Goal: Task Accomplishment & Management: Manage account settings

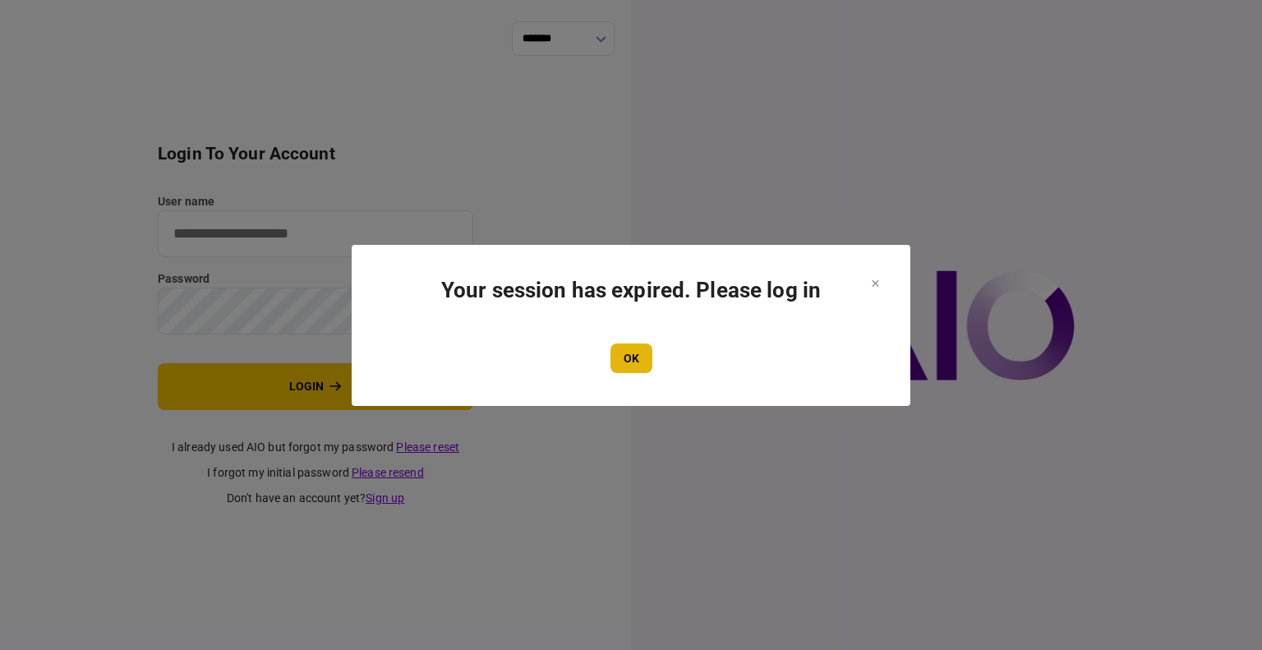
type input "****"
click at [624, 362] on button "OK" at bounding box center [632, 359] width 42 height 30
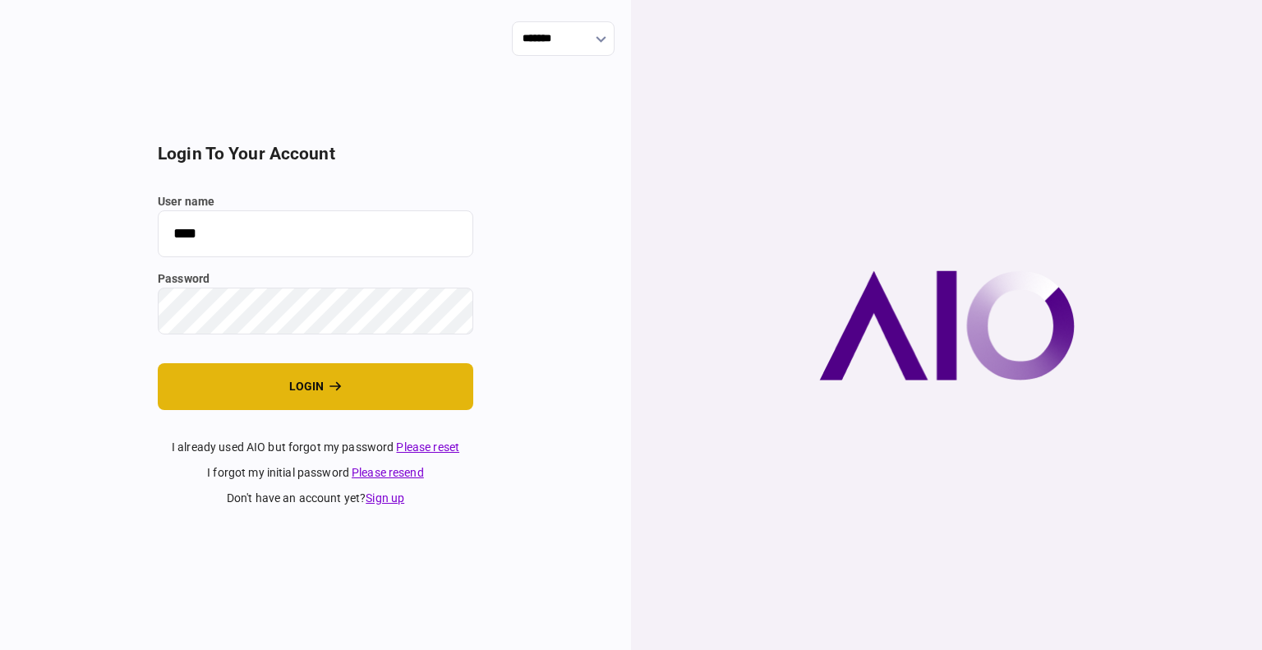
click at [278, 390] on button "login" at bounding box center [316, 386] width 316 height 47
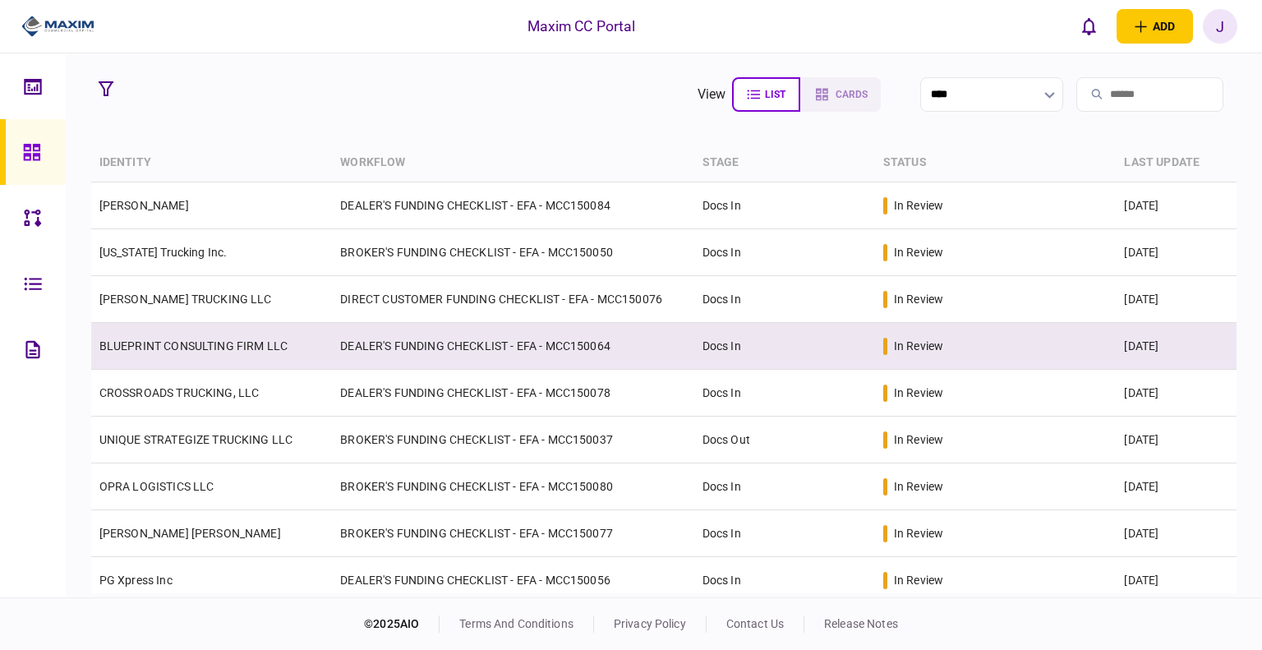
click at [145, 346] on link "BLUEPRINT CONSULTING FIRM LLC" at bounding box center [193, 345] width 188 height 13
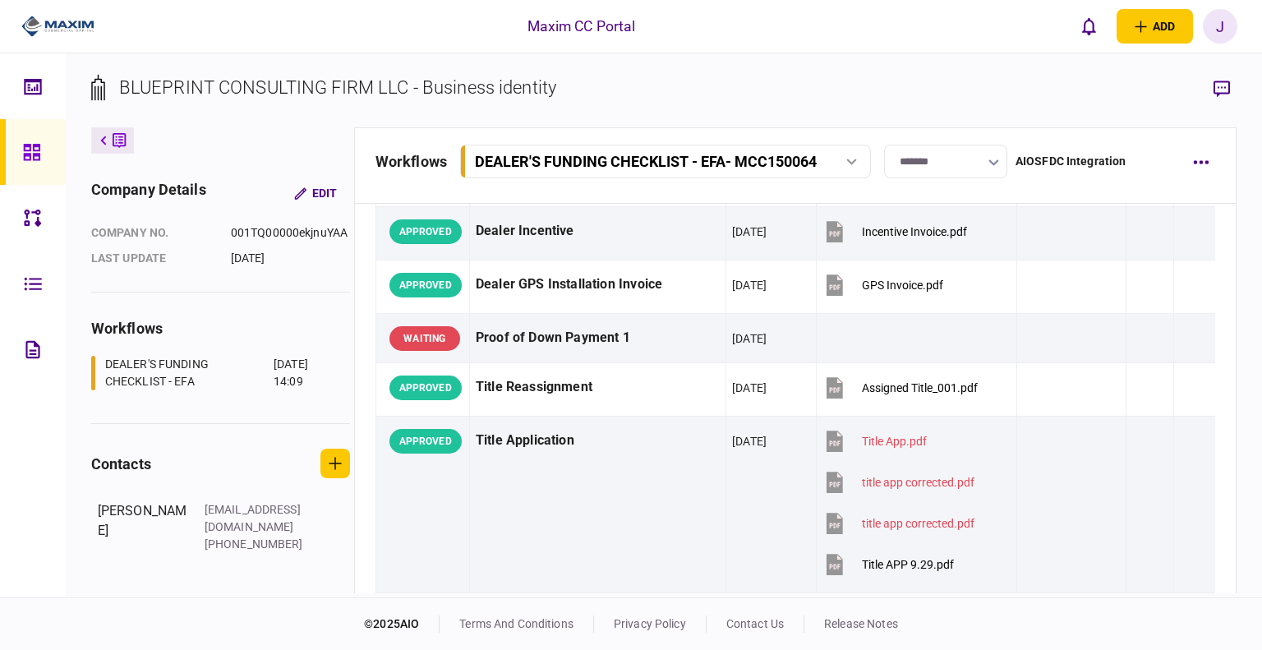
scroll to position [1726, 0]
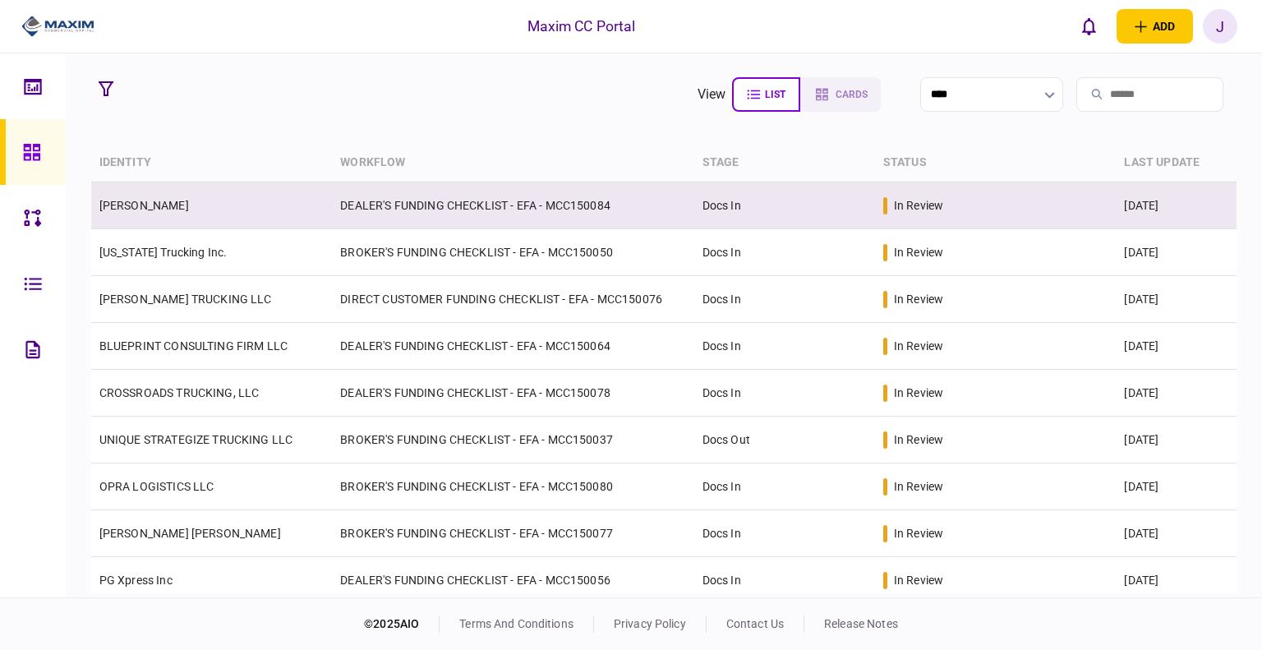
click at [151, 195] on td "[PERSON_NAME]" at bounding box center [212, 205] width 242 height 47
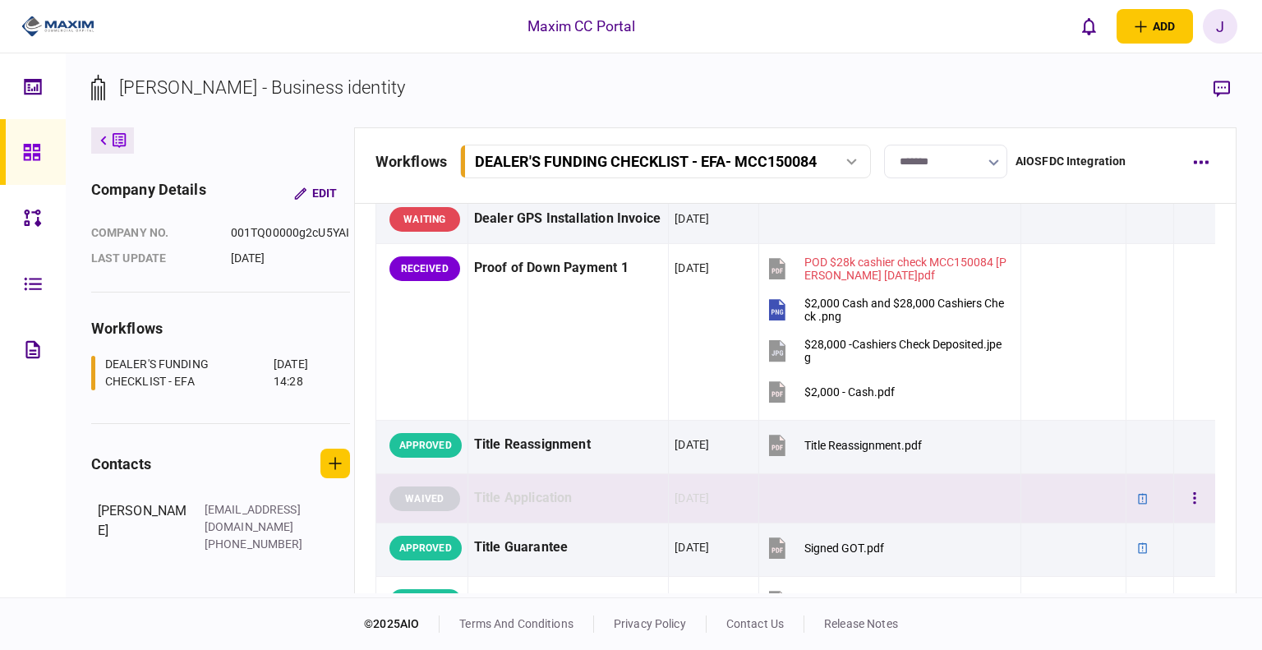
scroll to position [1068, 0]
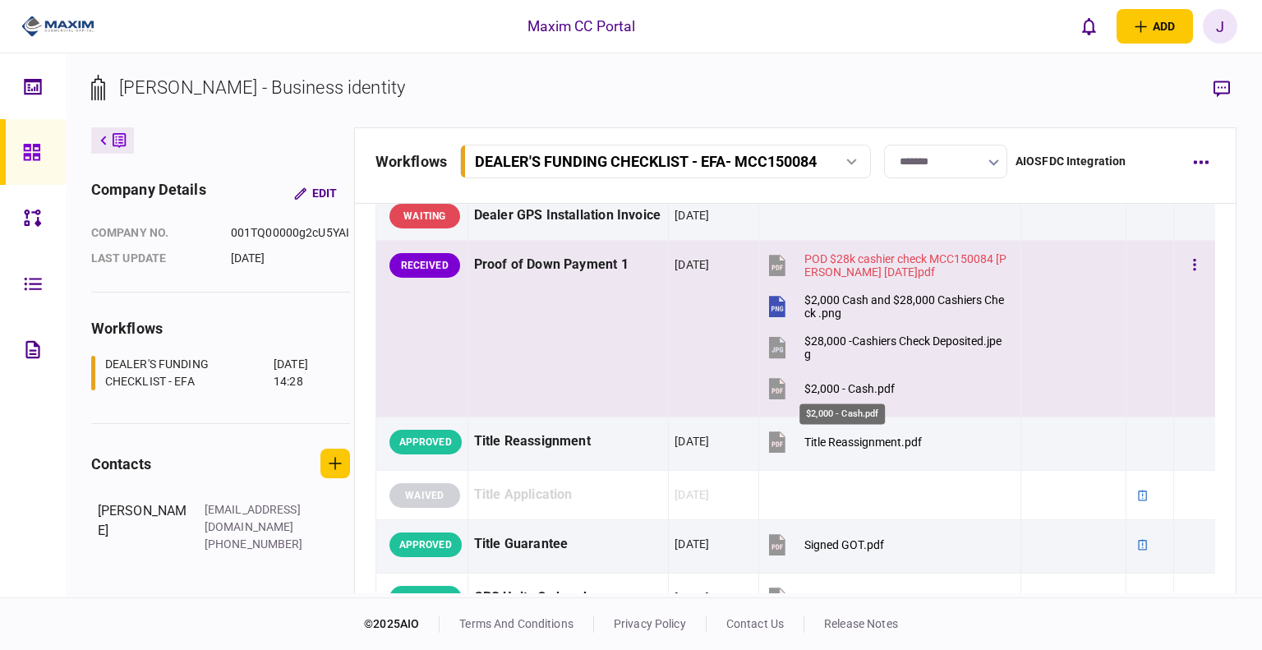
click at [831, 382] on div "$2,000 - Cash.pdf" at bounding box center [850, 388] width 90 height 13
click at [846, 334] on div "$28,000 -Cashiers Check Deposited.jpeg" at bounding box center [906, 347] width 202 height 26
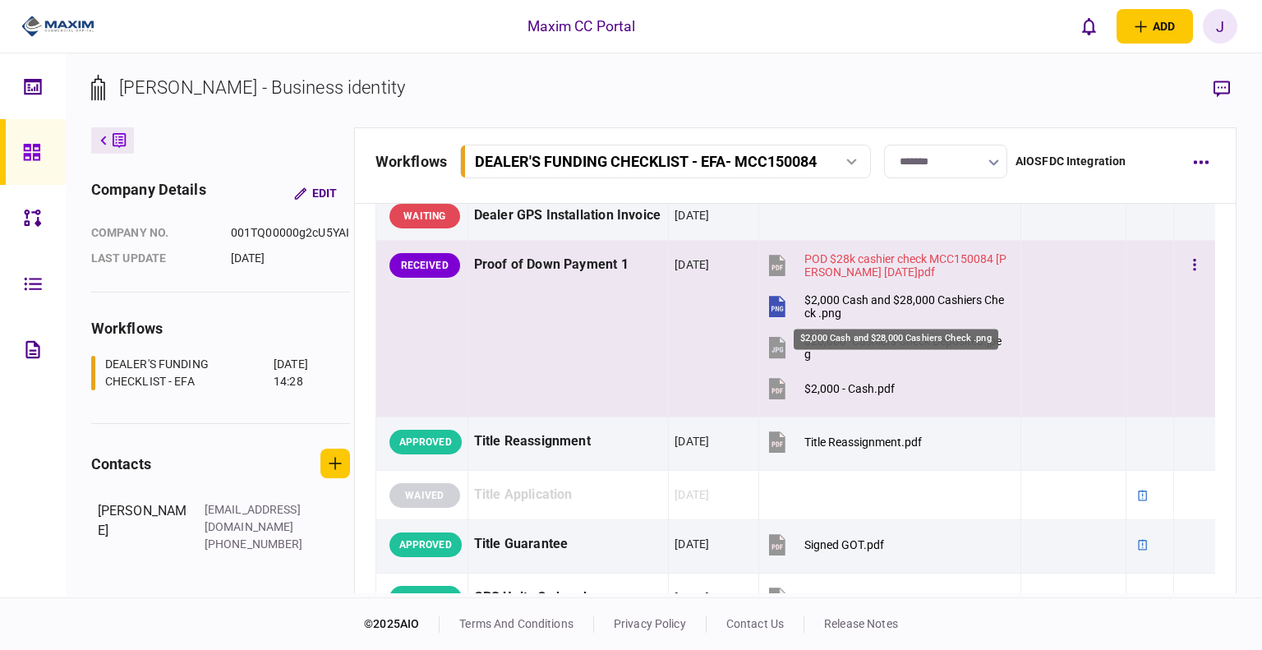
click at [856, 293] on div "$2,000 Cash and $28,000 Cashiers Check .png" at bounding box center [906, 306] width 202 height 26
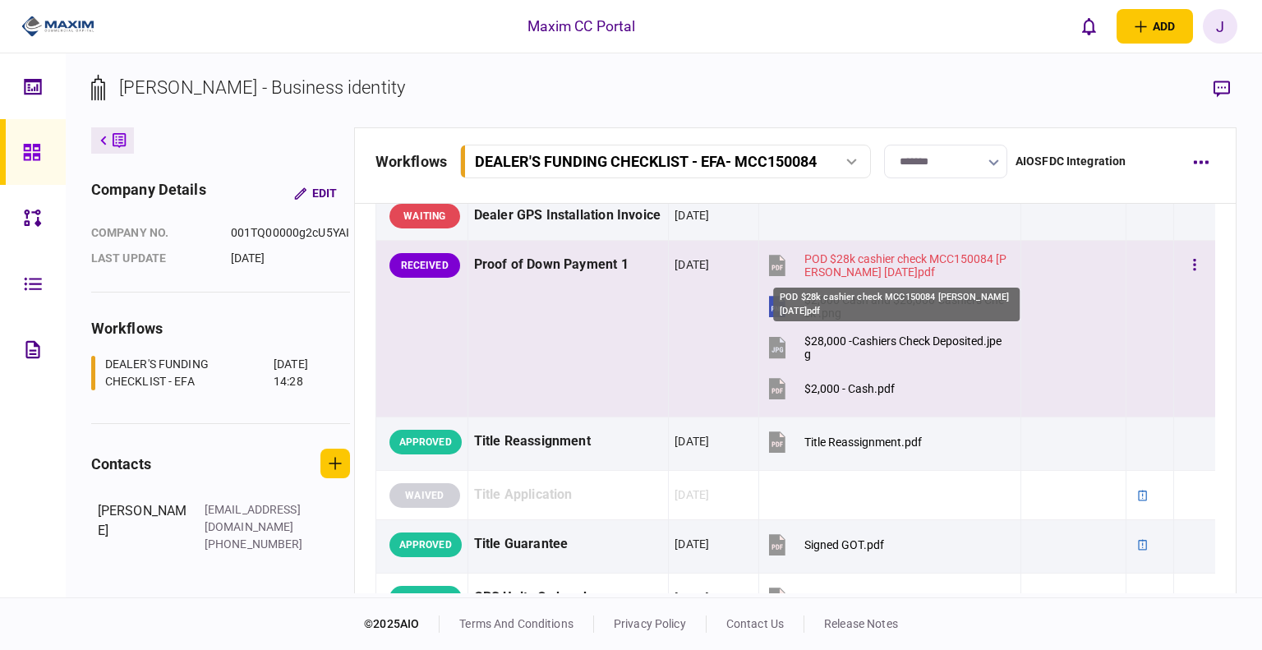
click at [829, 256] on div "POD $28k cashier check MCC150084 [PERSON_NAME] [DATE]pdf" at bounding box center [906, 265] width 202 height 26
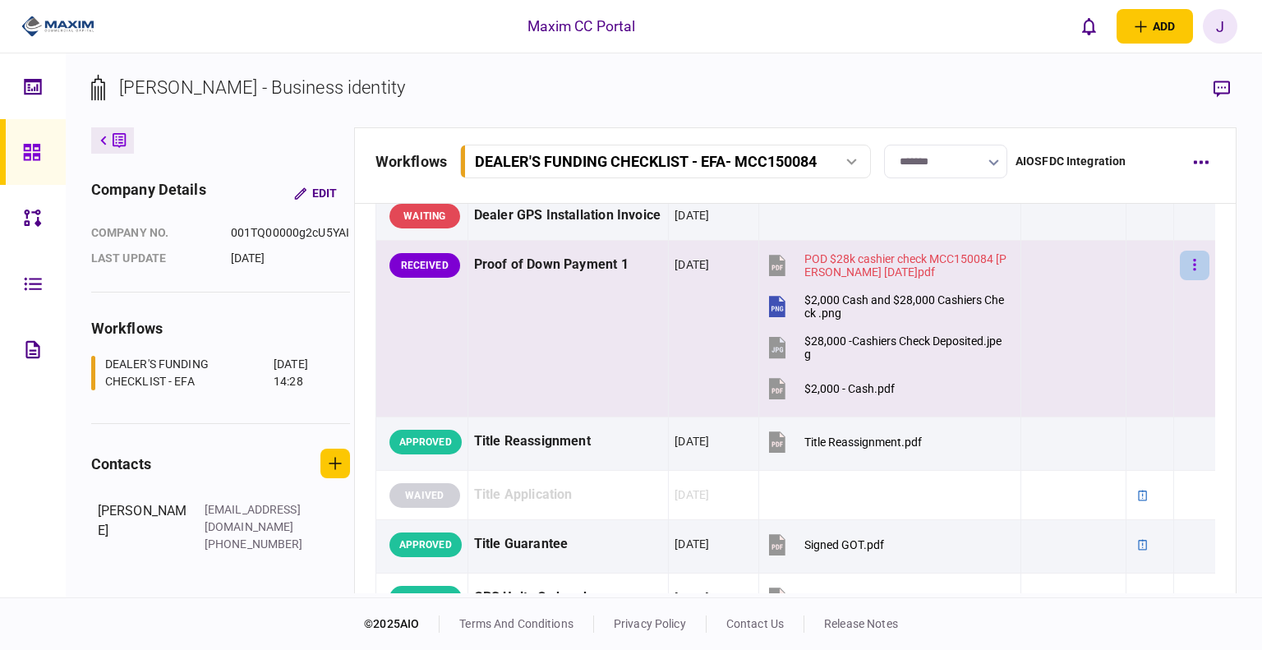
click at [1180, 256] on button "button" at bounding box center [1195, 266] width 30 height 30
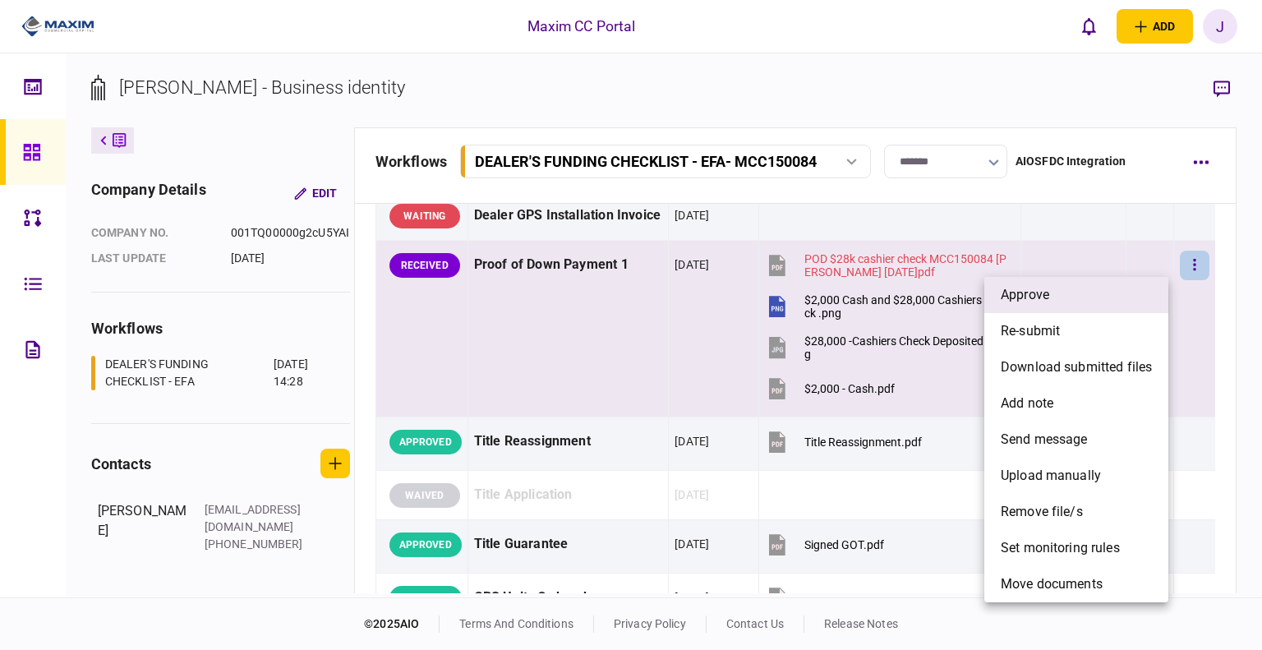
click at [1120, 294] on li "approve" at bounding box center [1077, 295] width 184 height 36
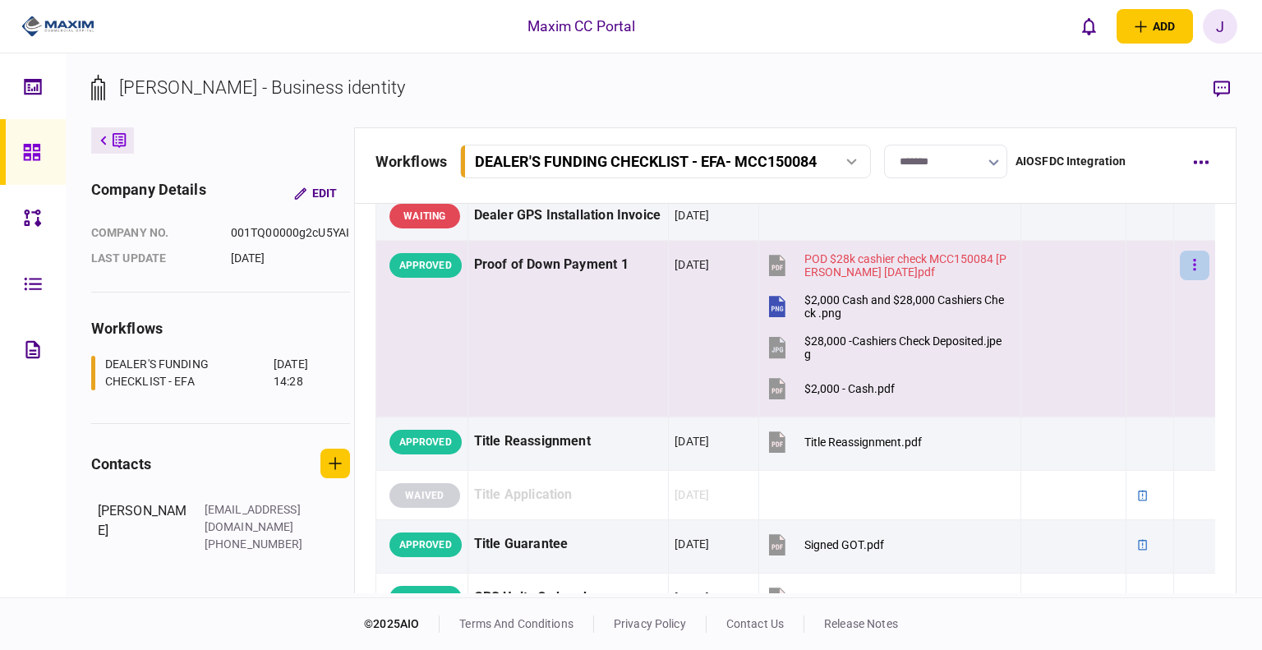
click at [1188, 264] on button "button" at bounding box center [1195, 266] width 30 height 30
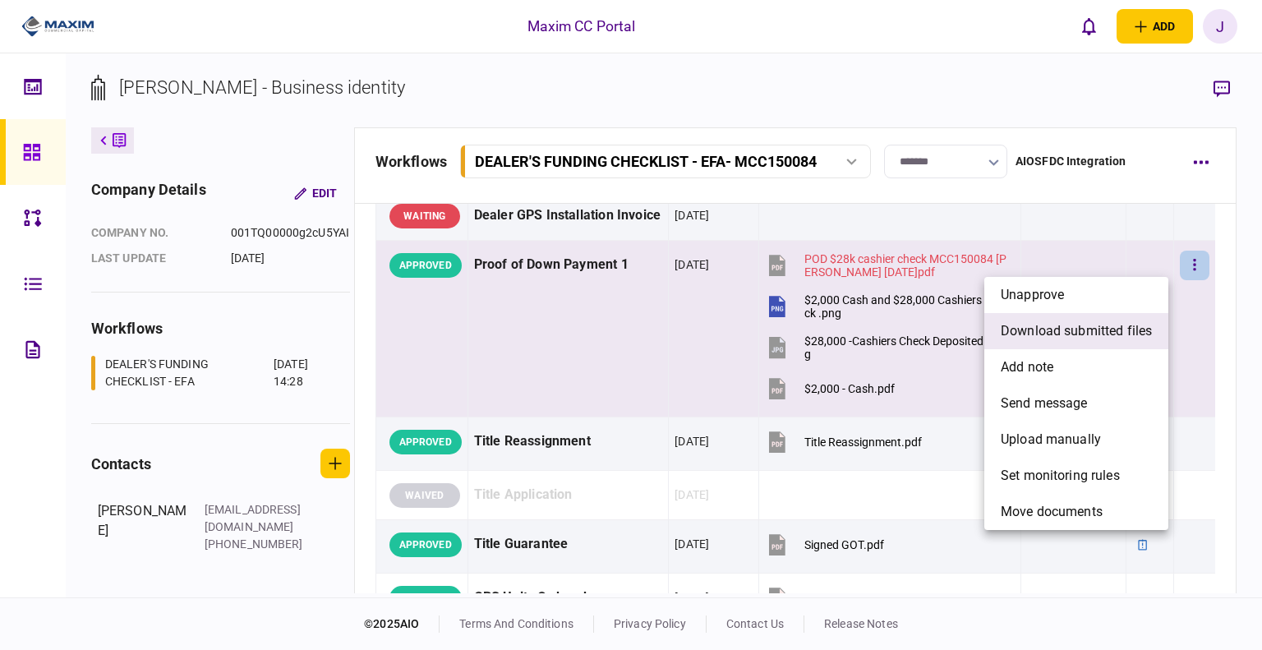
click at [1080, 329] on span "download submitted files" at bounding box center [1076, 331] width 151 height 20
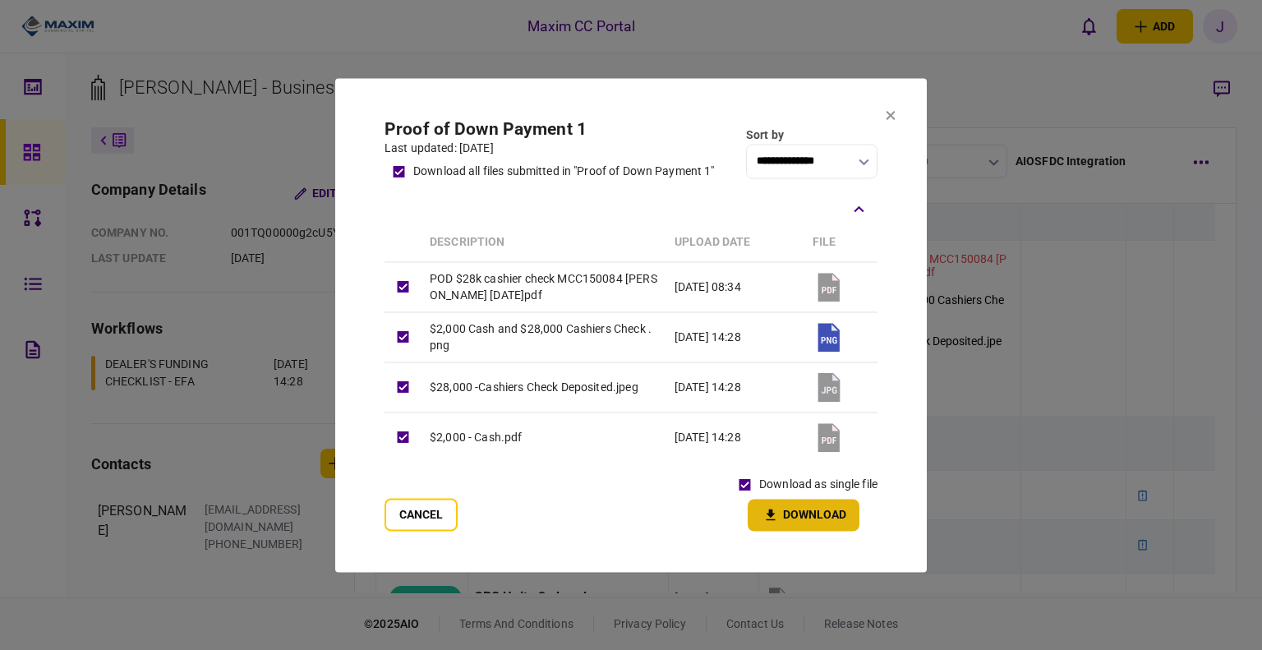
click at [804, 514] on button "Download" at bounding box center [804, 515] width 112 height 32
click at [1147, 101] on div at bounding box center [631, 325] width 1262 height 650
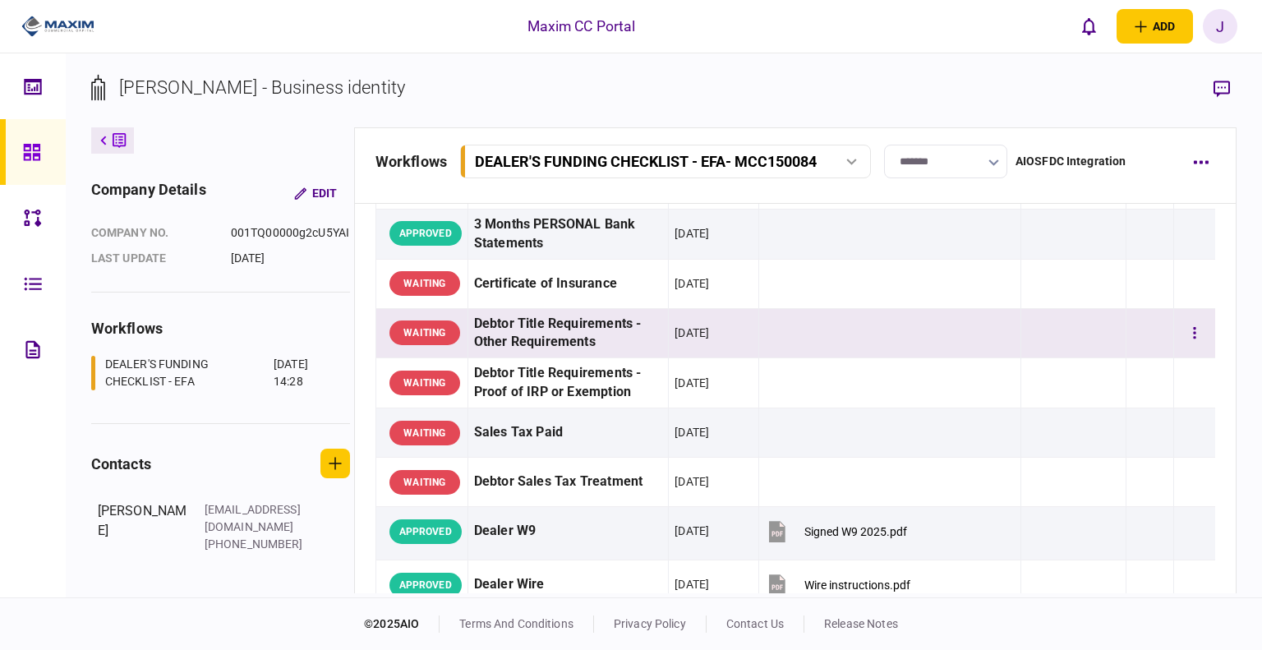
scroll to position [575, 0]
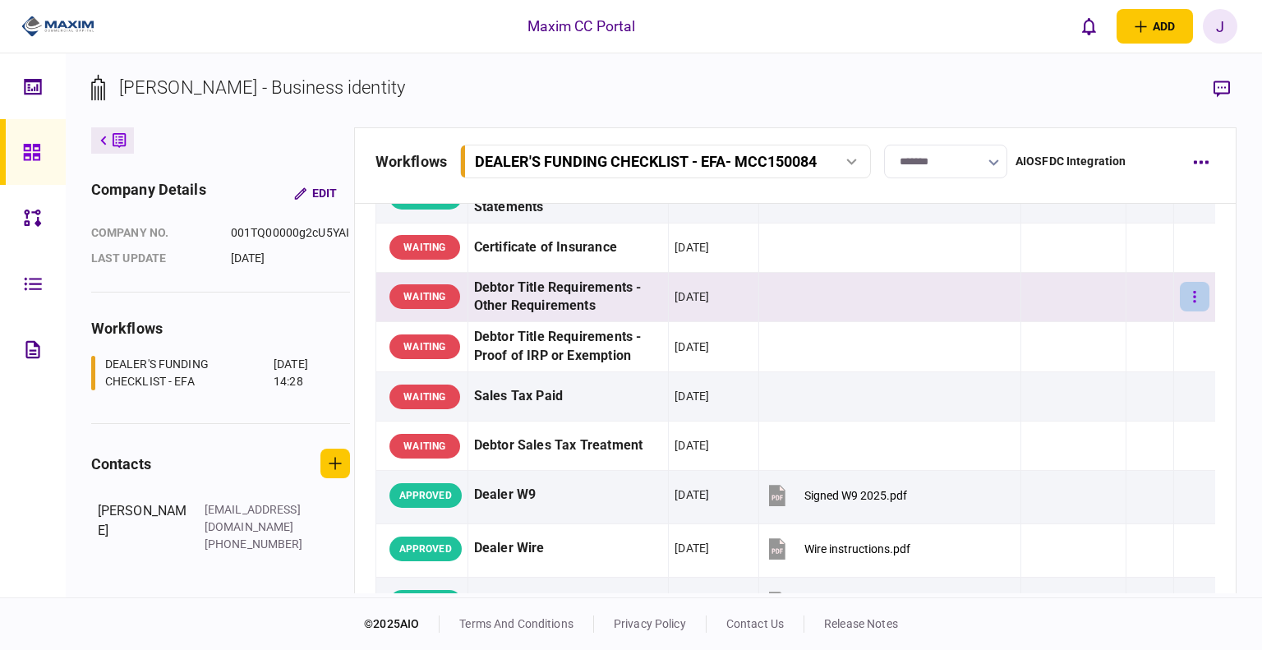
click at [1185, 284] on button "button" at bounding box center [1195, 297] width 30 height 30
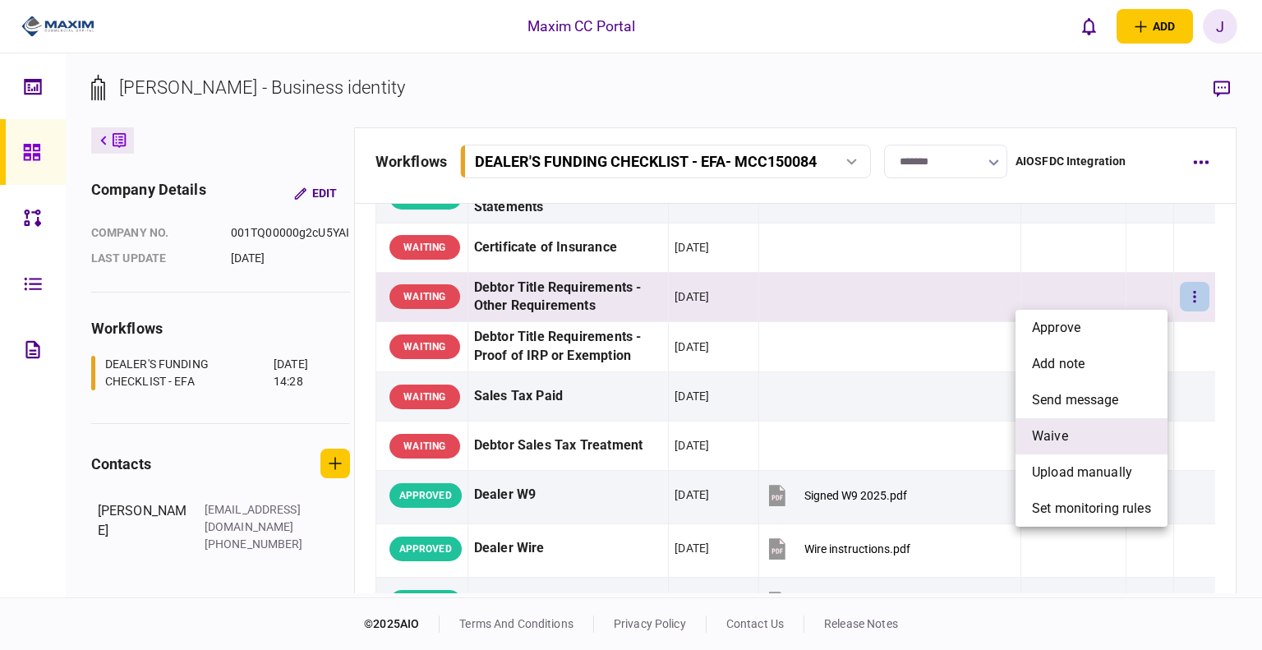
click at [1091, 443] on li "waive" at bounding box center [1092, 436] width 152 height 36
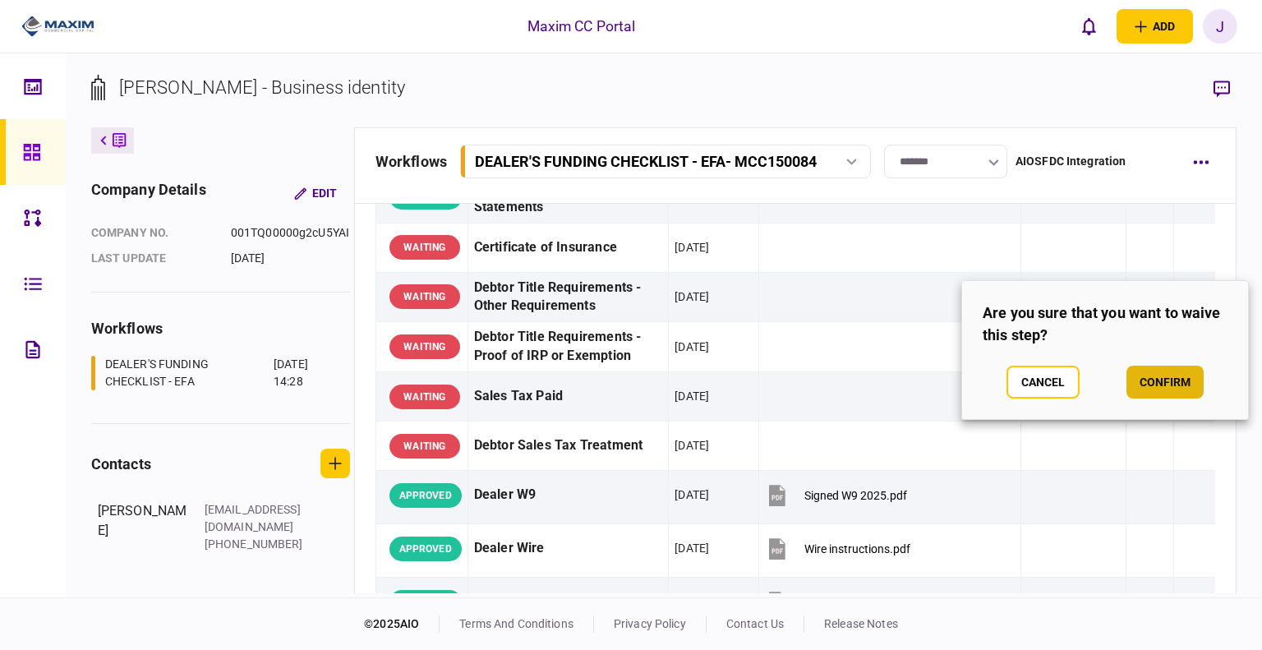
click at [1147, 371] on button "confirm" at bounding box center [1165, 382] width 77 height 33
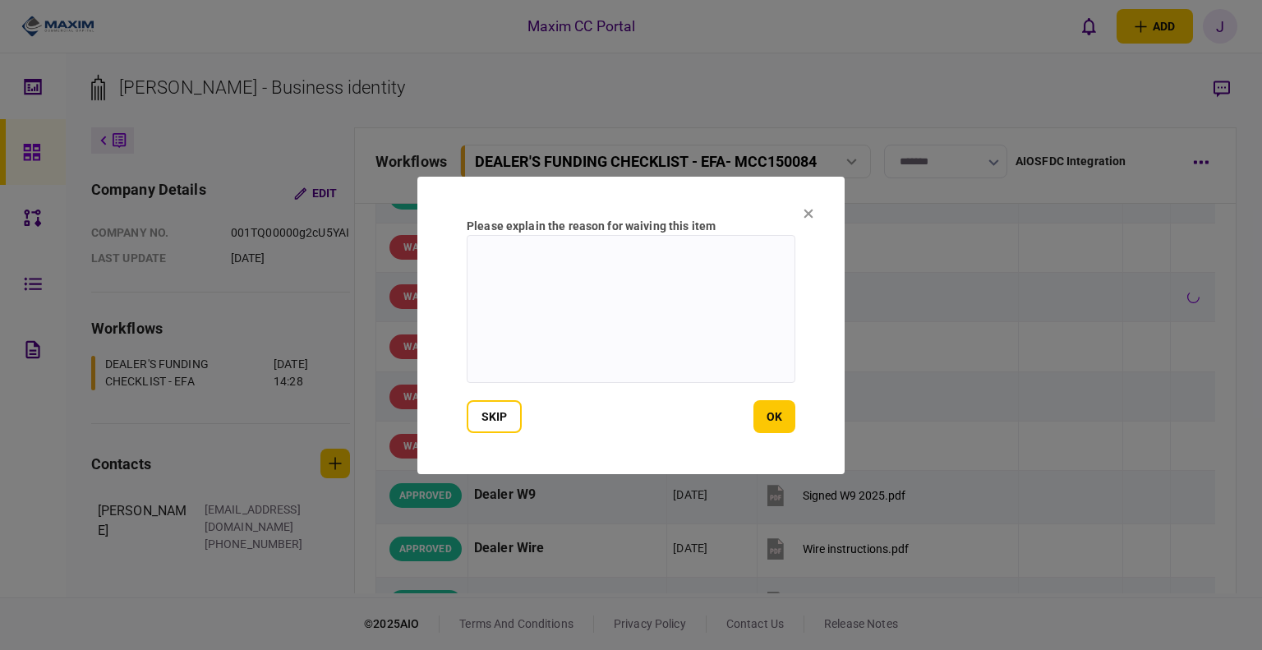
click at [578, 333] on textarea at bounding box center [631, 309] width 329 height 148
type textarea "***"
click at [759, 400] on form "Please explain the reason for waiving this item *** skip ok" at bounding box center [631, 325] width 329 height 215
click at [763, 413] on button "ok" at bounding box center [775, 416] width 42 height 33
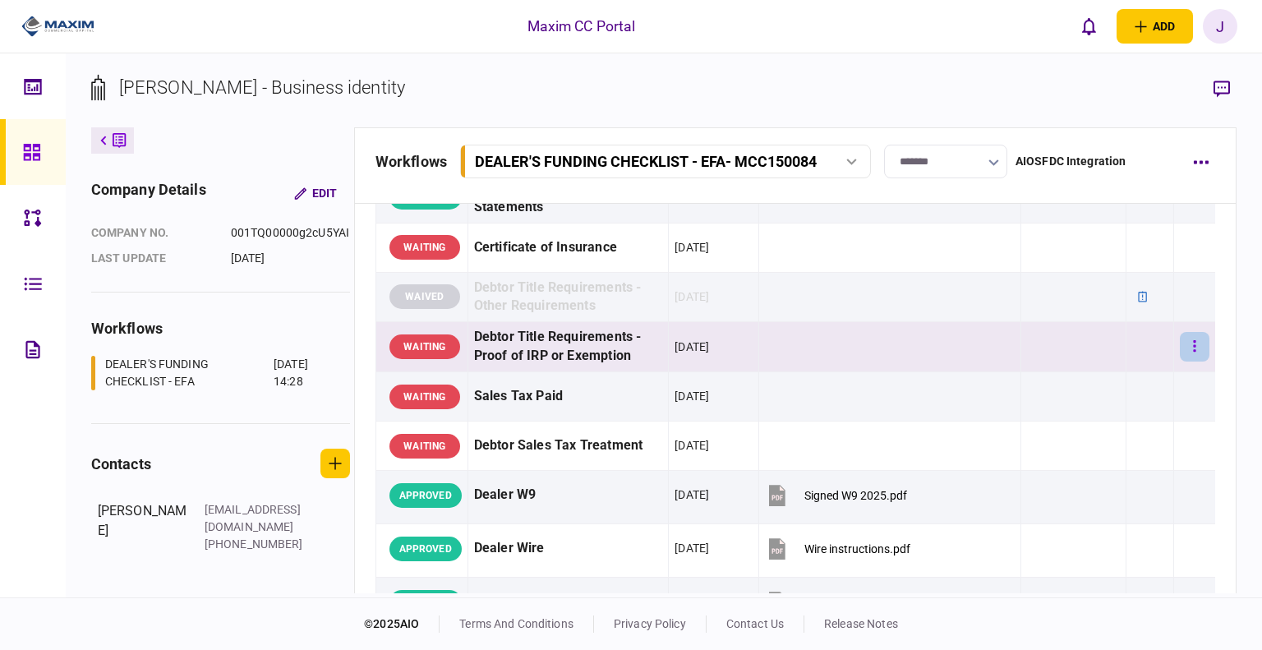
click at [1180, 350] on button "button" at bounding box center [1195, 347] width 30 height 30
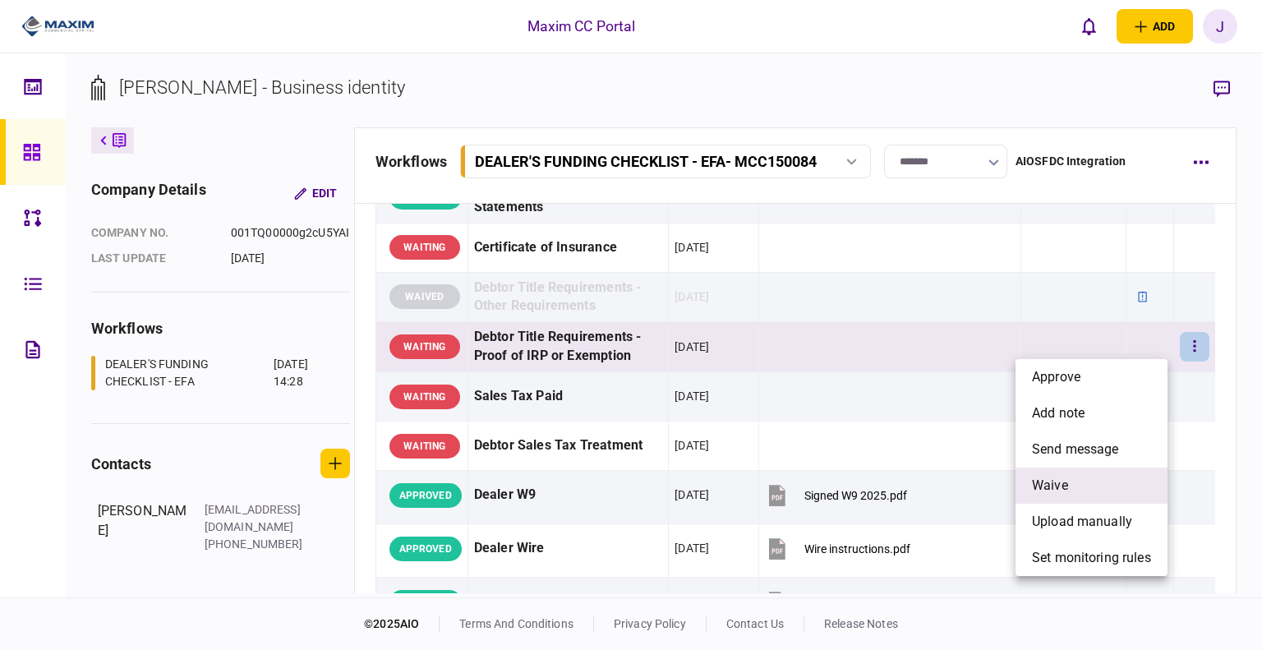
click at [1072, 492] on li "waive" at bounding box center [1092, 486] width 152 height 36
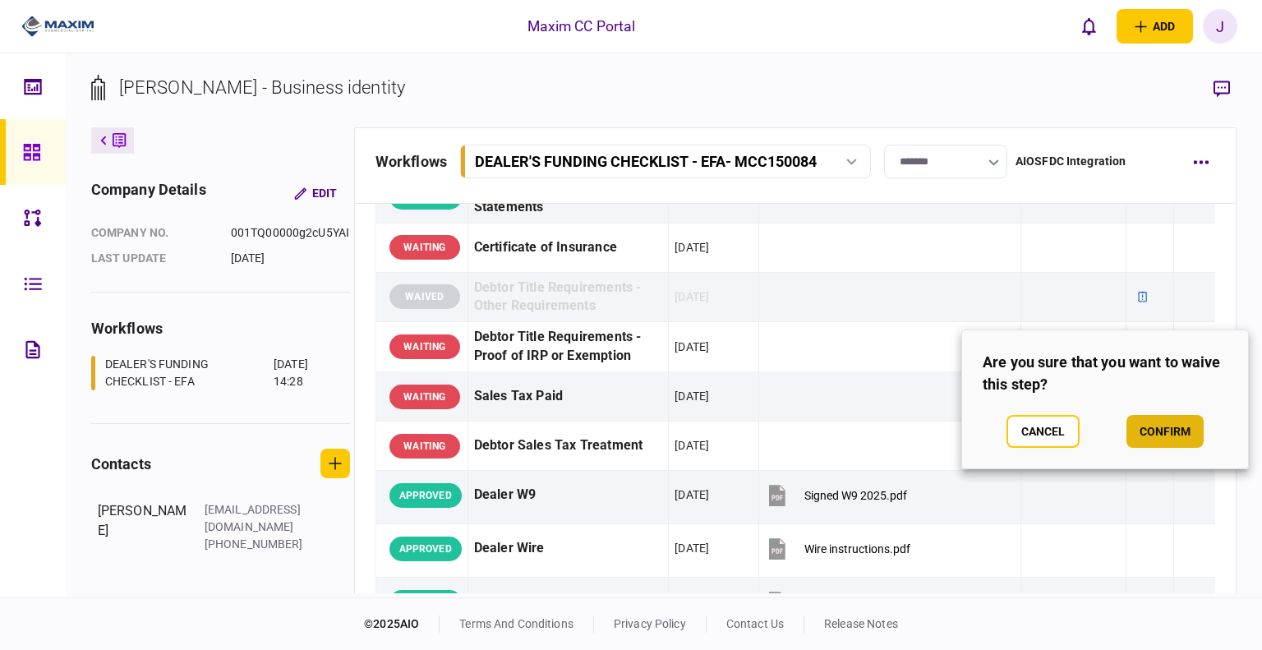
click at [1154, 416] on button "confirm" at bounding box center [1165, 431] width 77 height 33
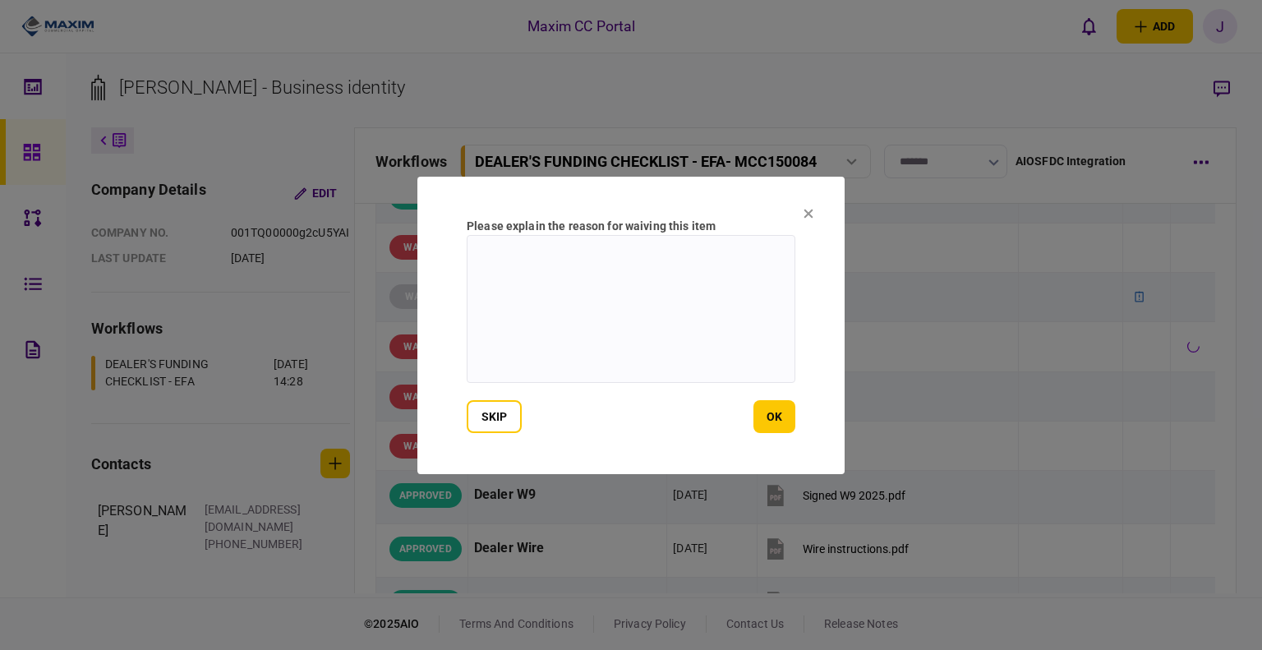
click at [575, 321] on textarea at bounding box center [631, 309] width 329 height 148
type textarea "***"
click at [802, 422] on section "Please explain the reason for waiving this item *** skip ok" at bounding box center [630, 326] width 427 height 298
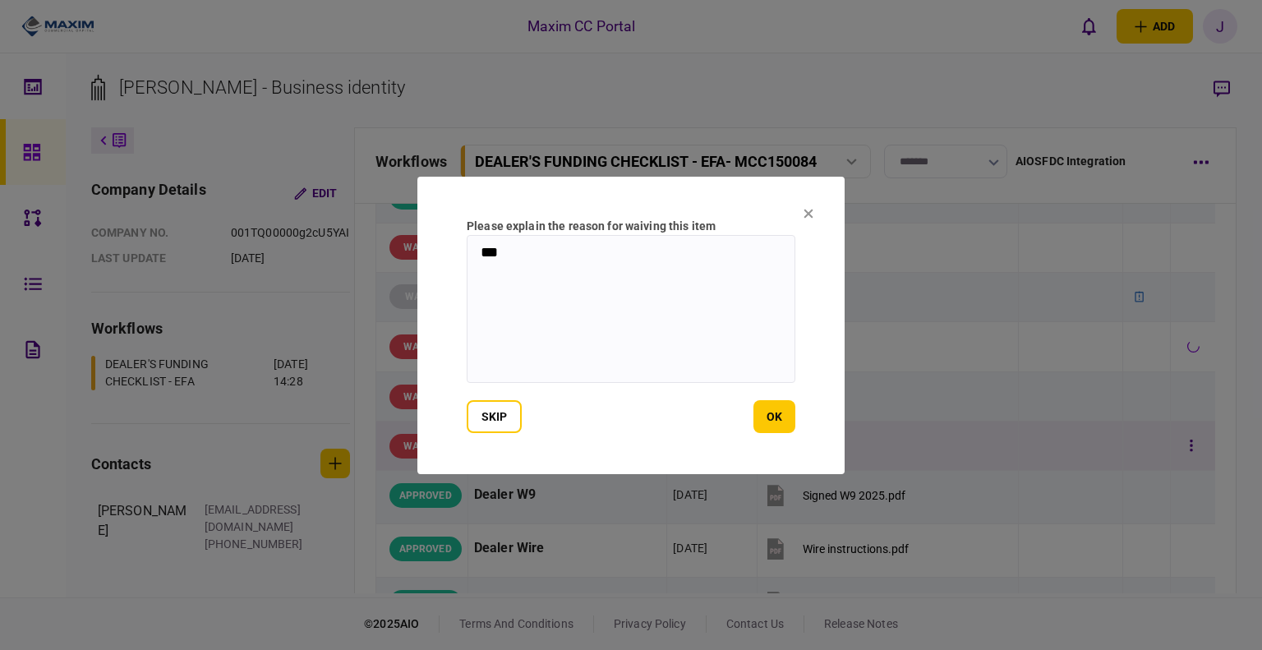
click at [782, 422] on button "ok" at bounding box center [775, 416] width 42 height 33
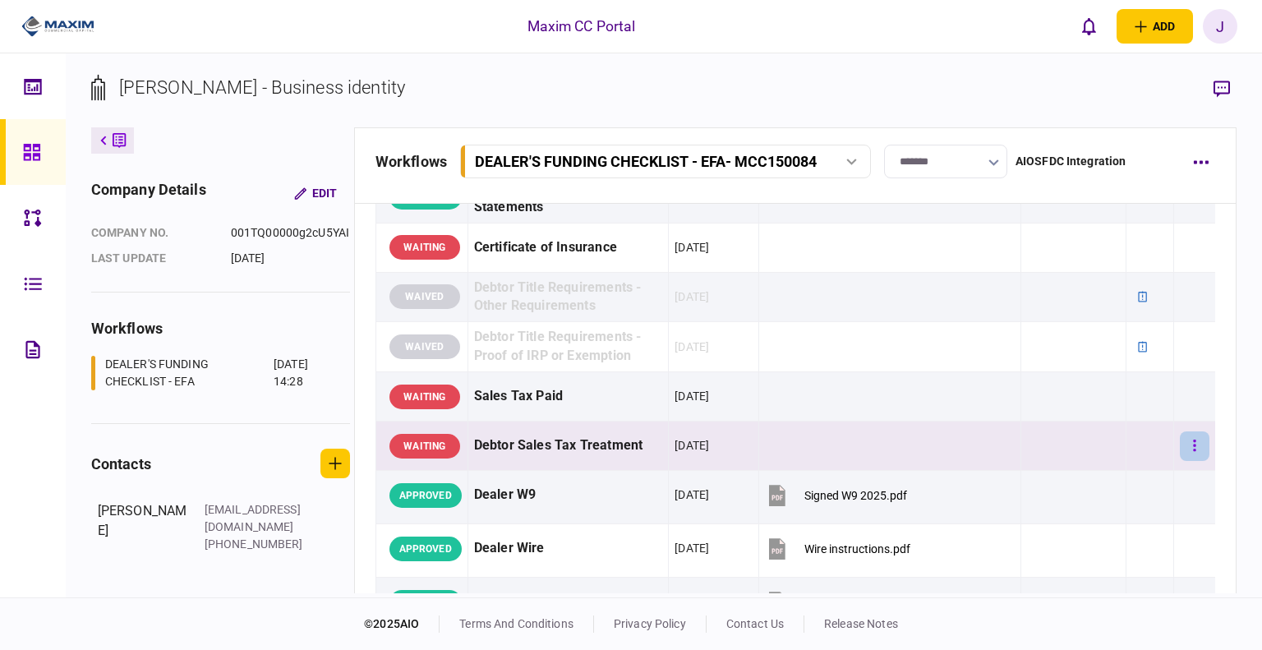
click at [1193, 445] on button "button" at bounding box center [1195, 446] width 30 height 30
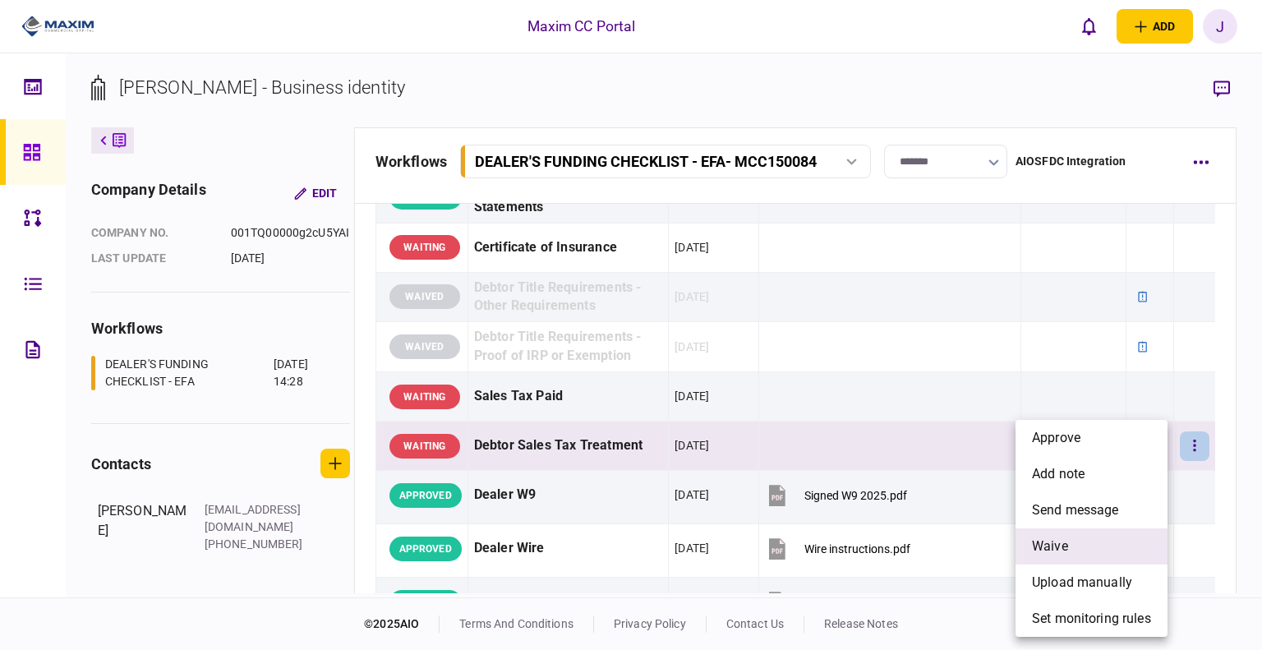
click at [1064, 533] on li "waive" at bounding box center [1092, 546] width 152 height 36
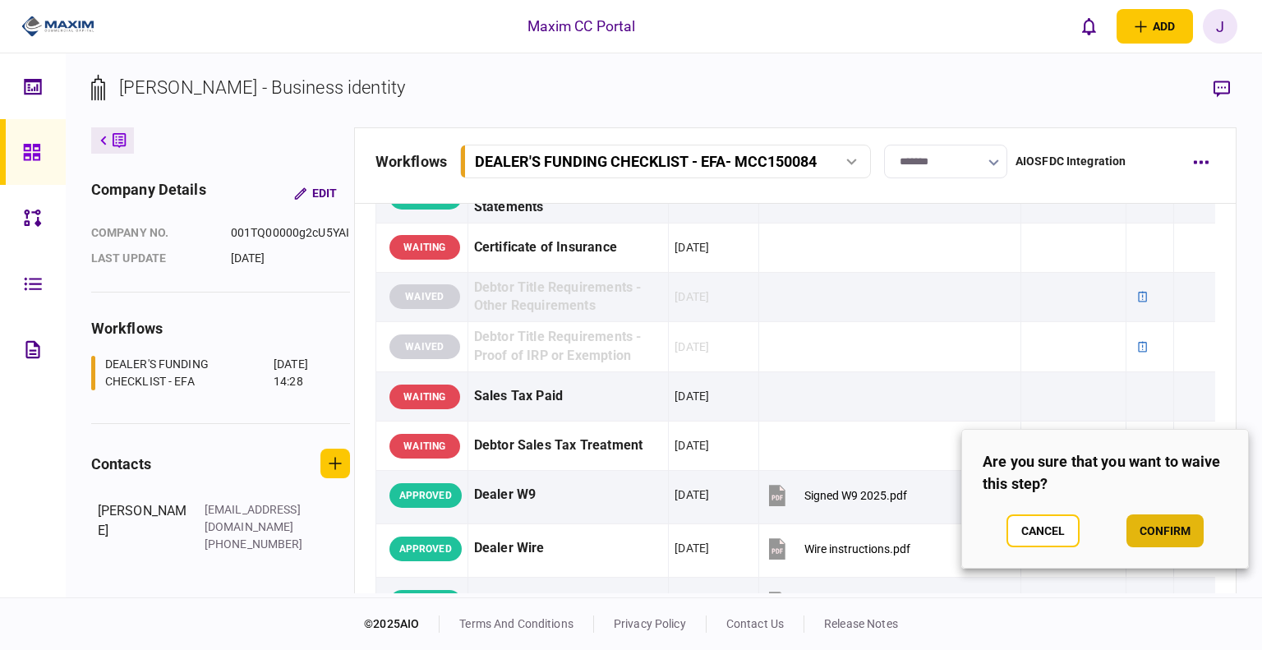
click at [1183, 528] on button "confirm" at bounding box center [1165, 530] width 77 height 33
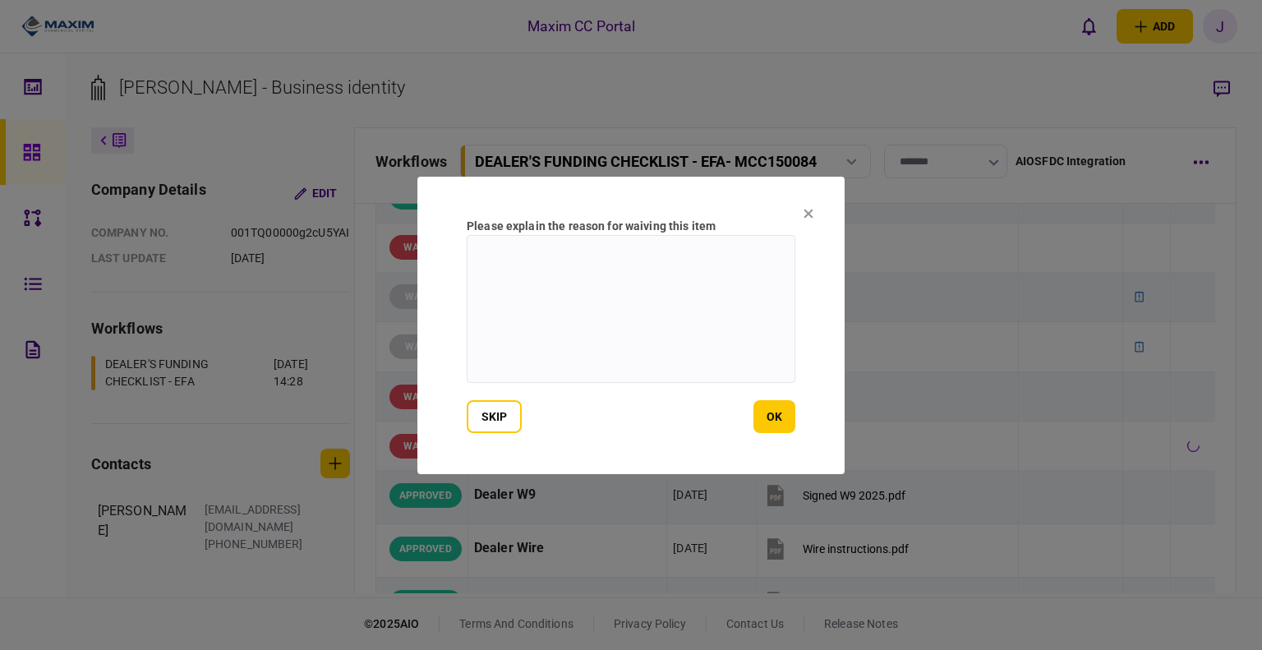
click at [650, 357] on textarea at bounding box center [631, 309] width 329 height 148
type textarea "***"
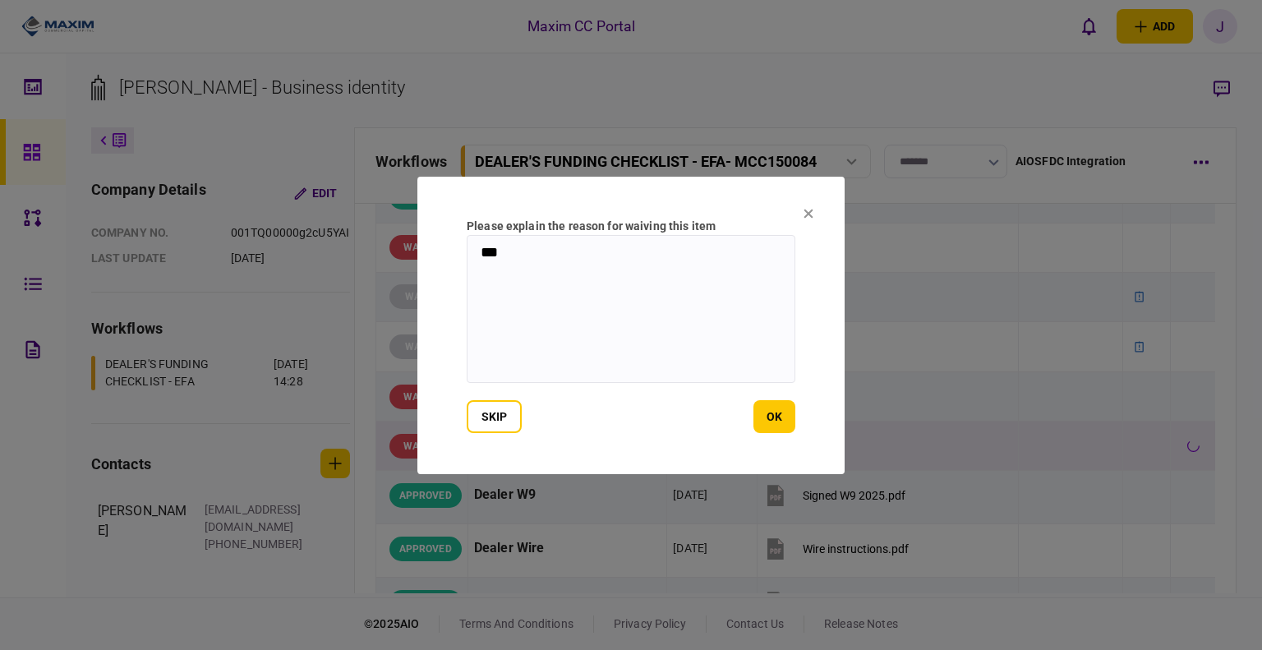
click at [777, 423] on button "ok" at bounding box center [775, 416] width 42 height 33
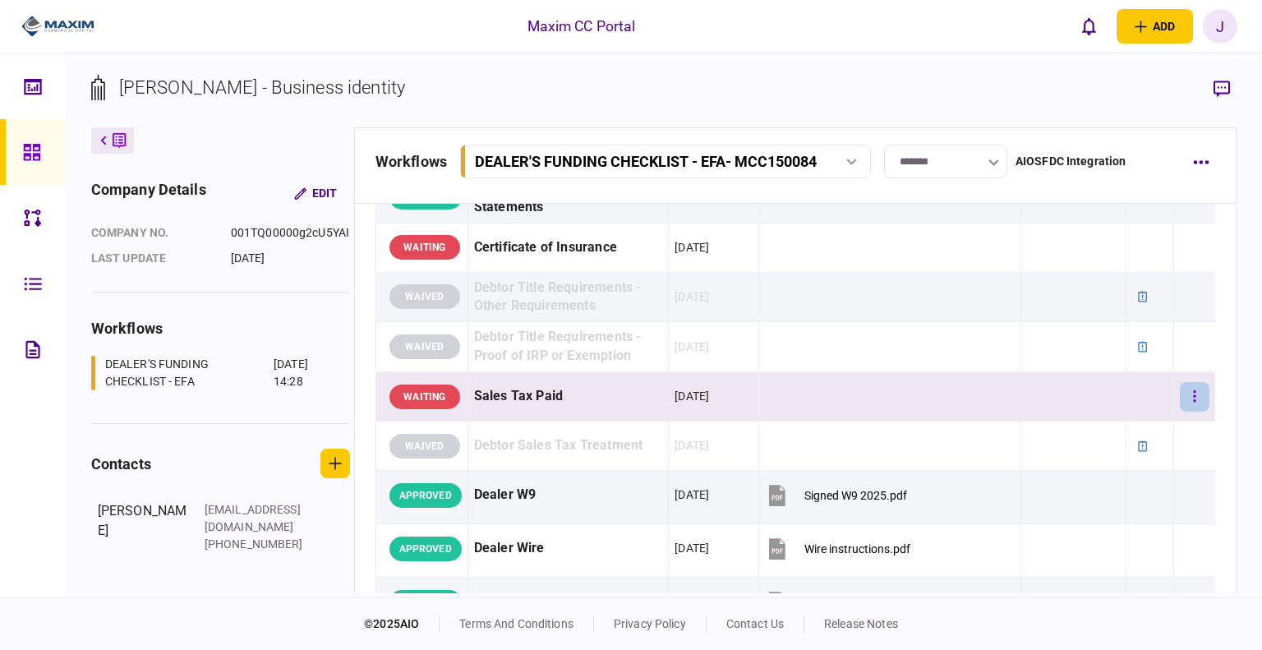
click at [1180, 399] on button "button" at bounding box center [1195, 397] width 30 height 30
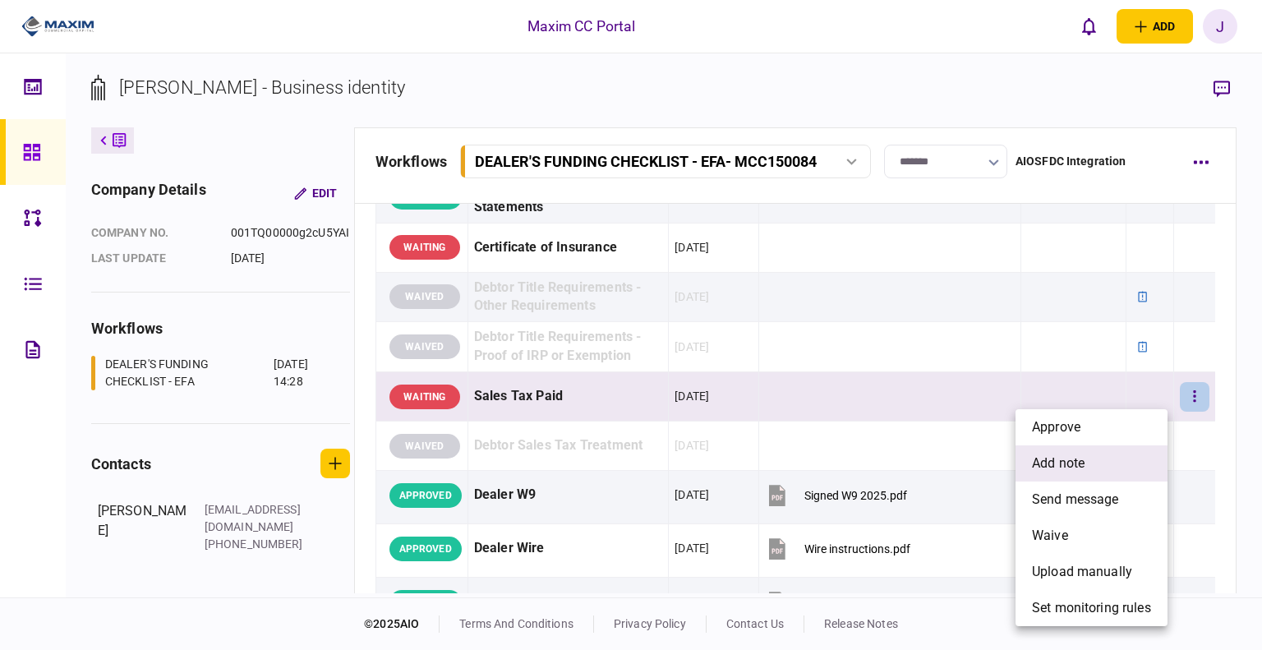
click at [1077, 466] on span "add note" at bounding box center [1058, 464] width 53 height 20
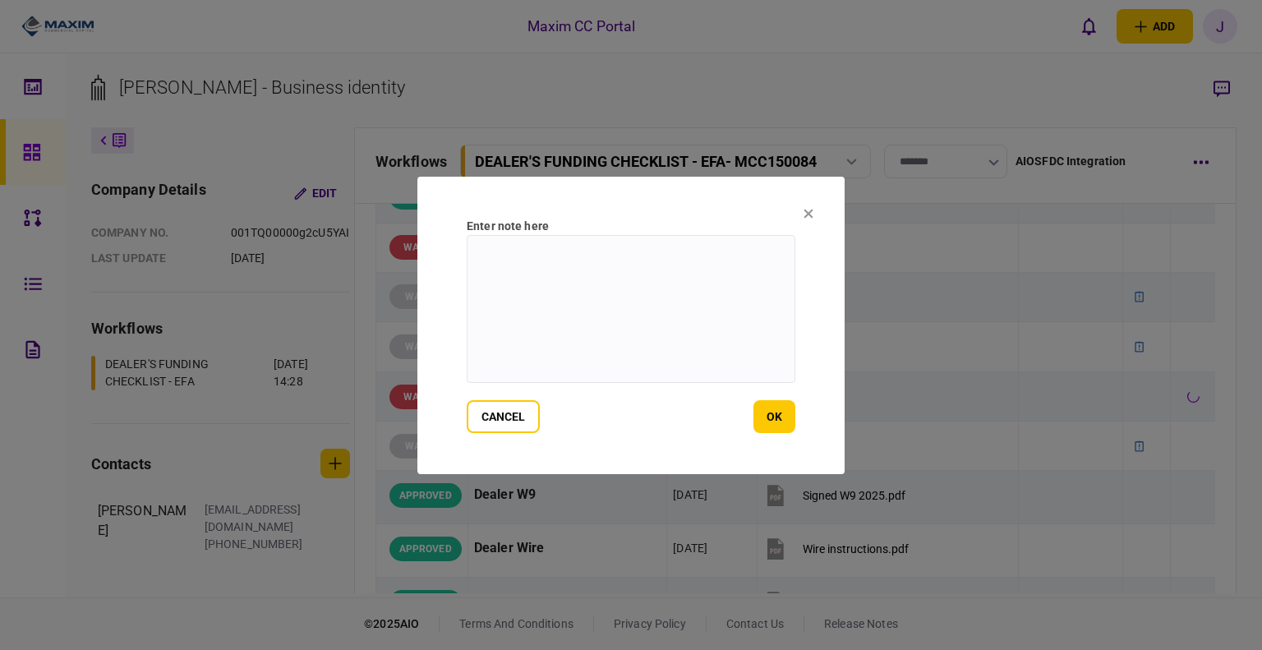
click at [492, 344] on textarea at bounding box center [631, 309] width 329 height 148
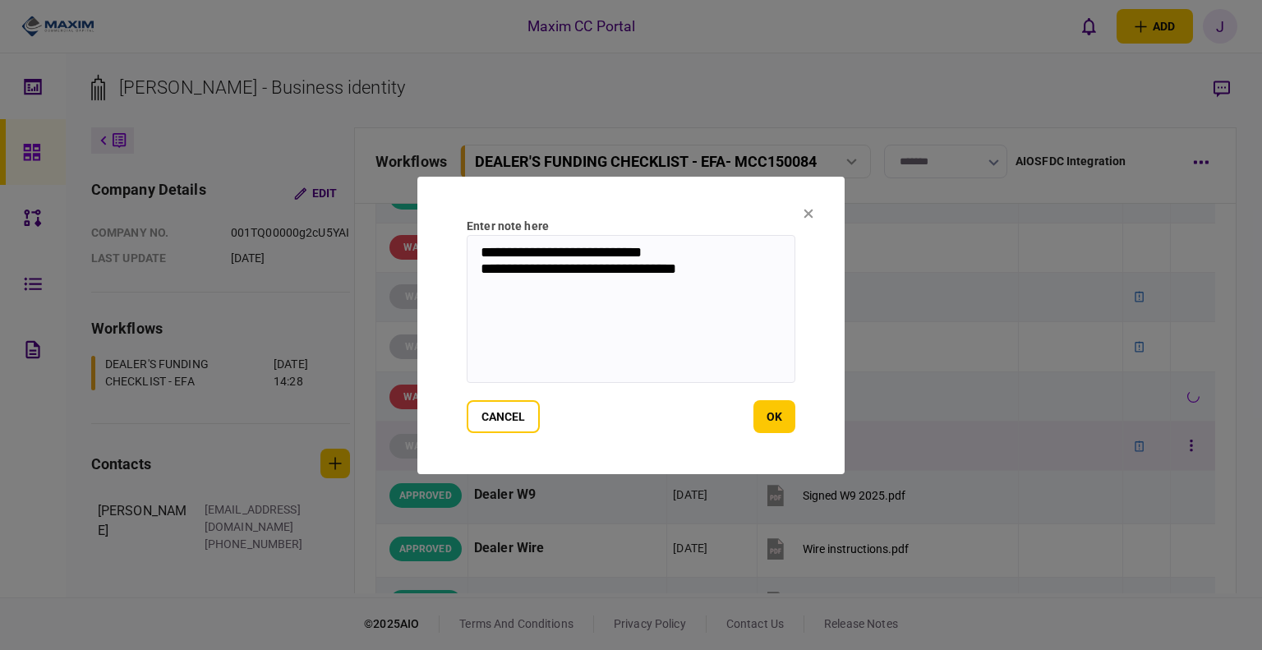
type textarea "**********"
click at [771, 423] on button "ok" at bounding box center [775, 416] width 42 height 33
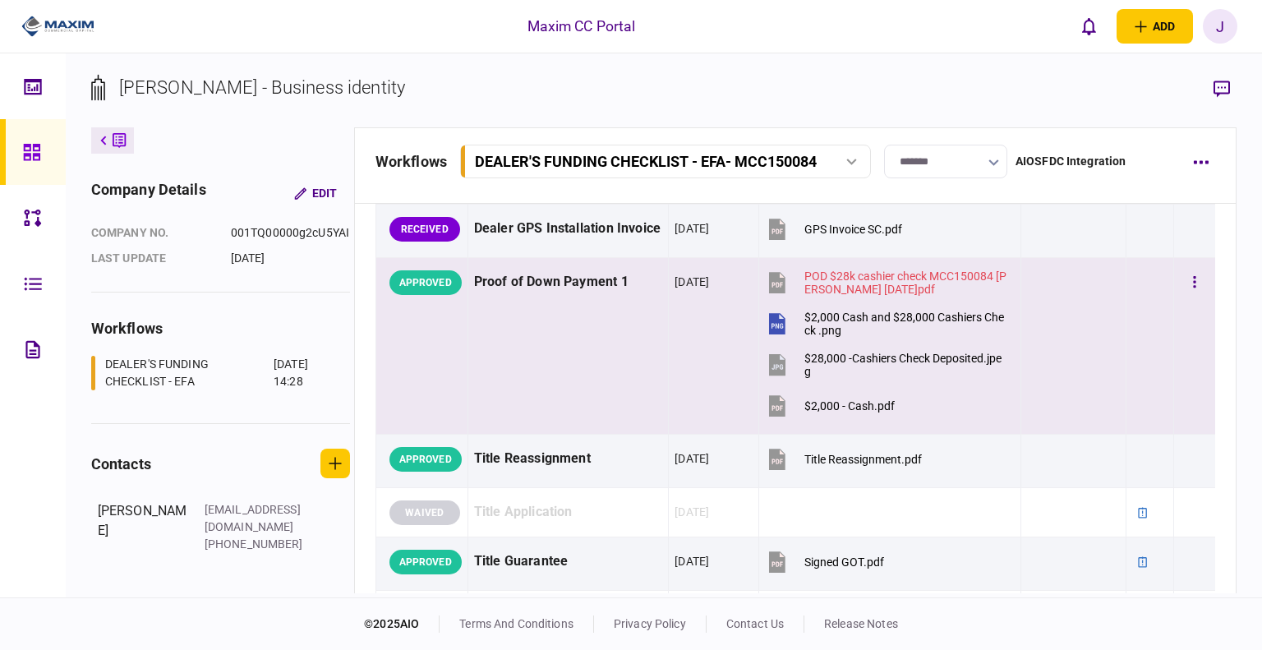
scroll to position [874, 0]
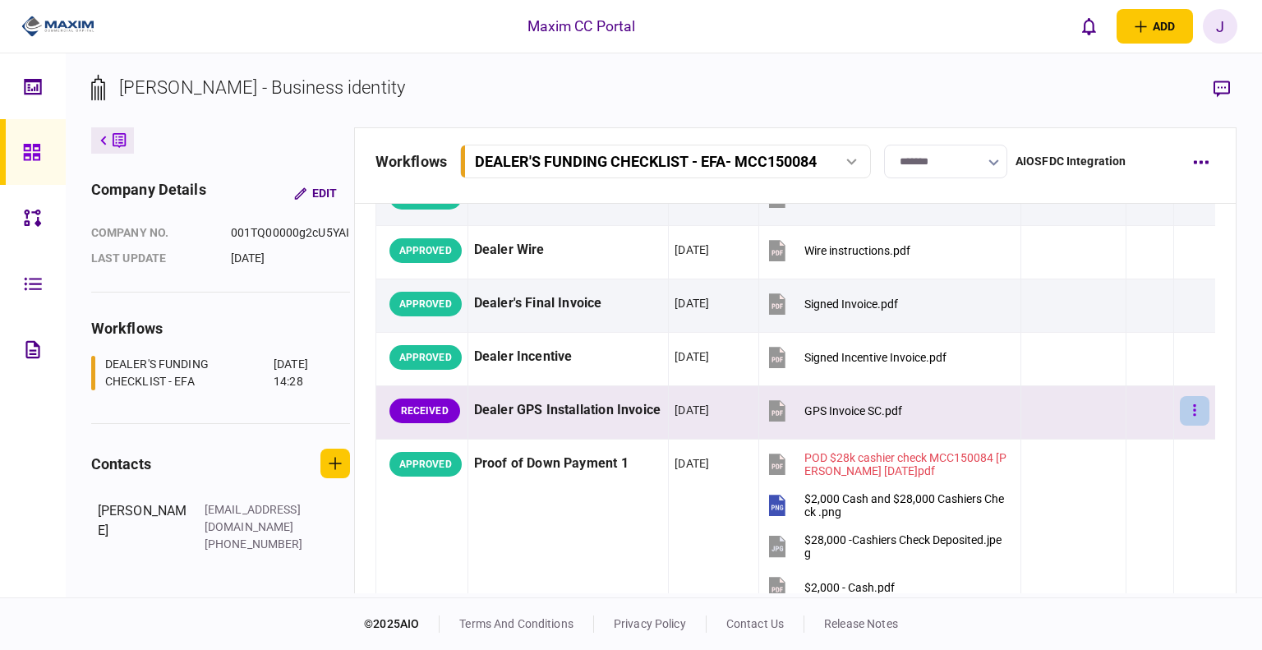
click at [1180, 404] on button "button" at bounding box center [1195, 411] width 30 height 30
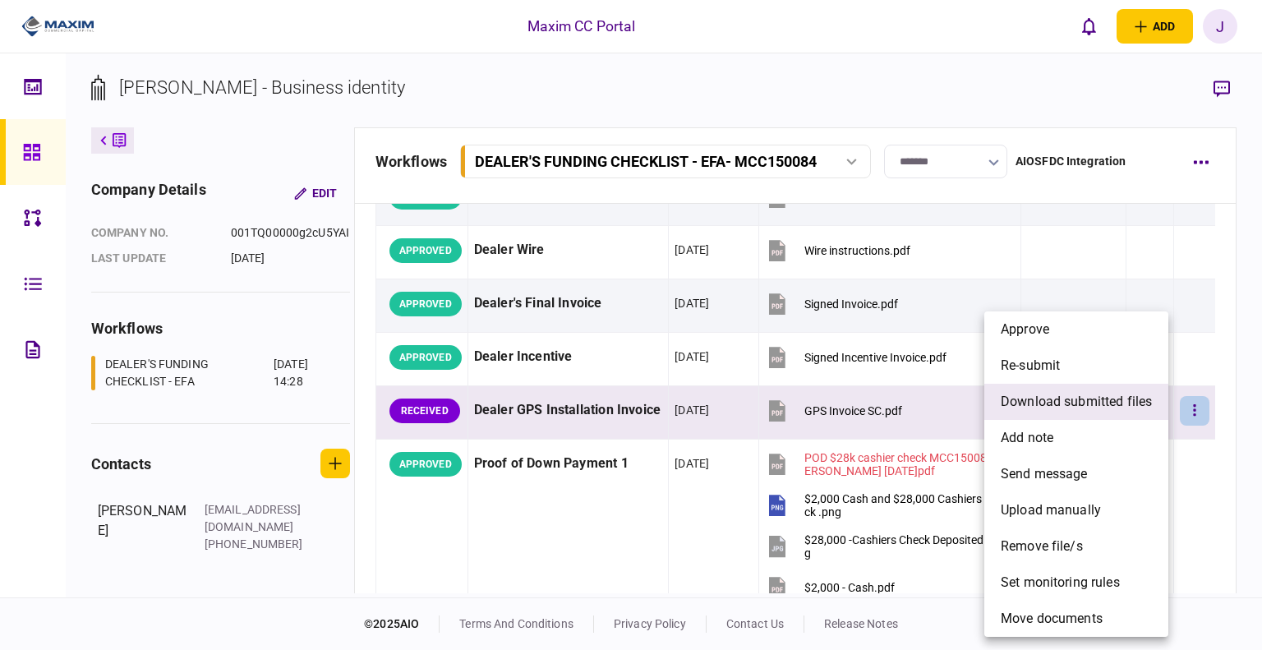
click at [1052, 400] on span "download submitted files" at bounding box center [1076, 402] width 151 height 20
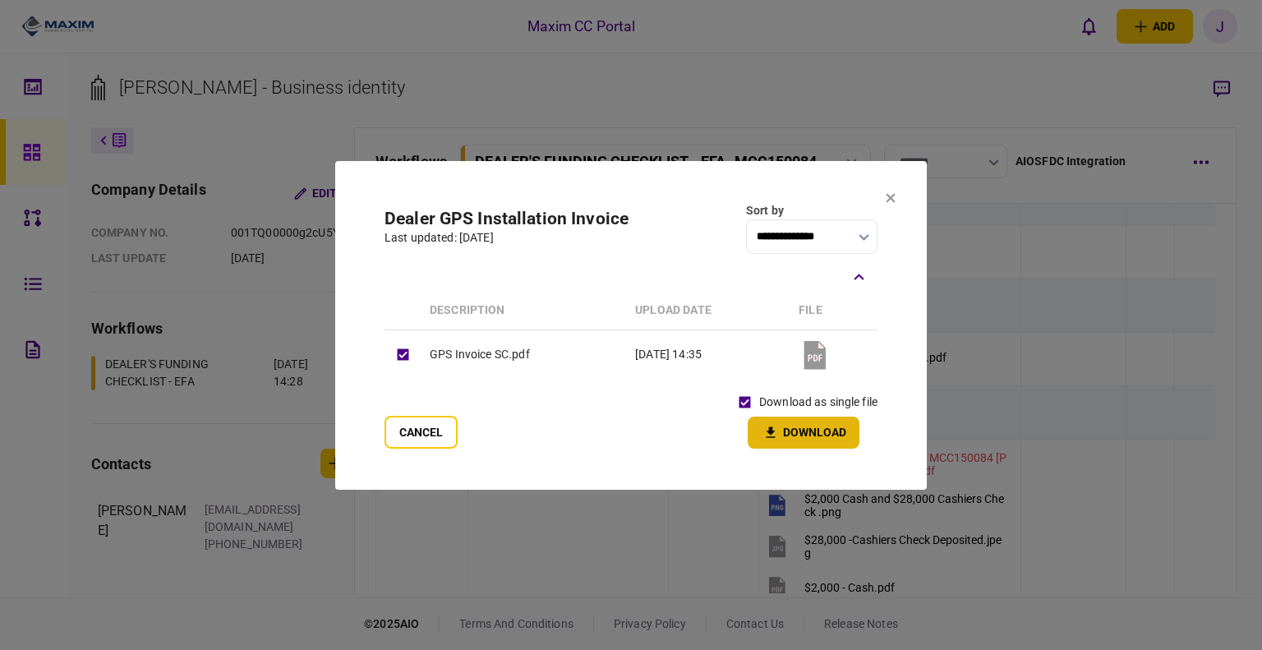
click at [825, 445] on button "Download" at bounding box center [804, 433] width 112 height 32
click at [570, 213] on h2 "Dealer GPS Installation Invoice" at bounding box center [507, 219] width 244 height 21
click at [891, 197] on icon at bounding box center [891, 197] width 9 height 9
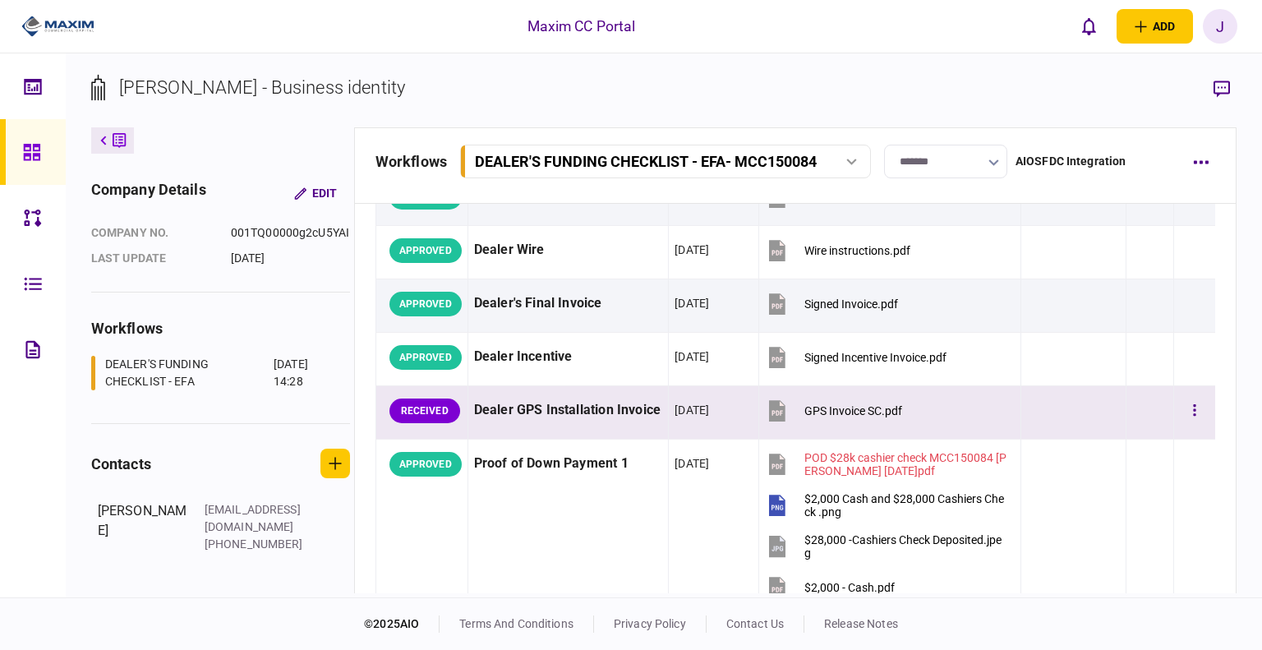
click at [831, 397] on button "GPS Invoice SC.pdf" at bounding box center [833, 410] width 137 height 37
click at [1180, 403] on button "button" at bounding box center [1195, 411] width 30 height 30
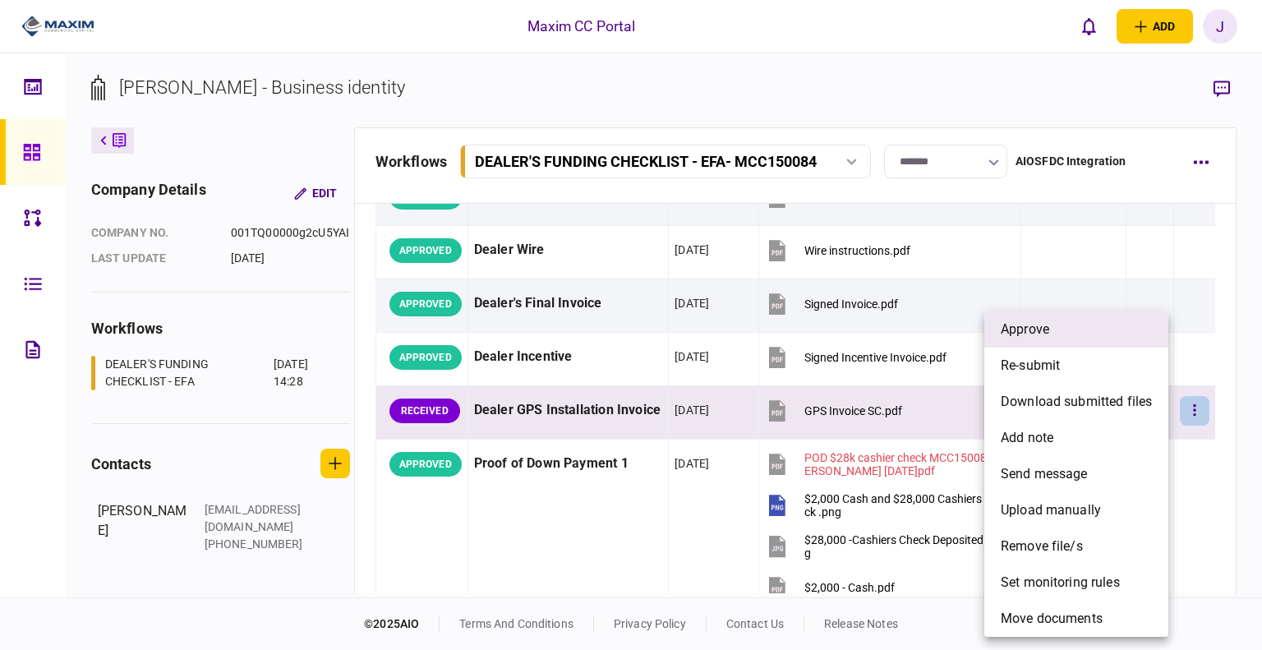
click at [1049, 341] on li "approve" at bounding box center [1077, 329] width 184 height 36
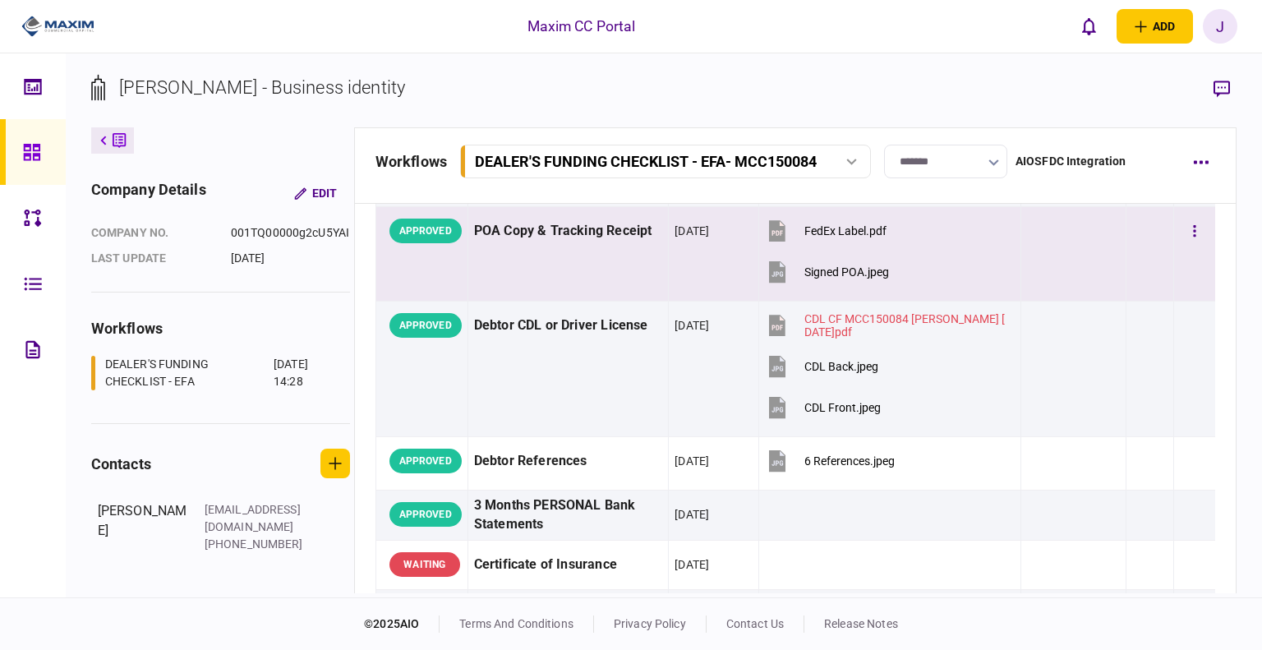
scroll to position [493, 0]
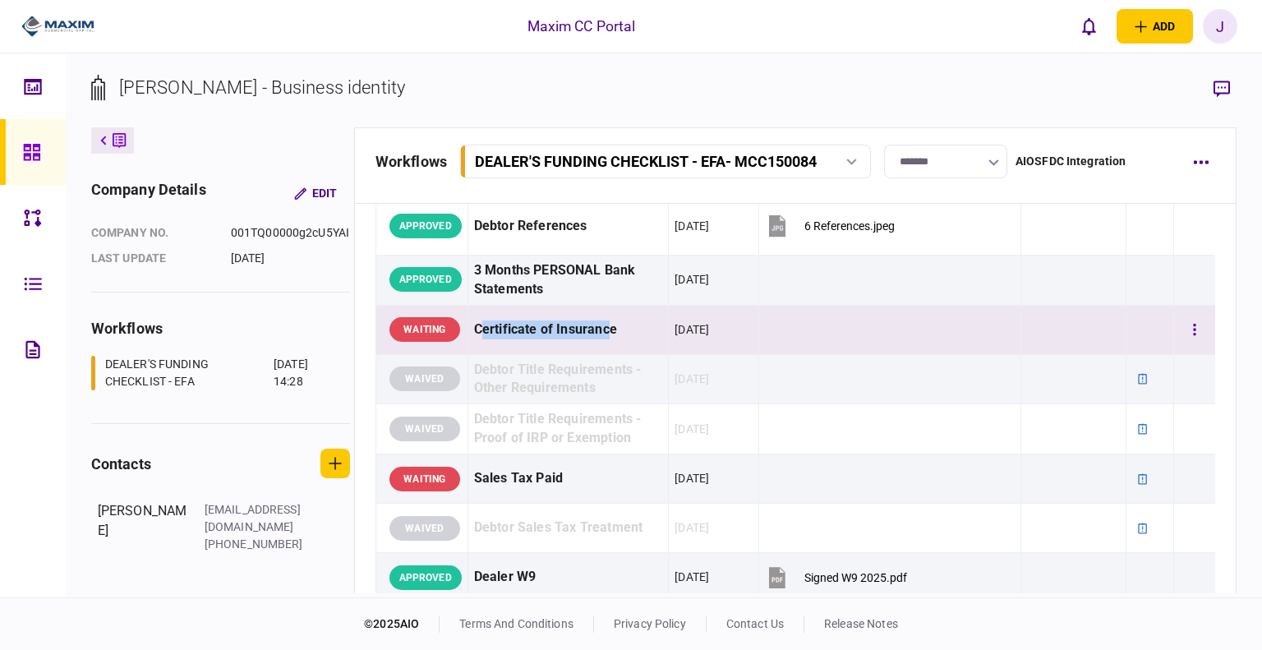
drag, startPoint x: 487, startPoint y: 334, endPoint x: 648, endPoint y: 338, distance: 160.3
click at [623, 324] on div "Certificate of Insurance" at bounding box center [568, 329] width 189 height 37
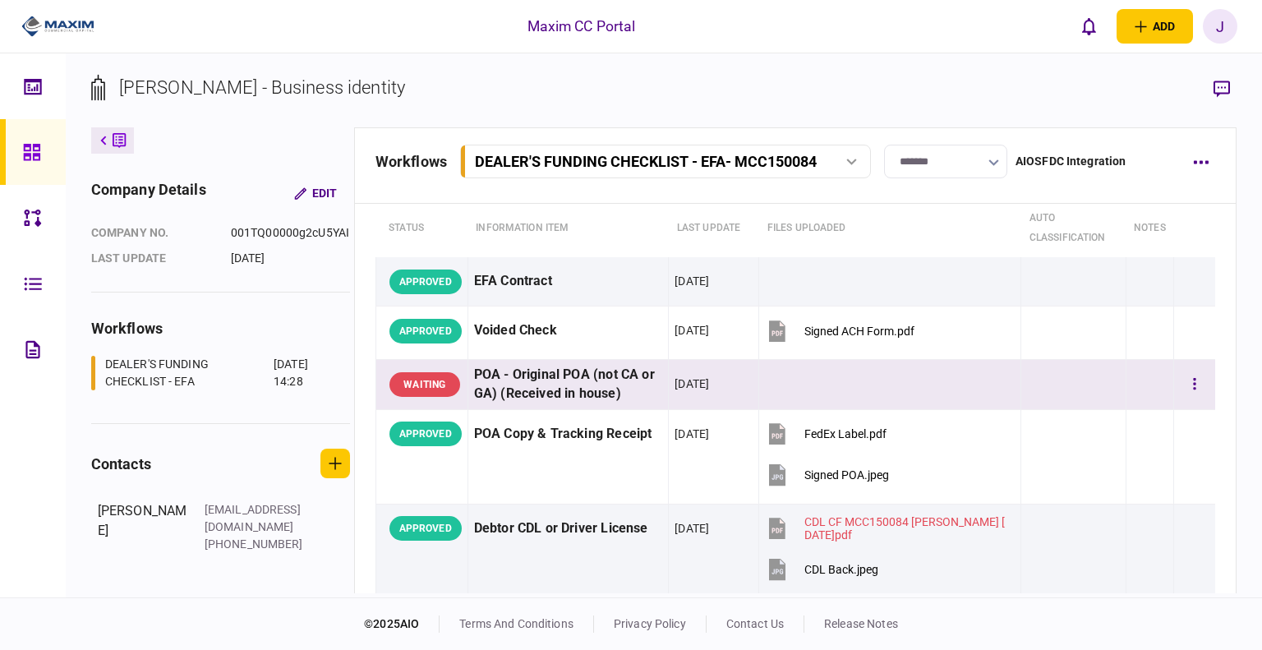
scroll to position [0, 0]
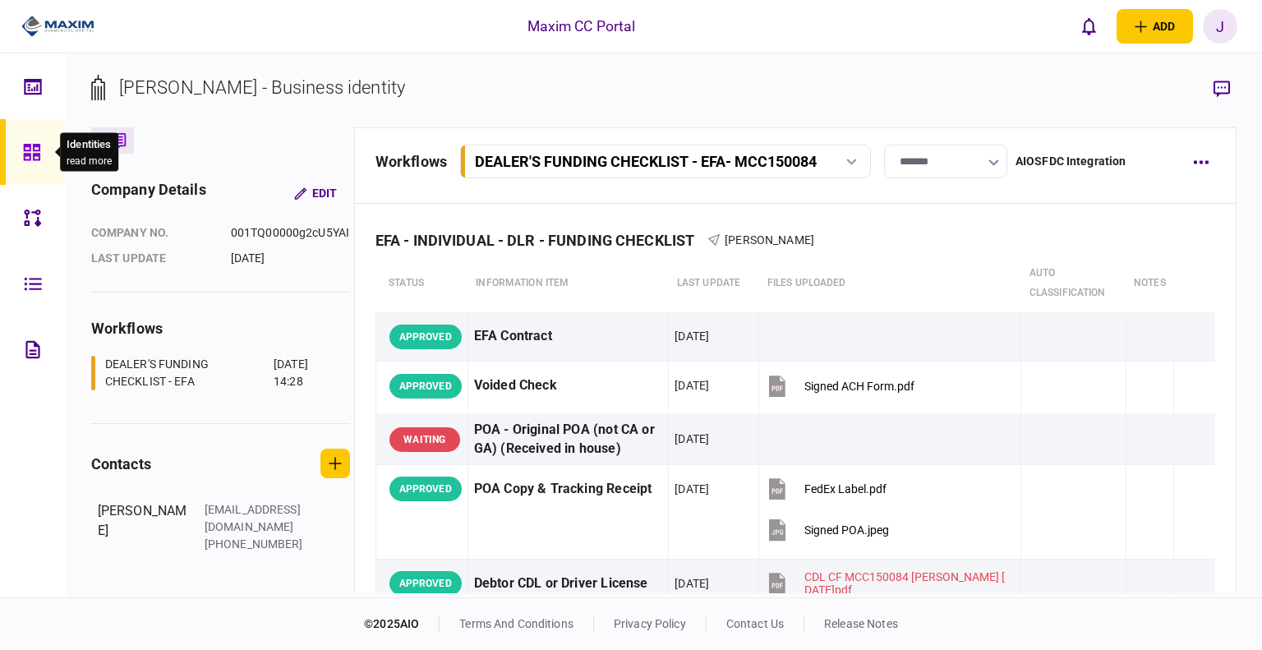
click at [26, 157] on icon at bounding box center [32, 152] width 18 height 19
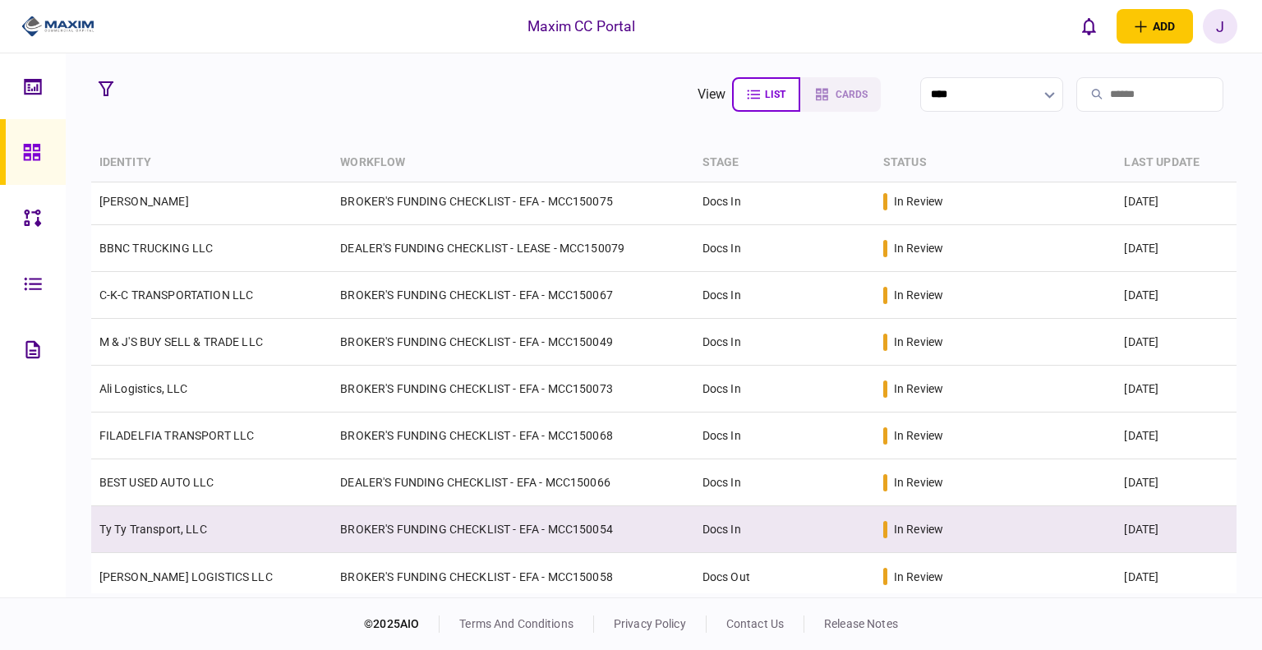
scroll to position [622, 0]
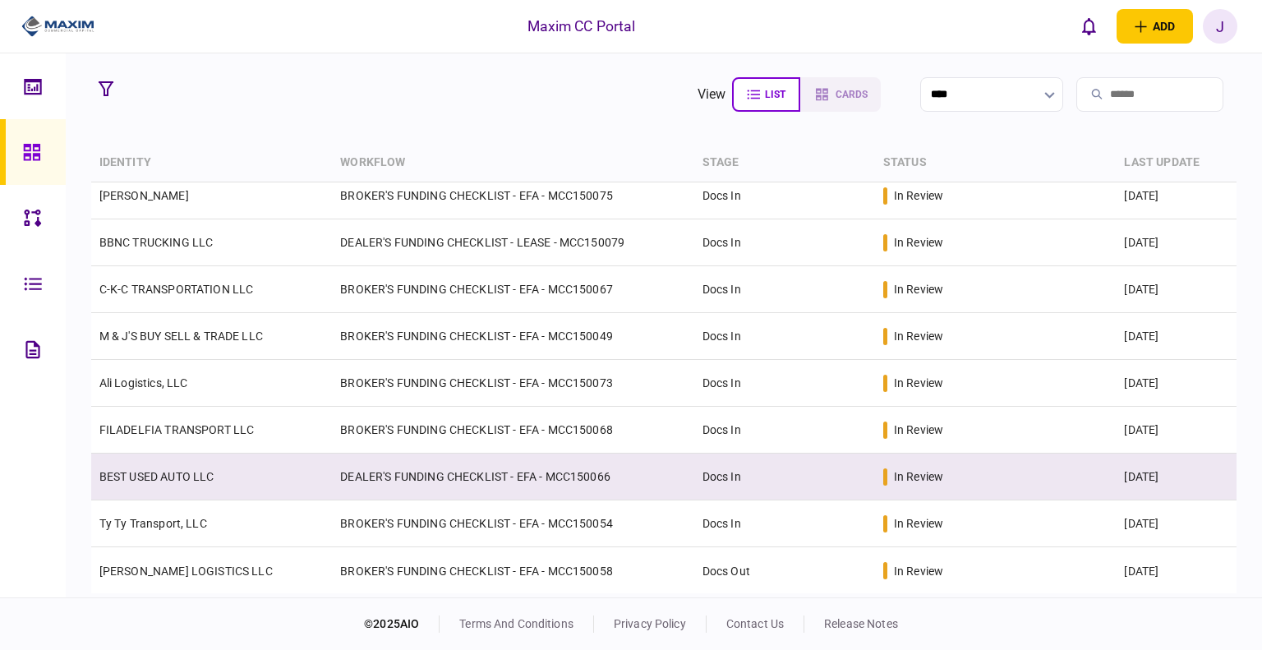
click at [191, 479] on link "BEST USED AUTO LLC" at bounding box center [156, 476] width 115 height 13
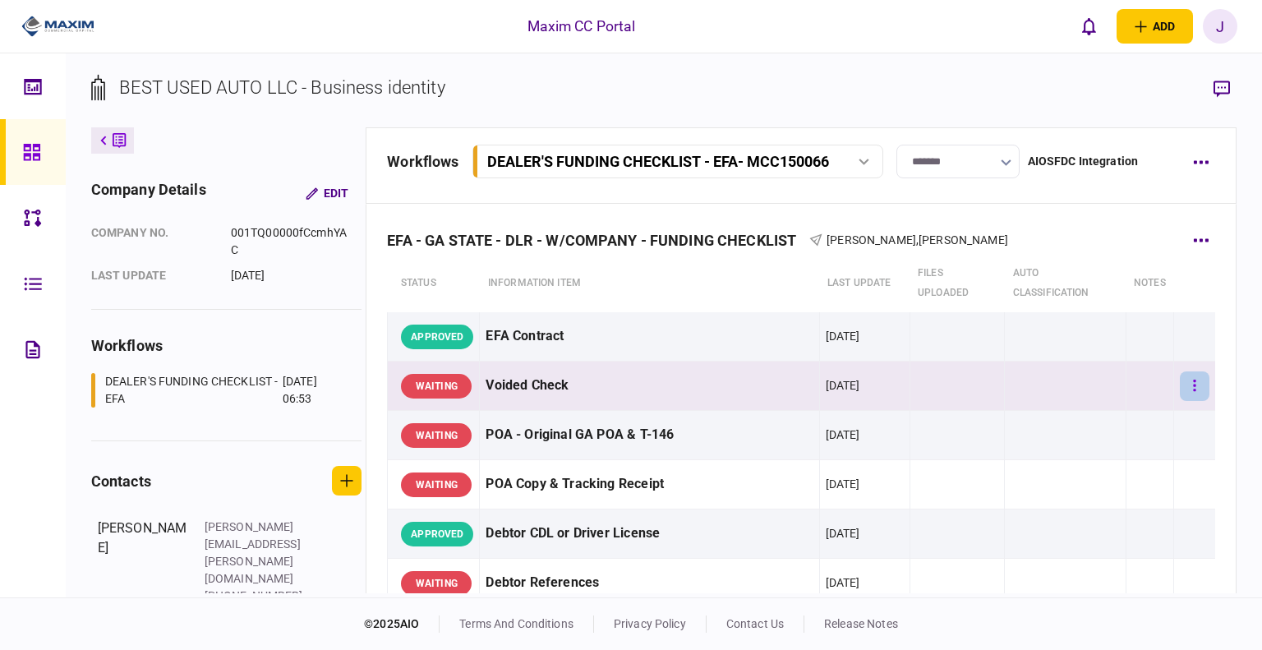
click at [1196, 381] on button "button" at bounding box center [1195, 386] width 30 height 30
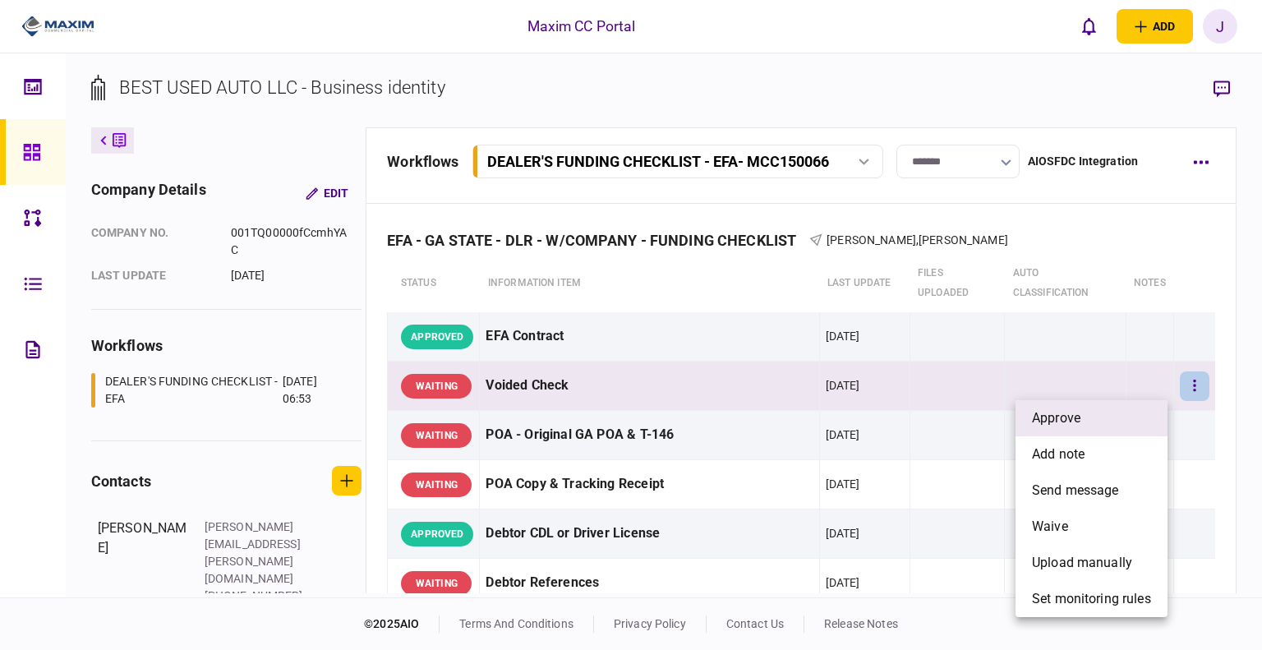
click at [1113, 431] on li "approve" at bounding box center [1092, 418] width 152 height 36
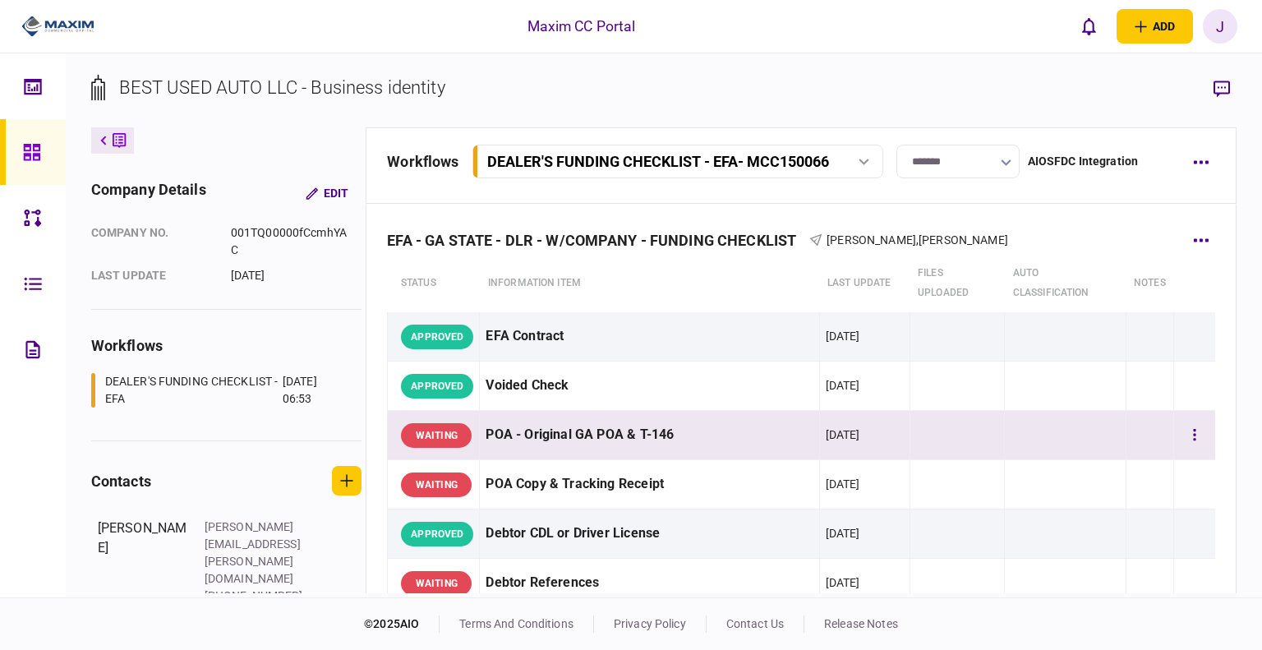
scroll to position [82, 0]
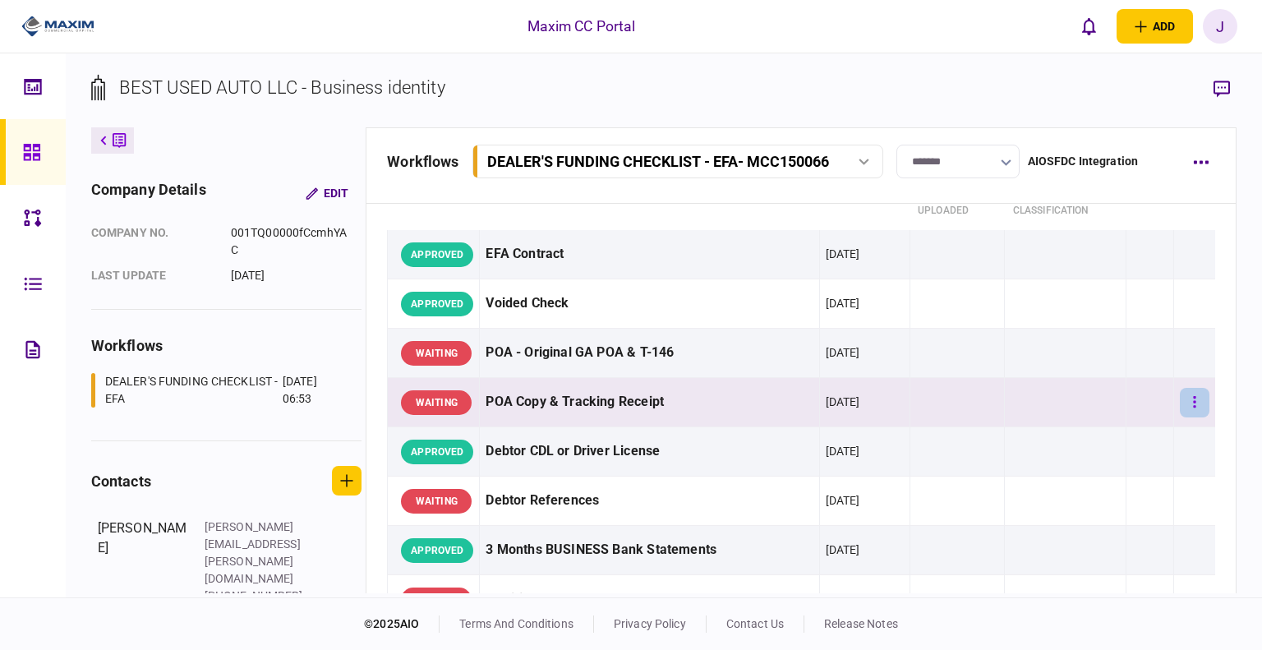
click at [1191, 403] on button "button" at bounding box center [1195, 403] width 30 height 30
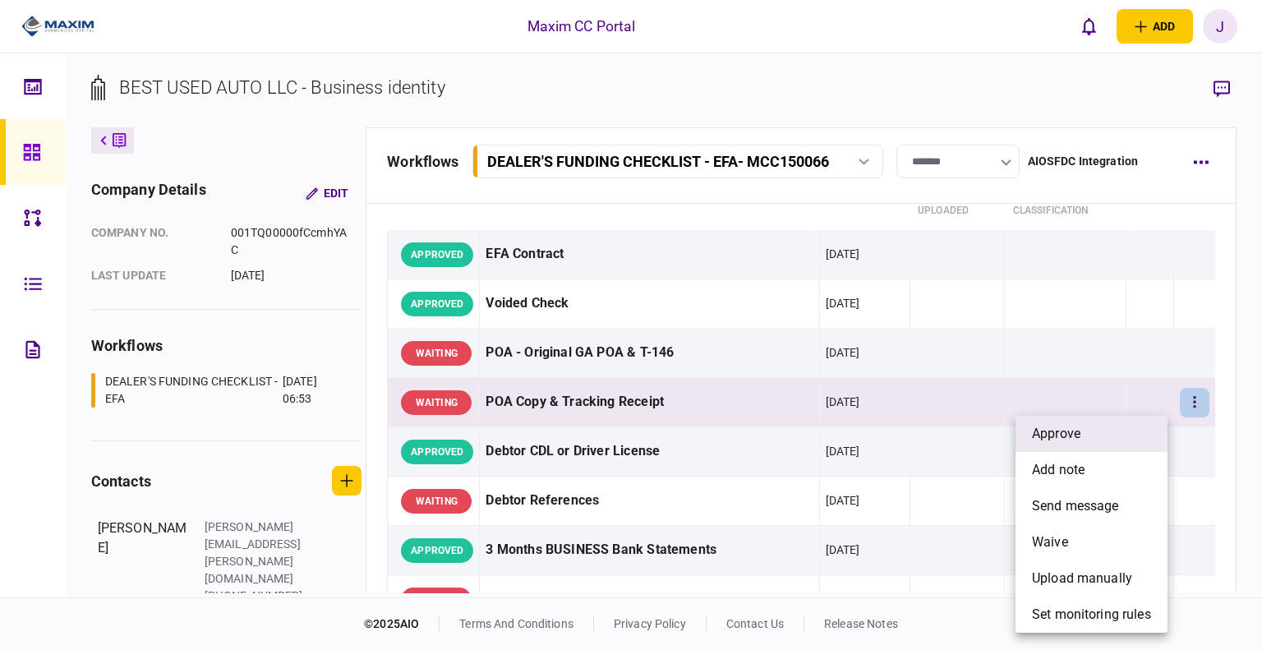
click at [1105, 436] on li "approve" at bounding box center [1092, 434] width 152 height 36
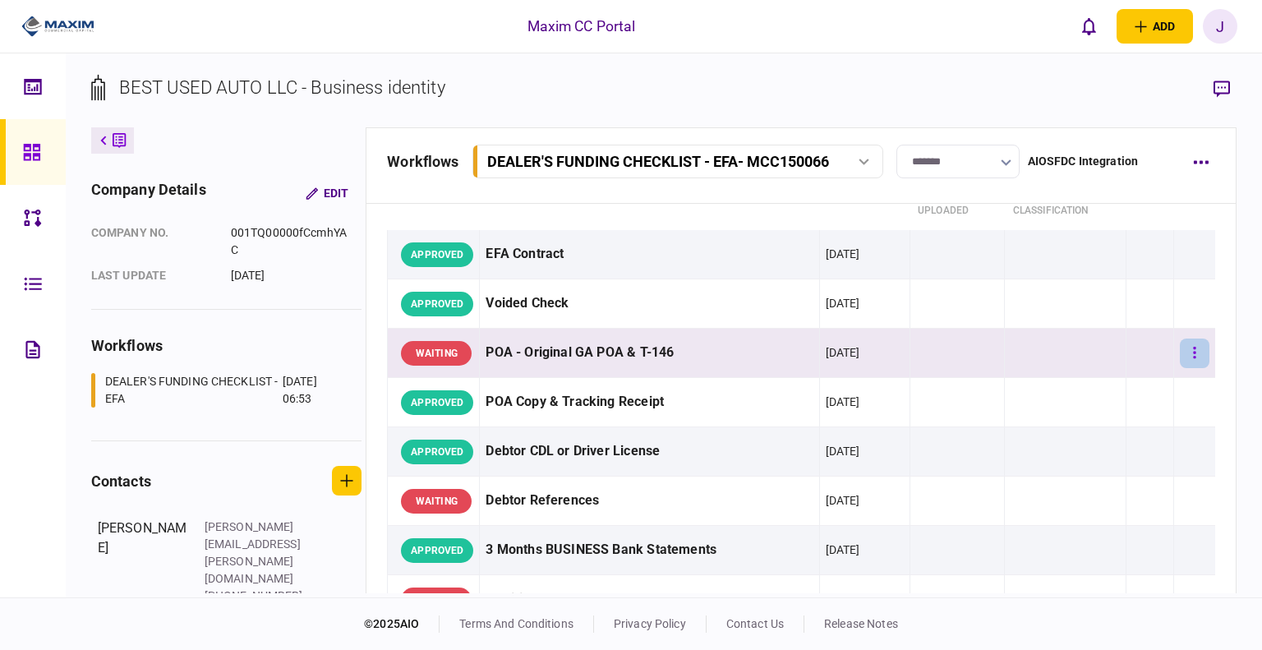
click at [1194, 348] on button "button" at bounding box center [1195, 354] width 30 height 30
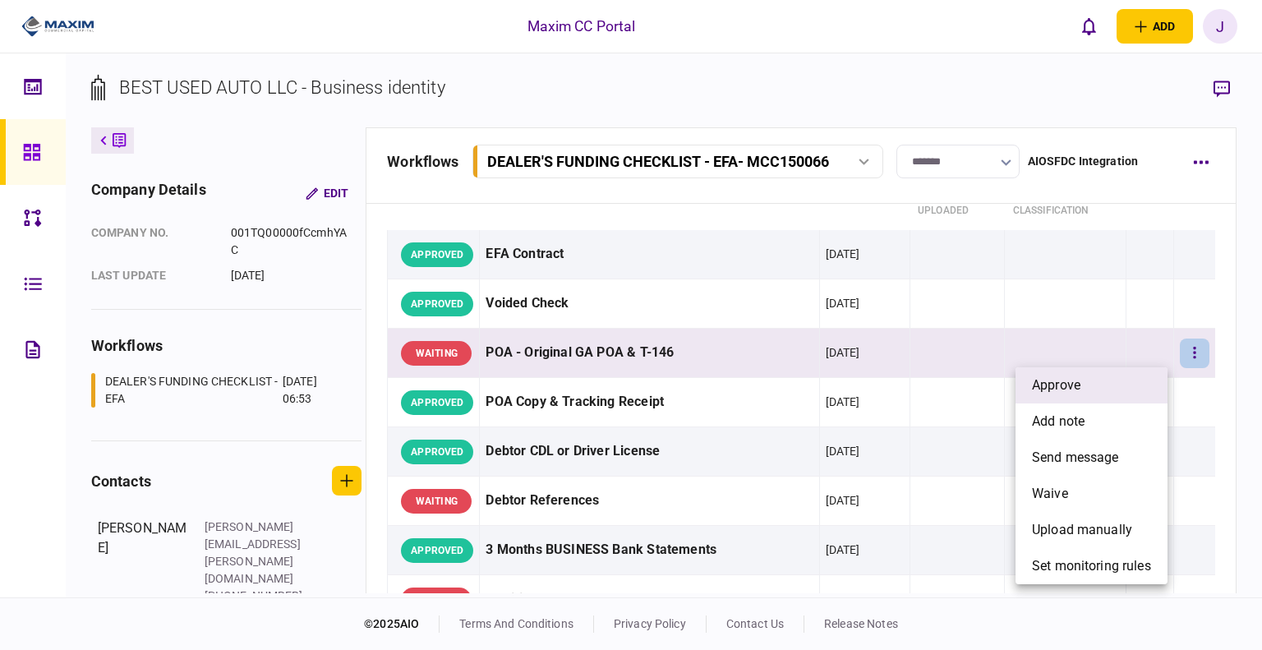
click at [1137, 385] on li "approve" at bounding box center [1092, 385] width 152 height 36
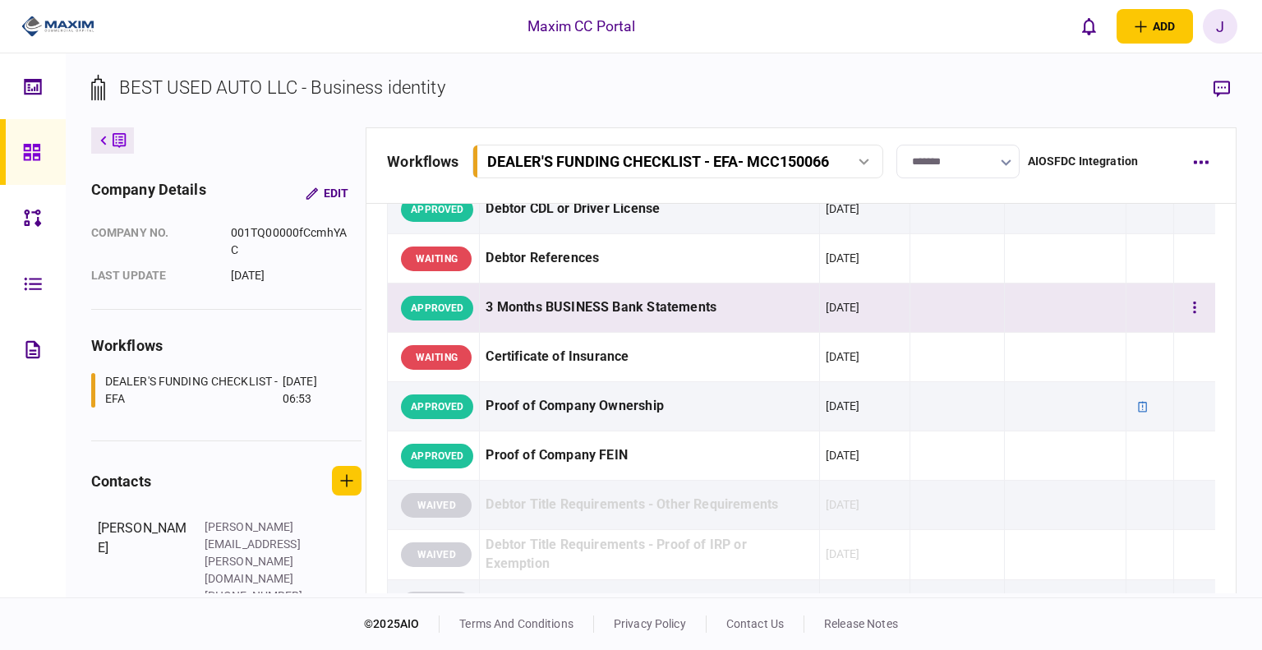
scroll to position [329, 0]
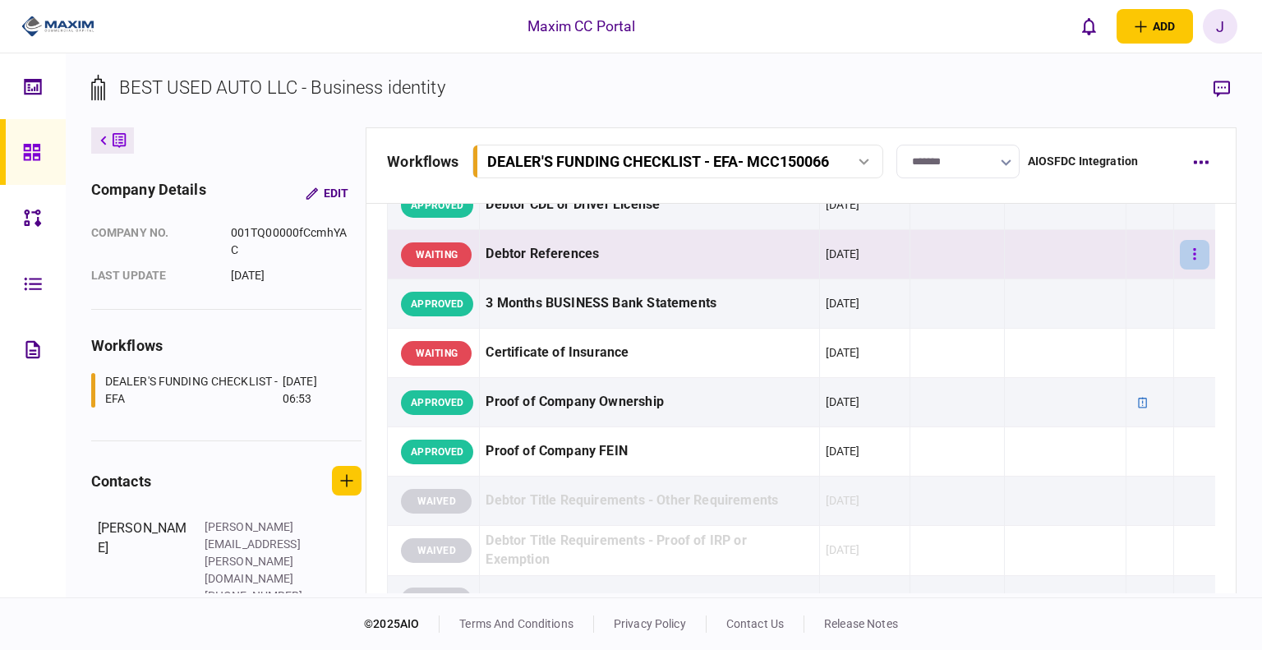
click at [1194, 256] on icon "button" at bounding box center [1195, 254] width 2 height 12
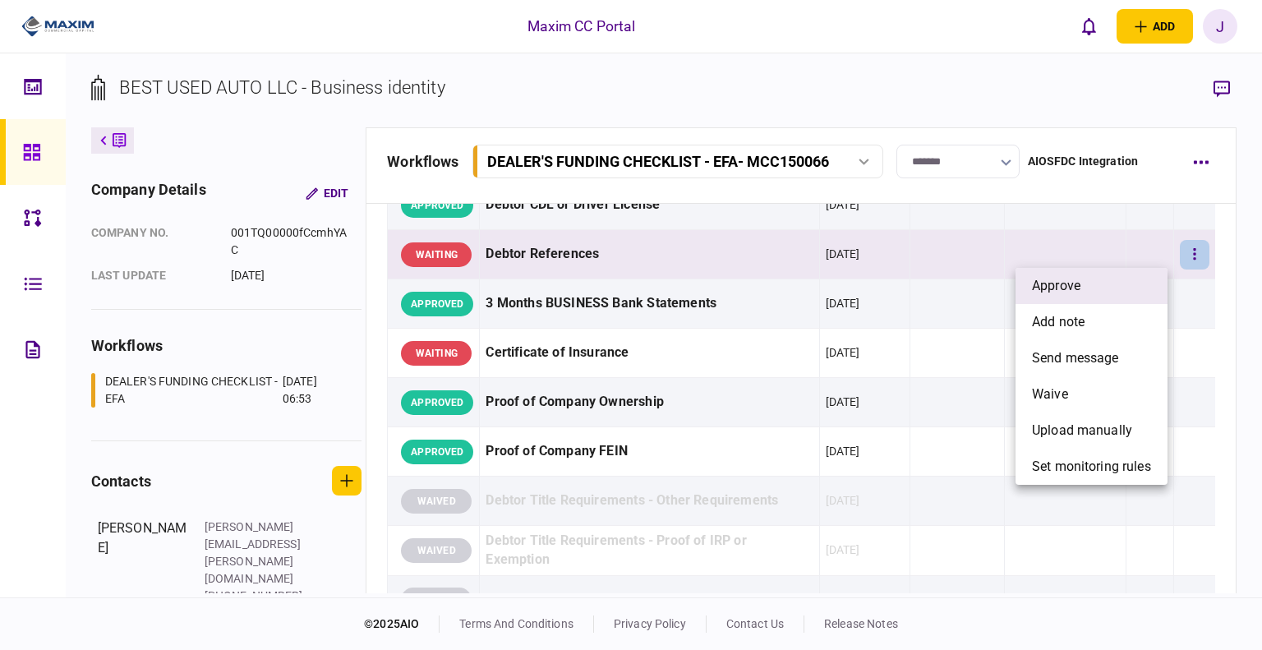
click at [1114, 282] on li "approve" at bounding box center [1092, 286] width 152 height 36
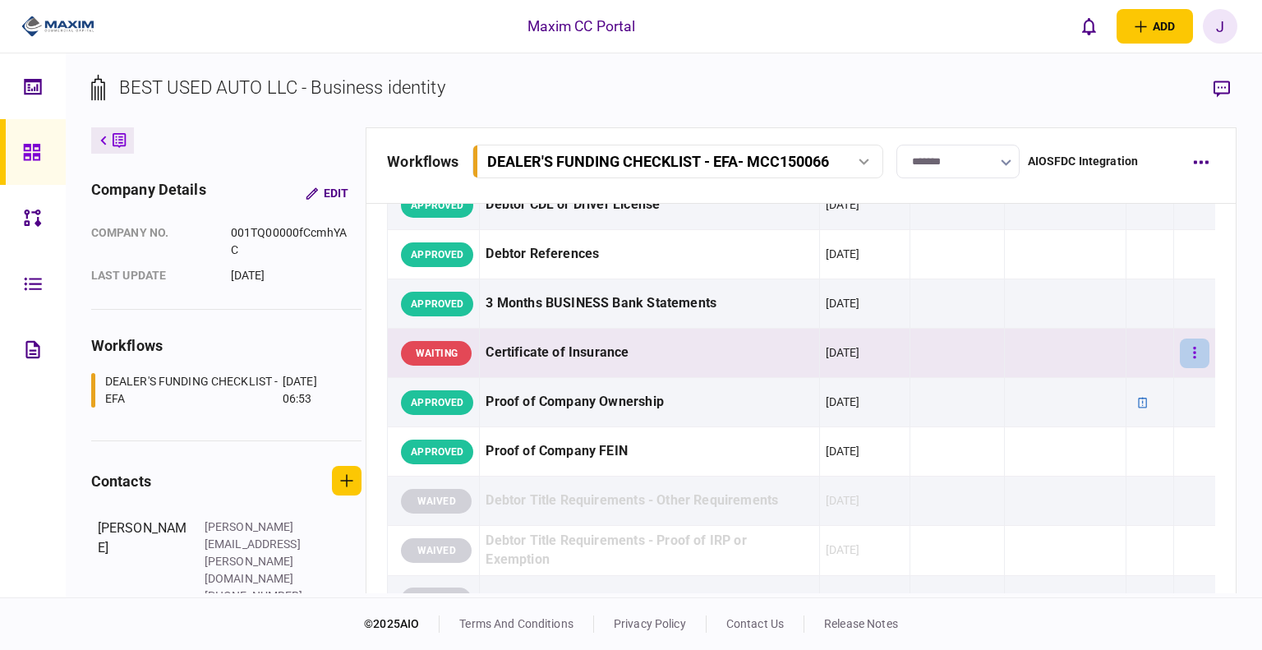
click at [1197, 350] on button "button" at bounding box center [1195, 354] width 30 height 30
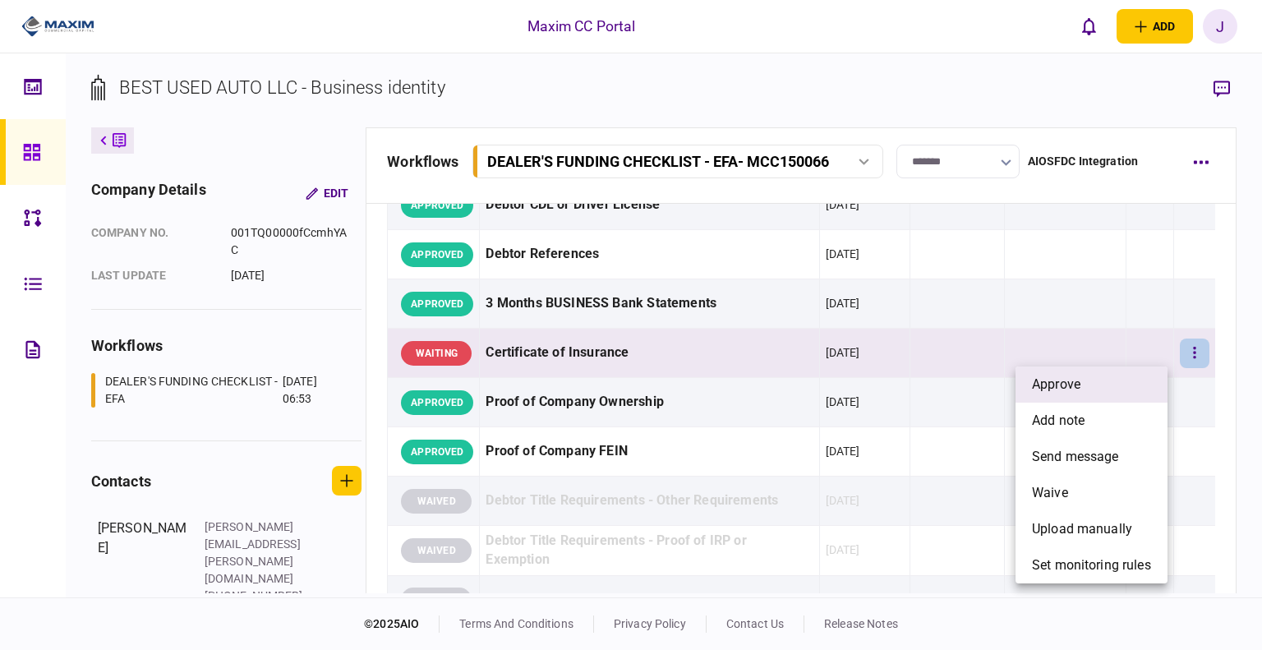
click at [1091, 381] on li "approve" at bounding box center [1092, 385] width 152 height 36
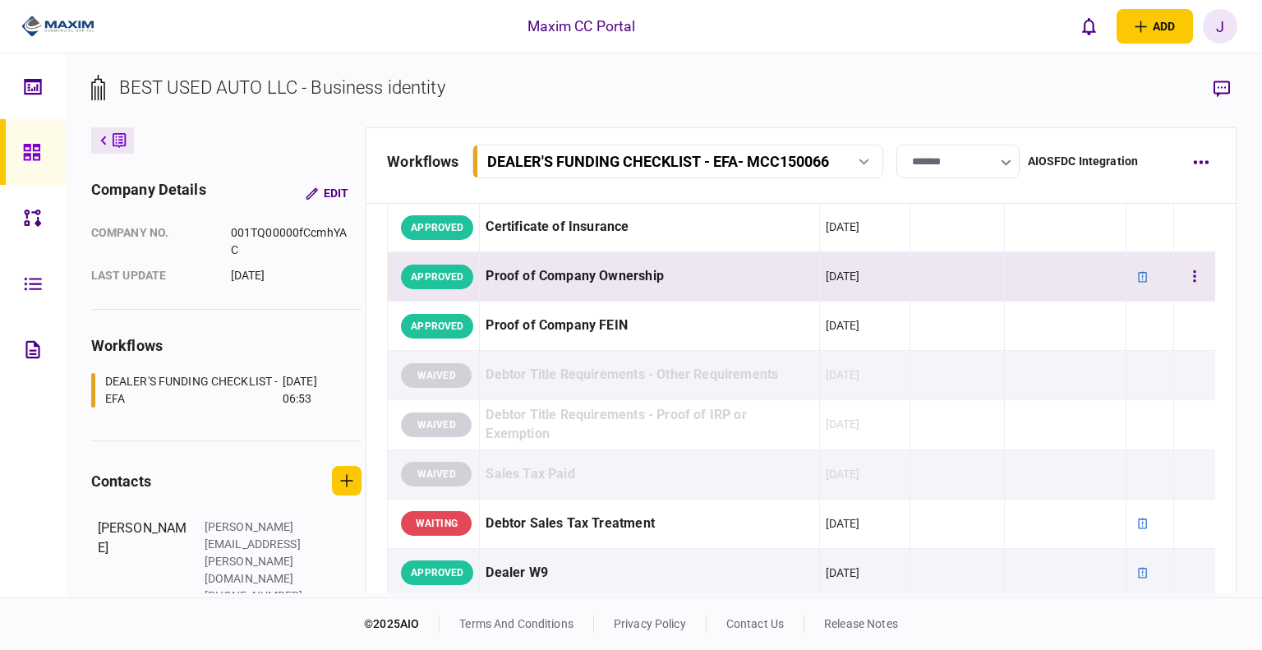
scroll to position [575, 0]
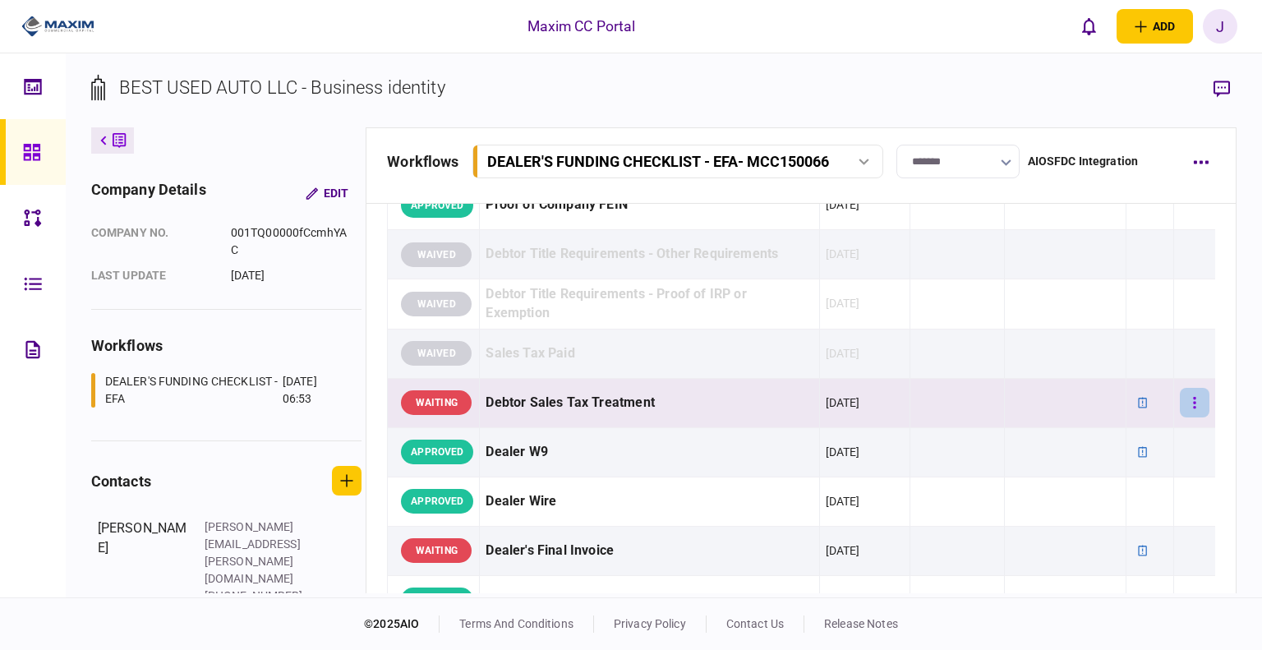
click at [1194, 404] on icon "button" at bounding box center [1195, 403] width 2 height 12
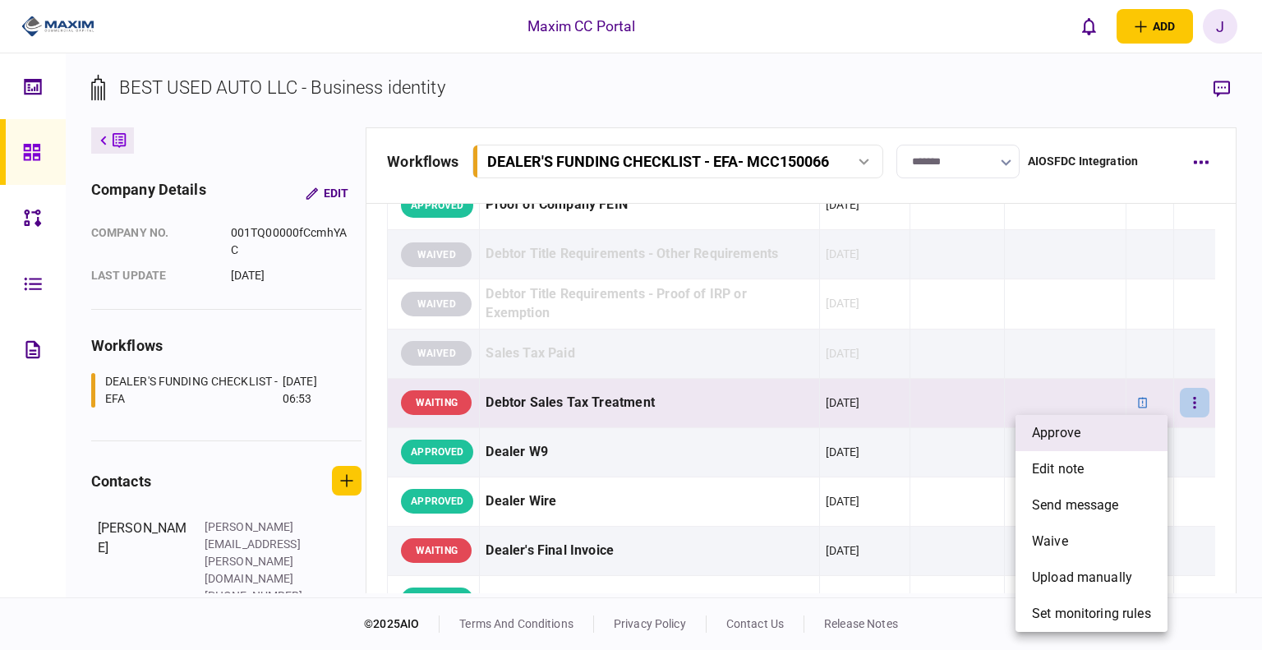
click at [1110, 426] on li "approve" at bounding box center [1092, 433] width 152 height 36
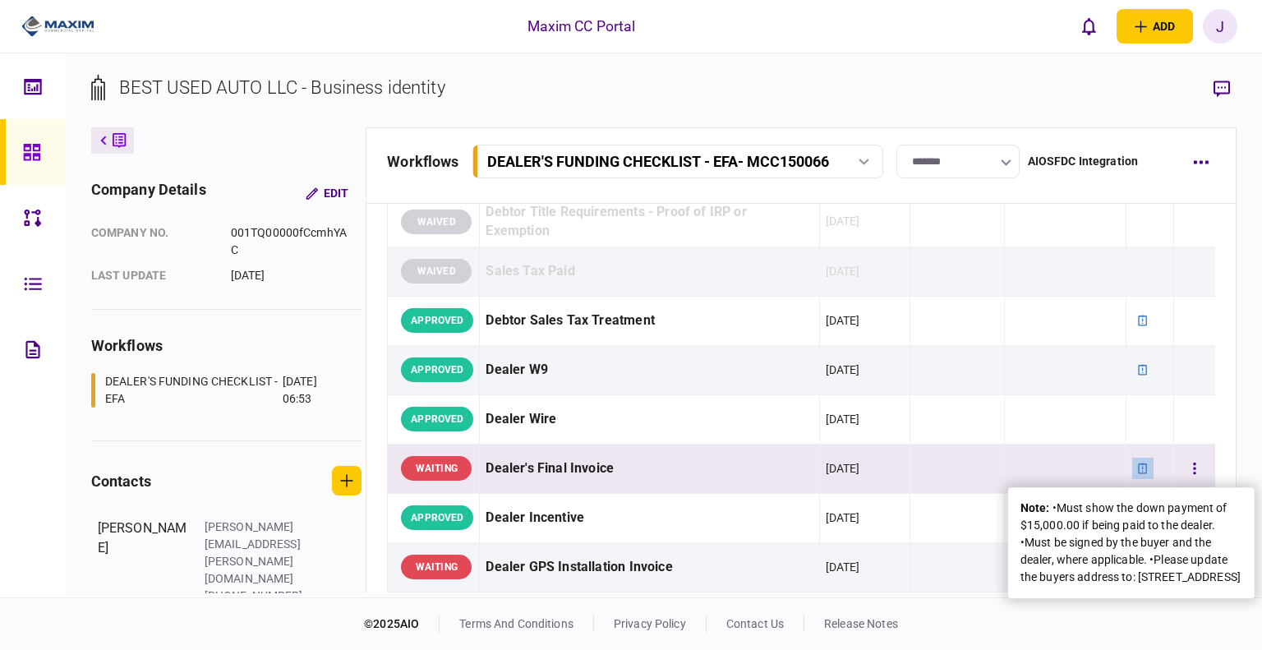
scroll to position [740, 0]
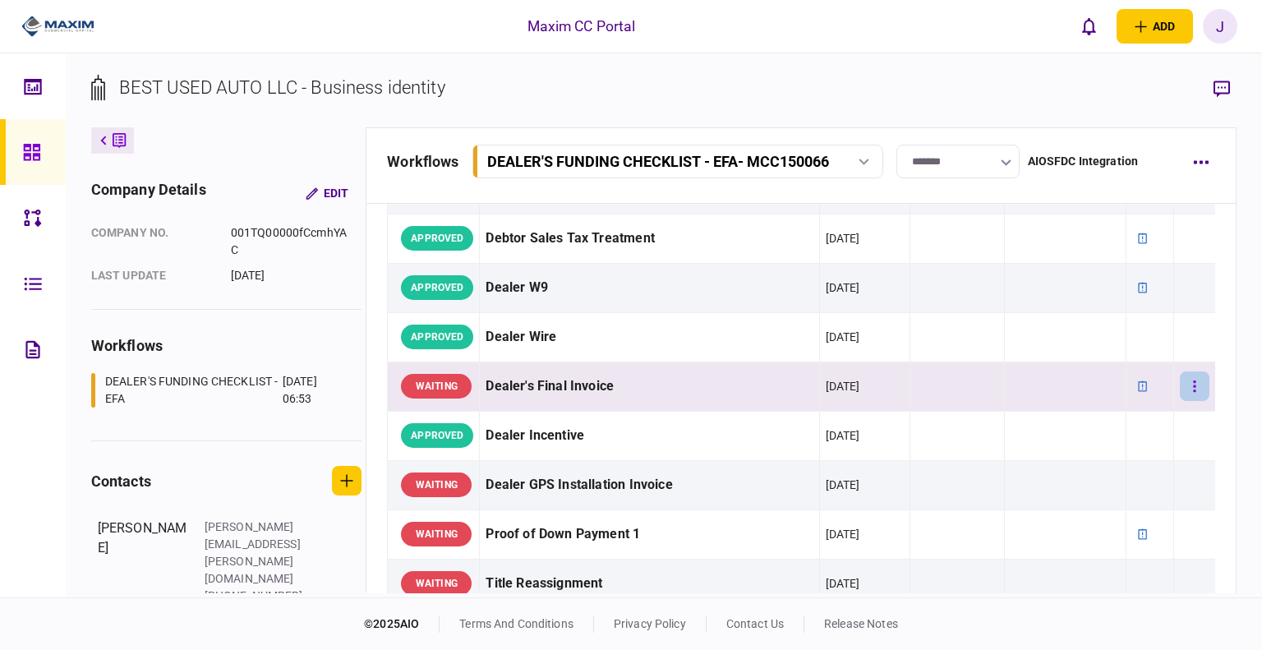
click at [1180, 381] on button "button" at bounding box center [1195, 386] width 30 height 30
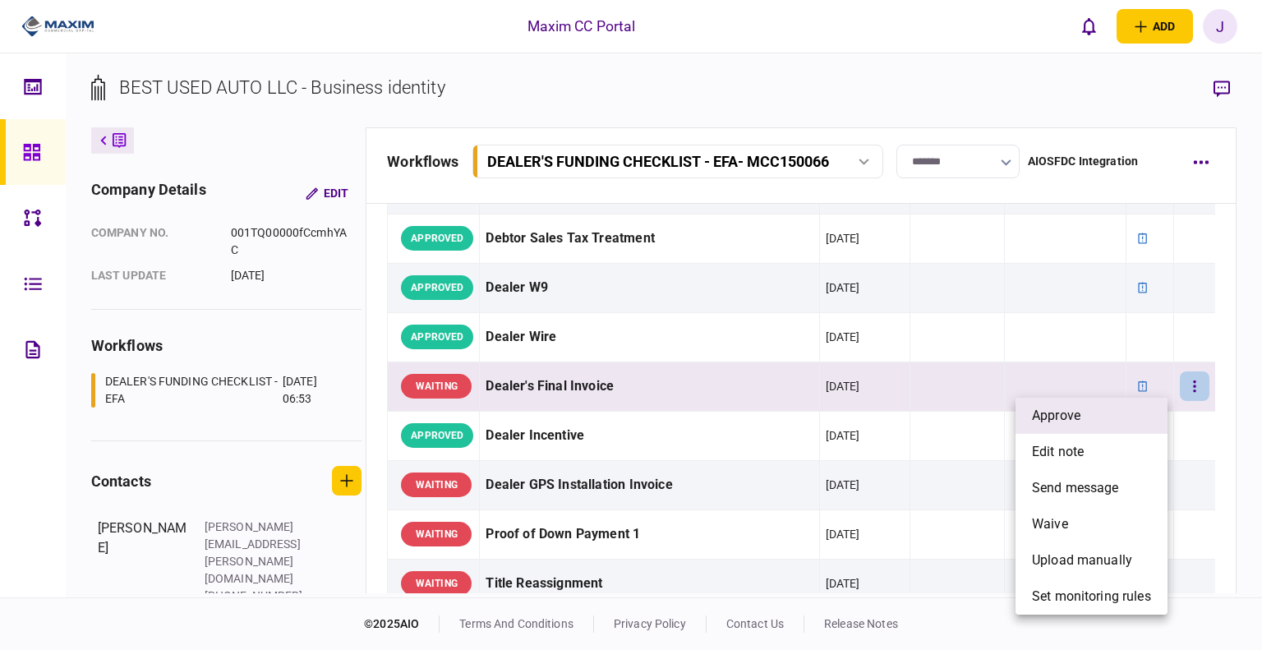
click at [1114, 399] on li "approve" at bounding box center [1092, 416] width 152 height 36
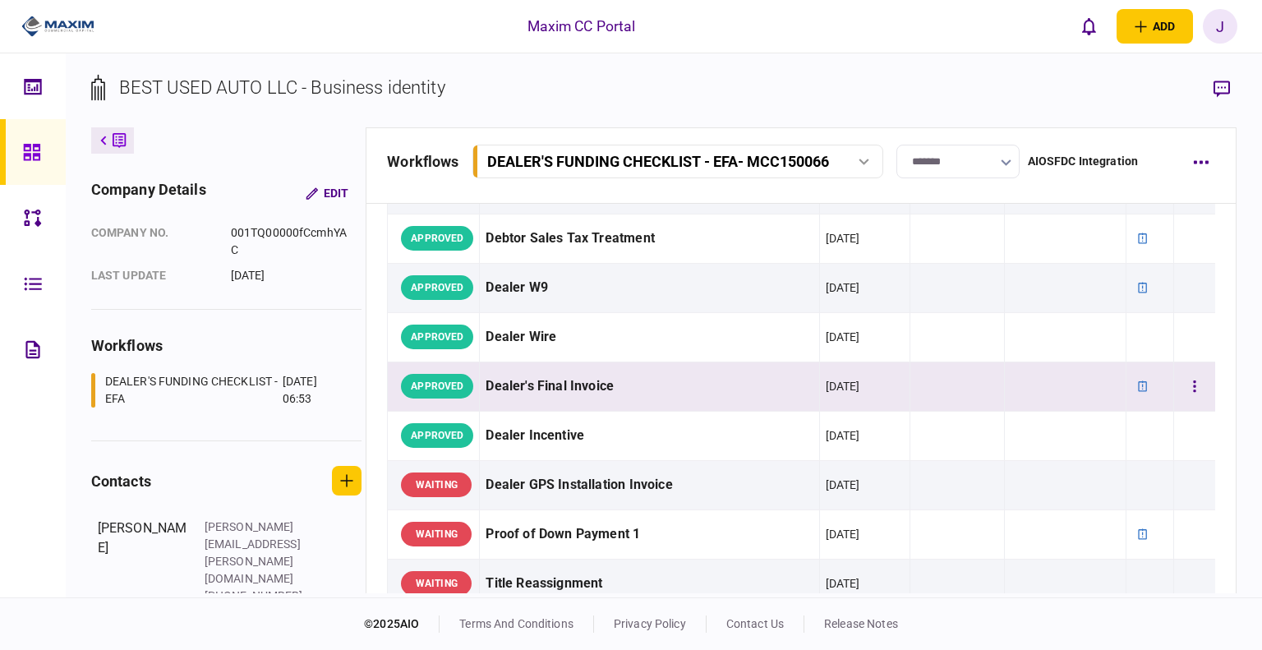
scroll to position [822, 0]
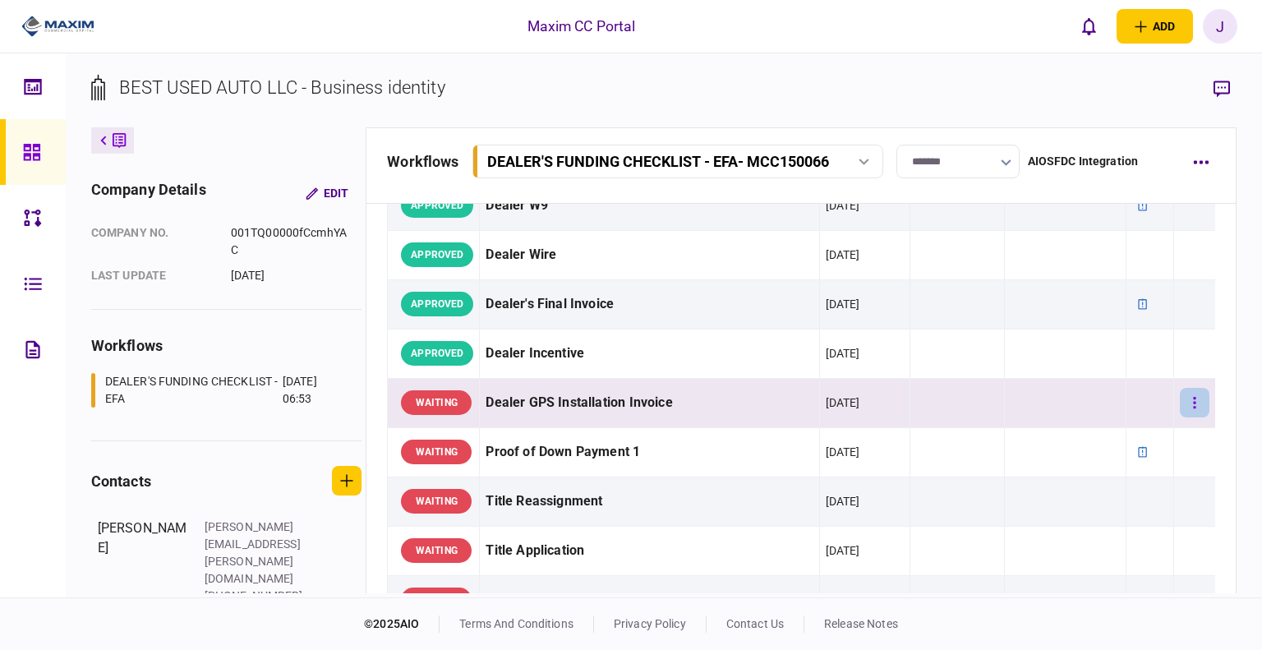
click at [1185, 399] on button "button" at bounding box center [1195, 403] width 30 height 30
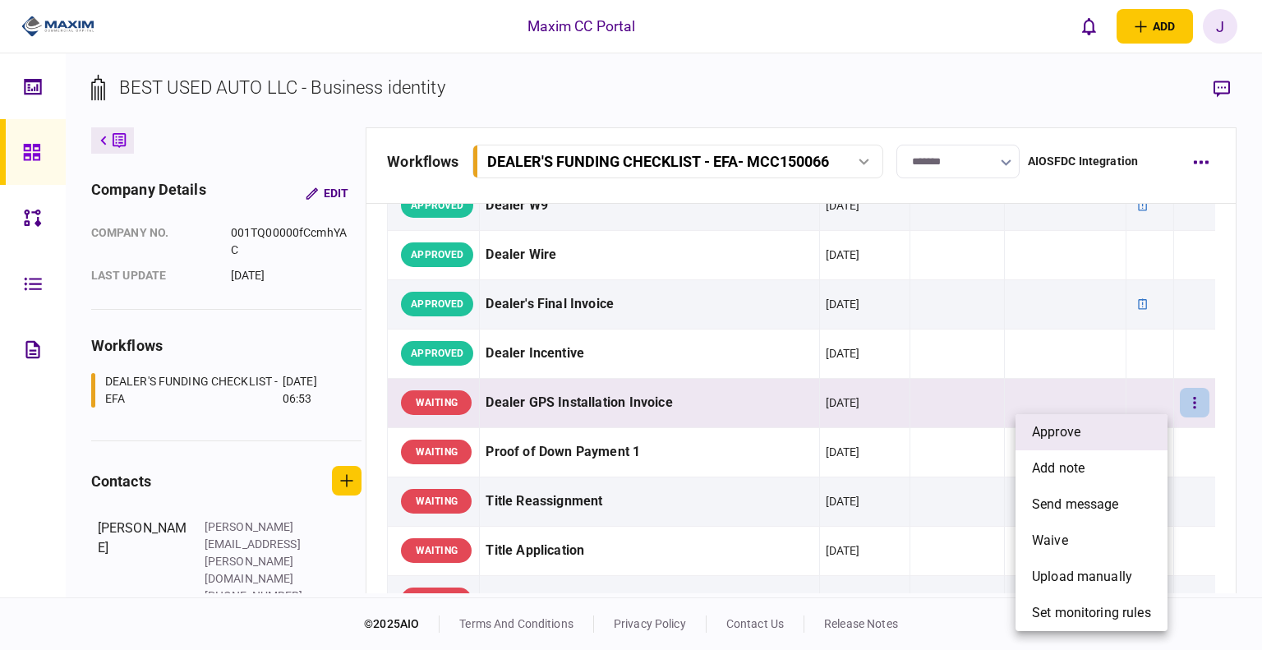
click at [1123, 435] on li "approve" at bounding box center [1092, 432] width 152 height 36
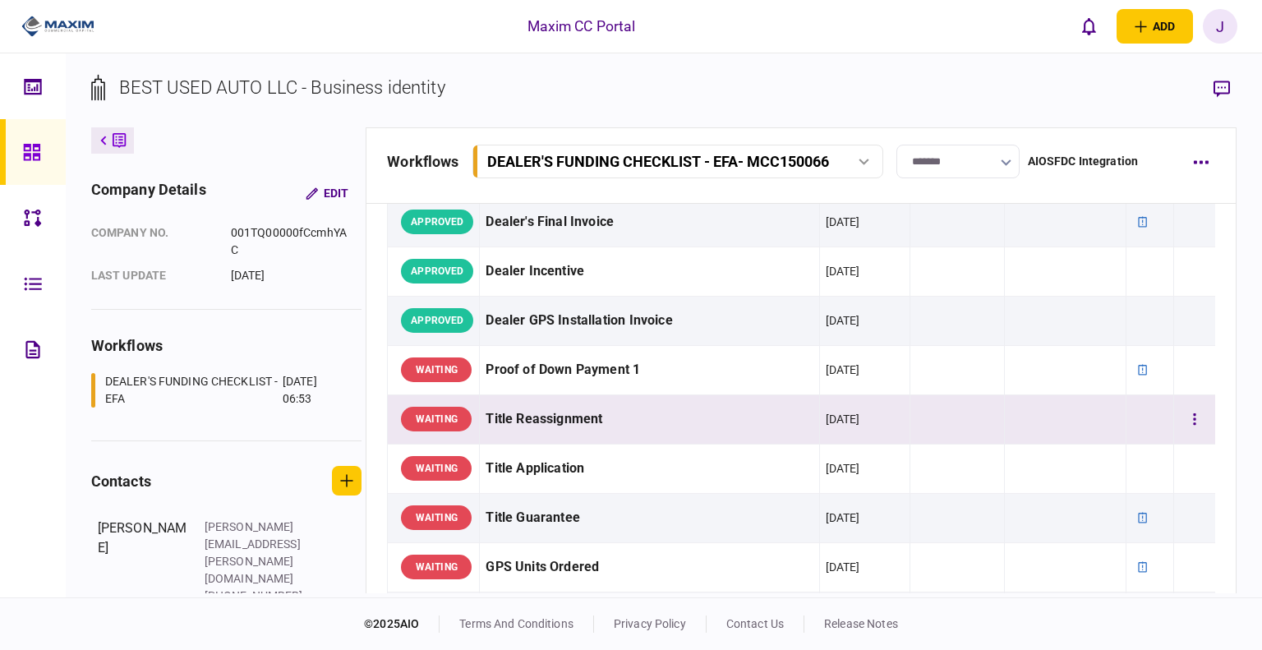
scroll to position [986, 0]
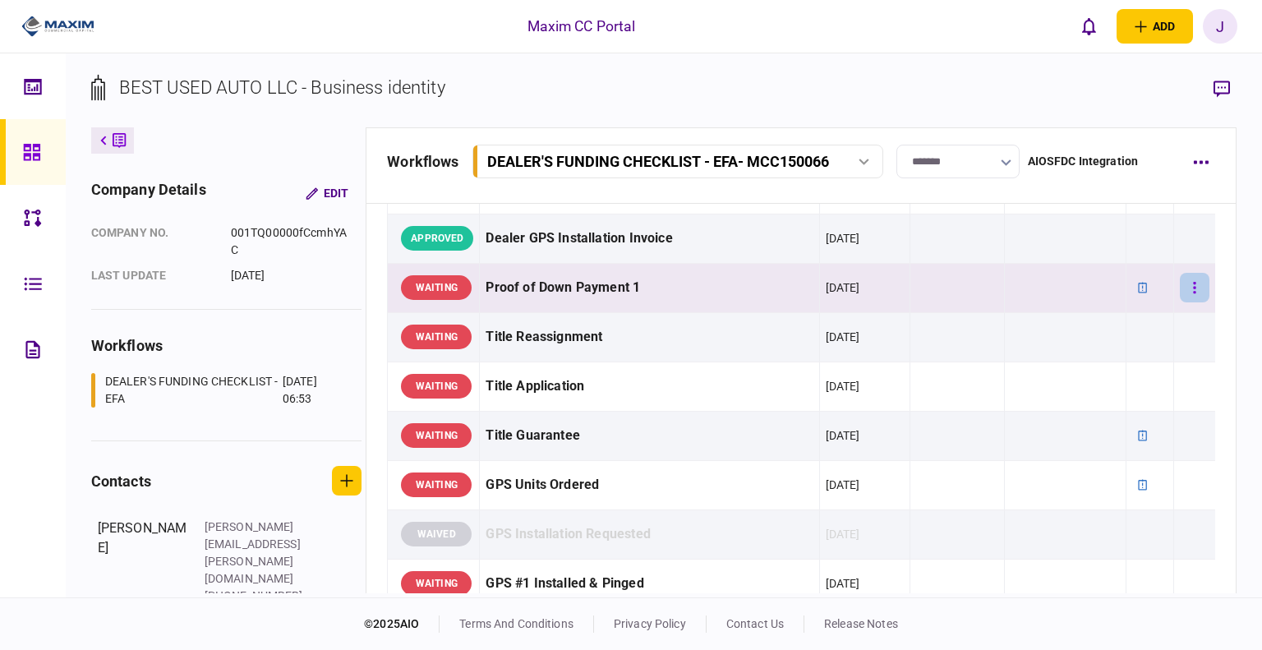
click at [1193, 282] on icon "button" at bounding box center [1194, 288] width 3 height 16
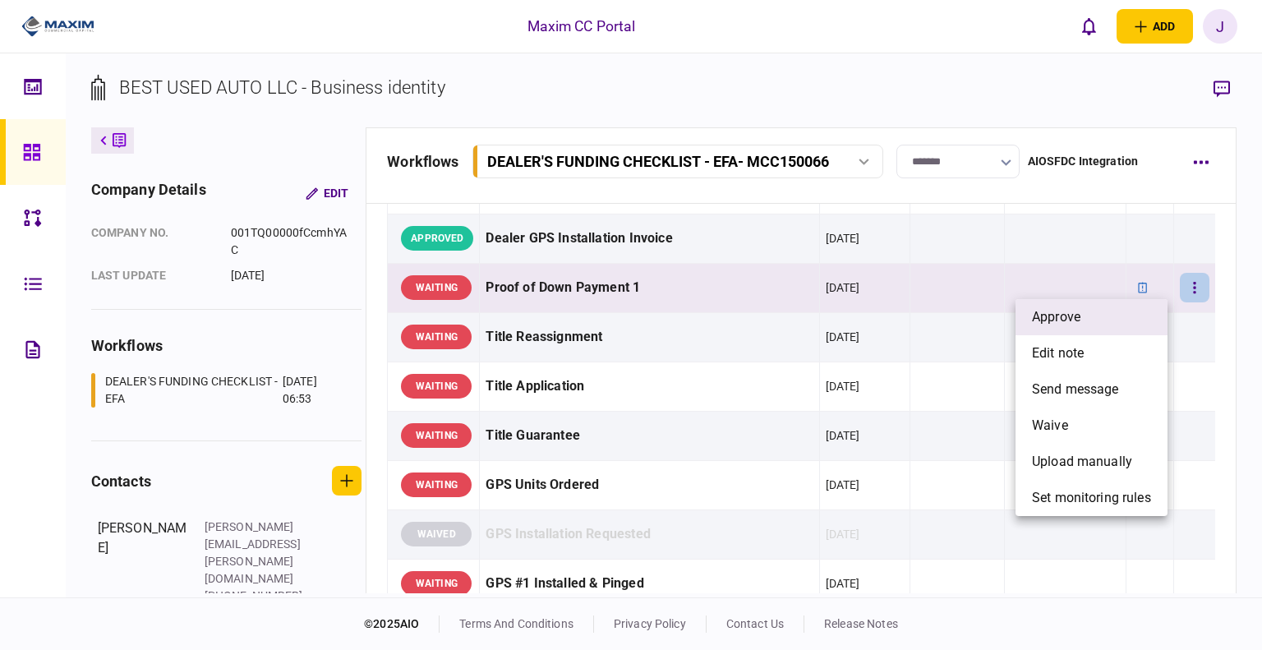
click at [1123, 311] on li "approve" at bounding box center [1092, 317] width 152 height 36
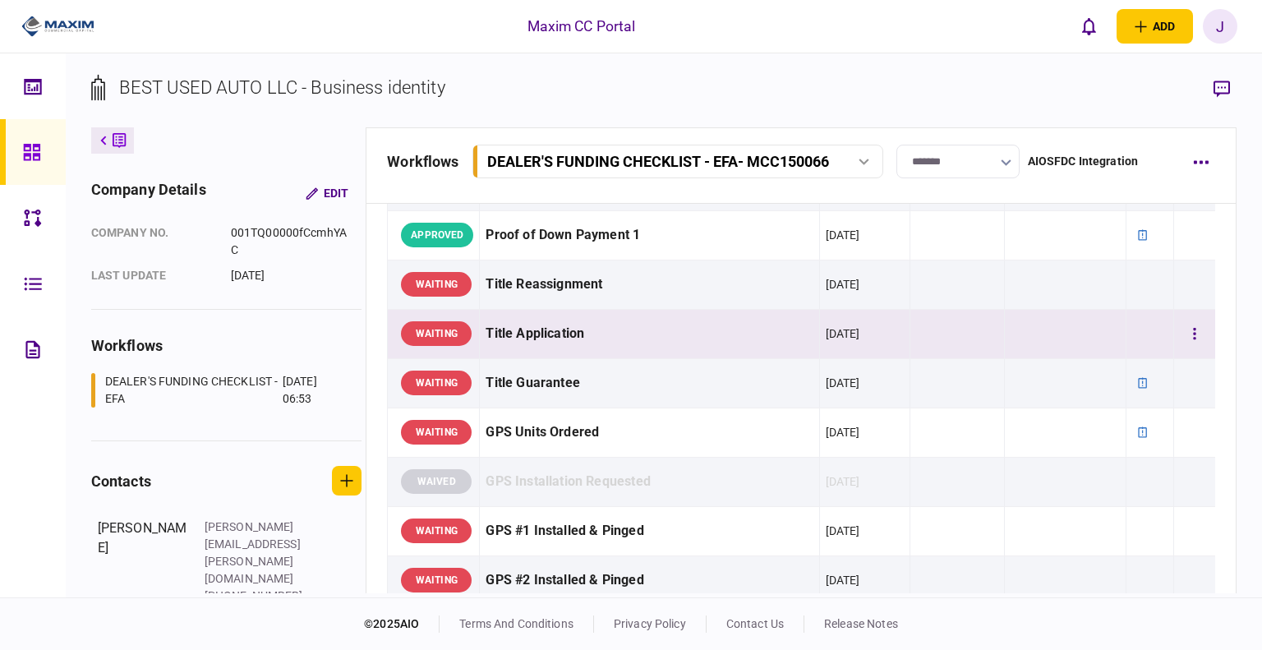
scroll to position [1068, 0]
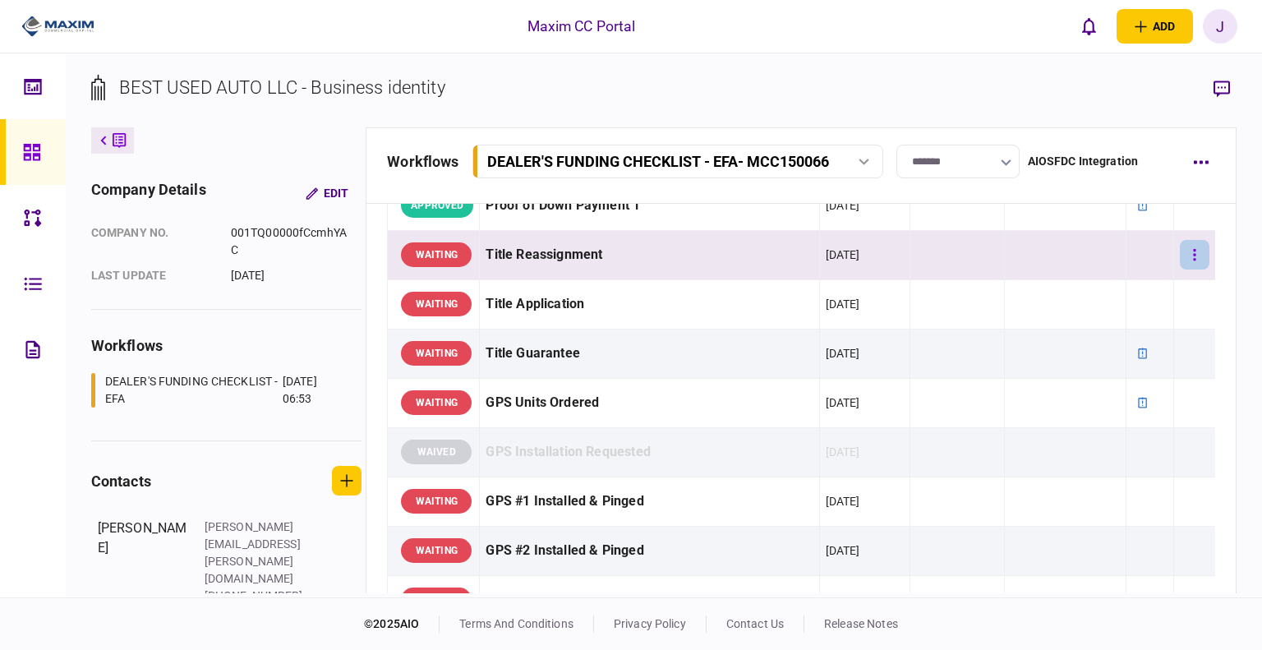
click at [1188, 249] on button "button" at bounding box center [1195, 255] width 30 height 30
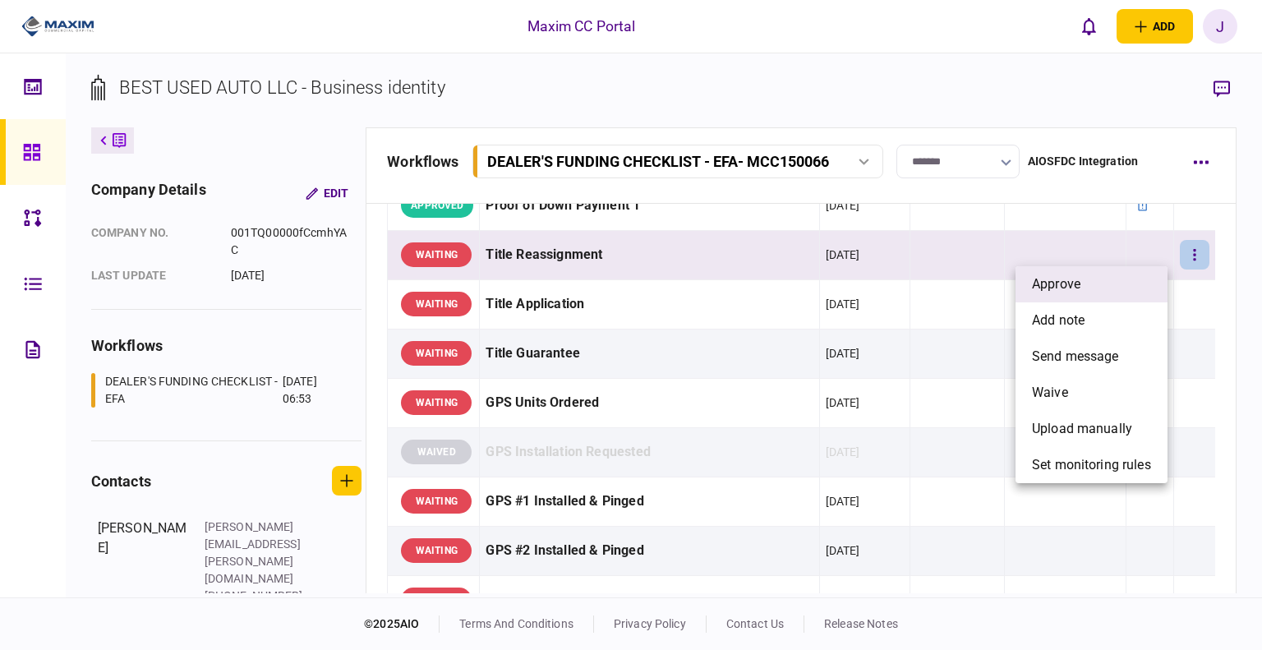
click at [1133, 293] on li "approve" at bounding box center [1092, 284] width 152 height 36
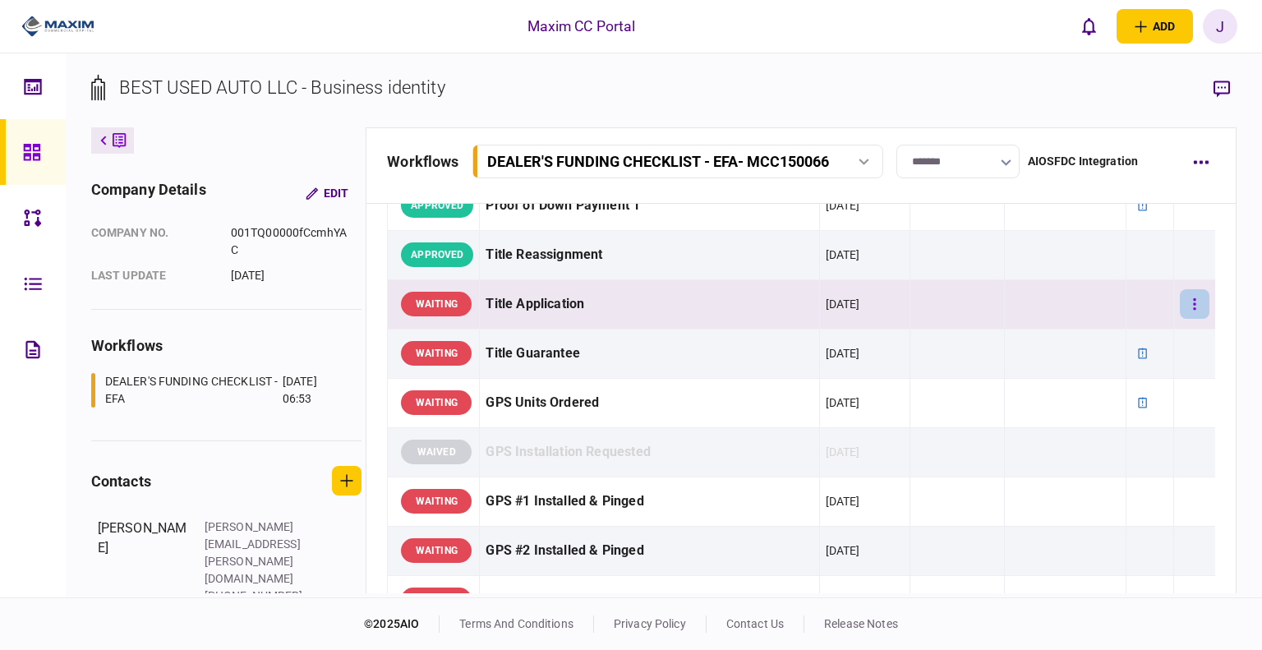
click at [1180, 289] on button "button" at bounding box center [1195, 304] width 30 height 30
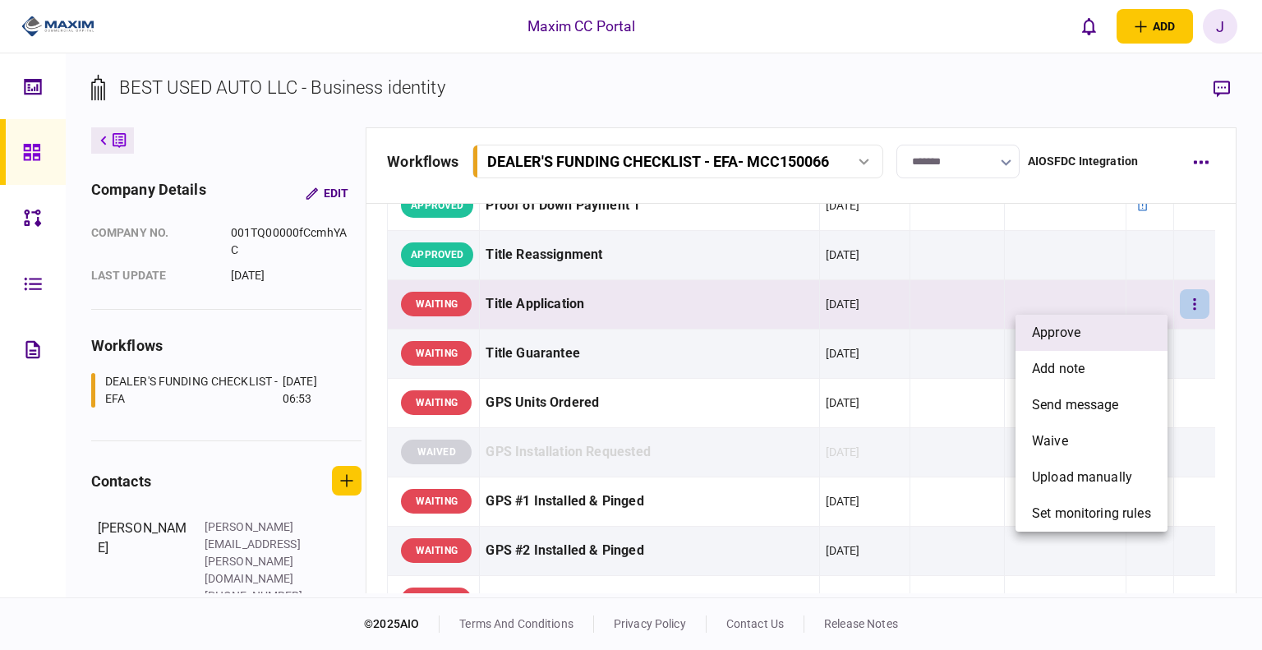
click at [1115, 339] on li "approve" at bounding box center [1092, 333] width 152 height 36
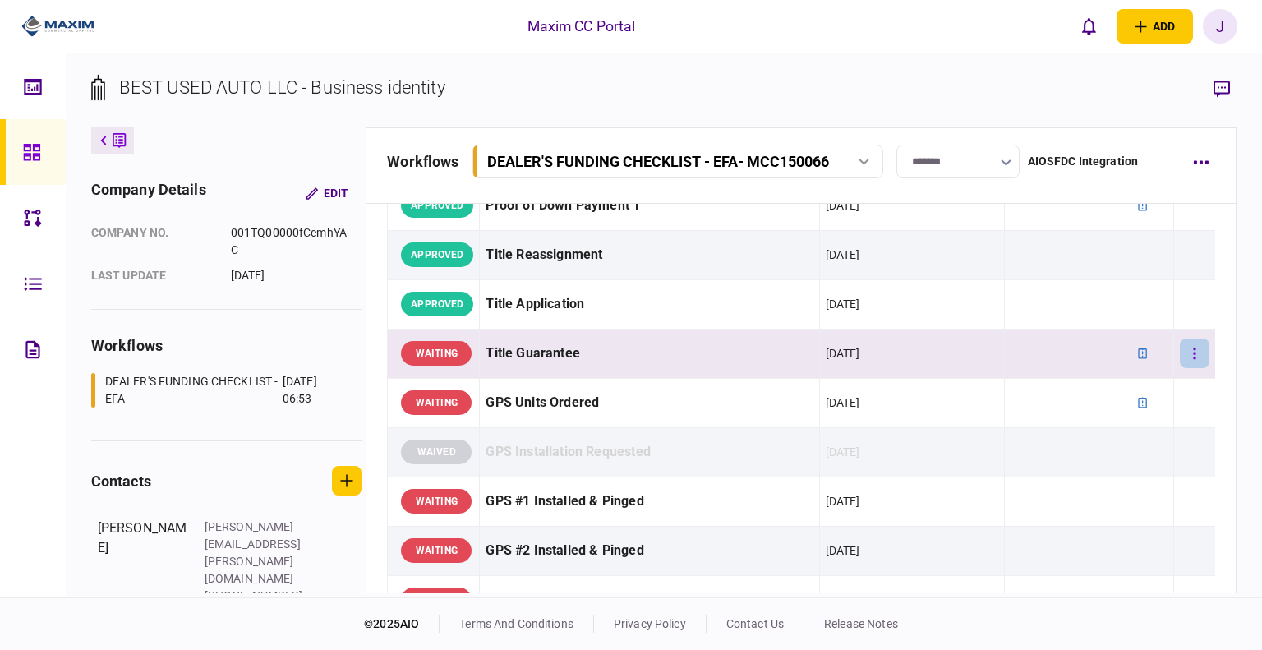
click at [1180, 348] on button "button" at bounding box center [1195, 354] width 30 height 30
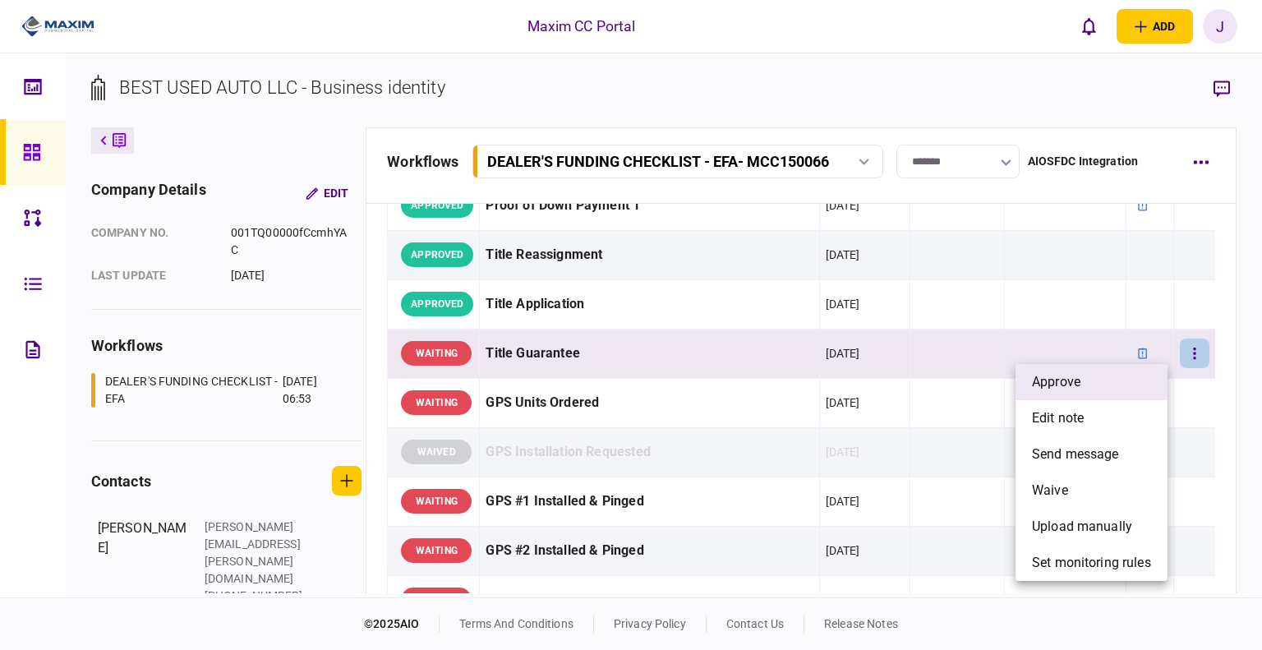
click at [1111, 382] on li "approve" at bounding box center [1092, 382] width 152 height 36
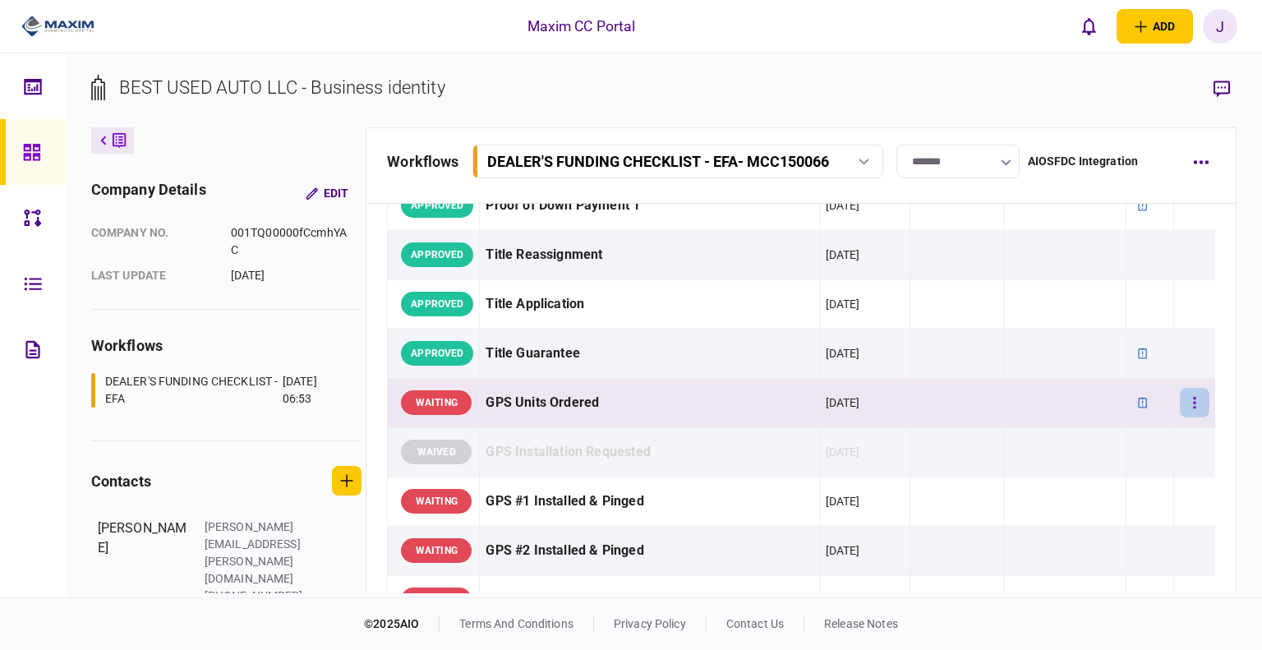
click at [1193, 395] on icon "button" at bounding box center [1194, 403] width 3 height 16
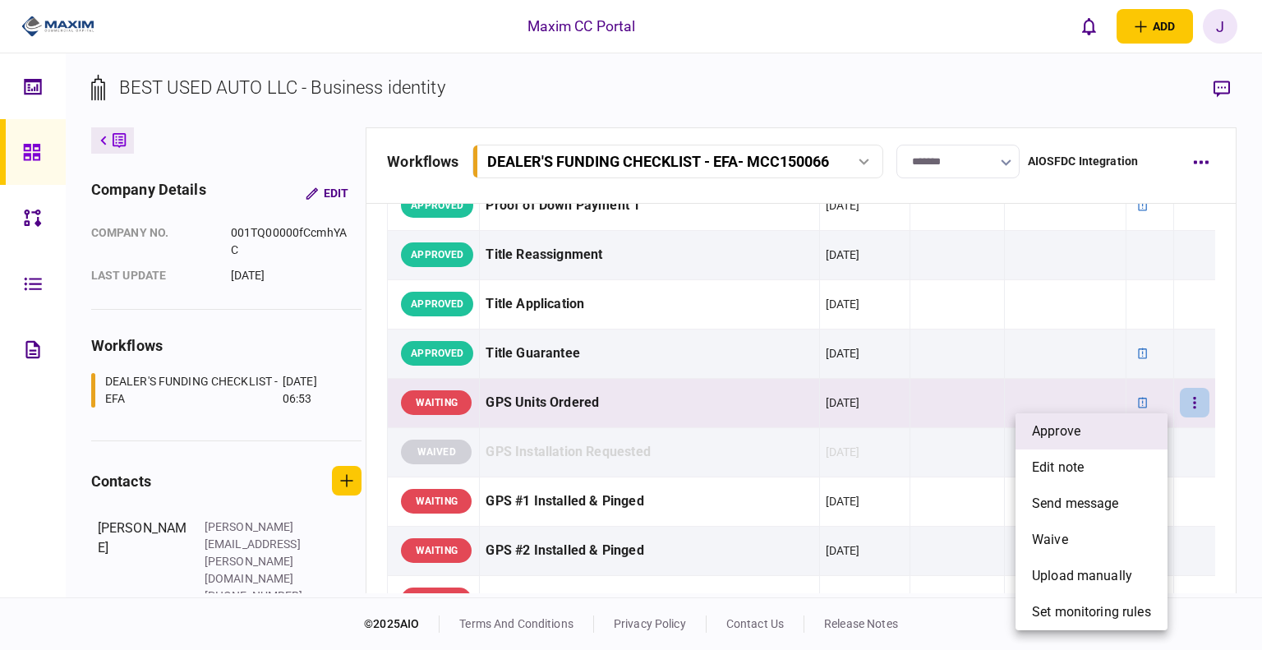
click at [1148, 433] on li "approve" at bounding box center [1092, 431] width 152 height 36
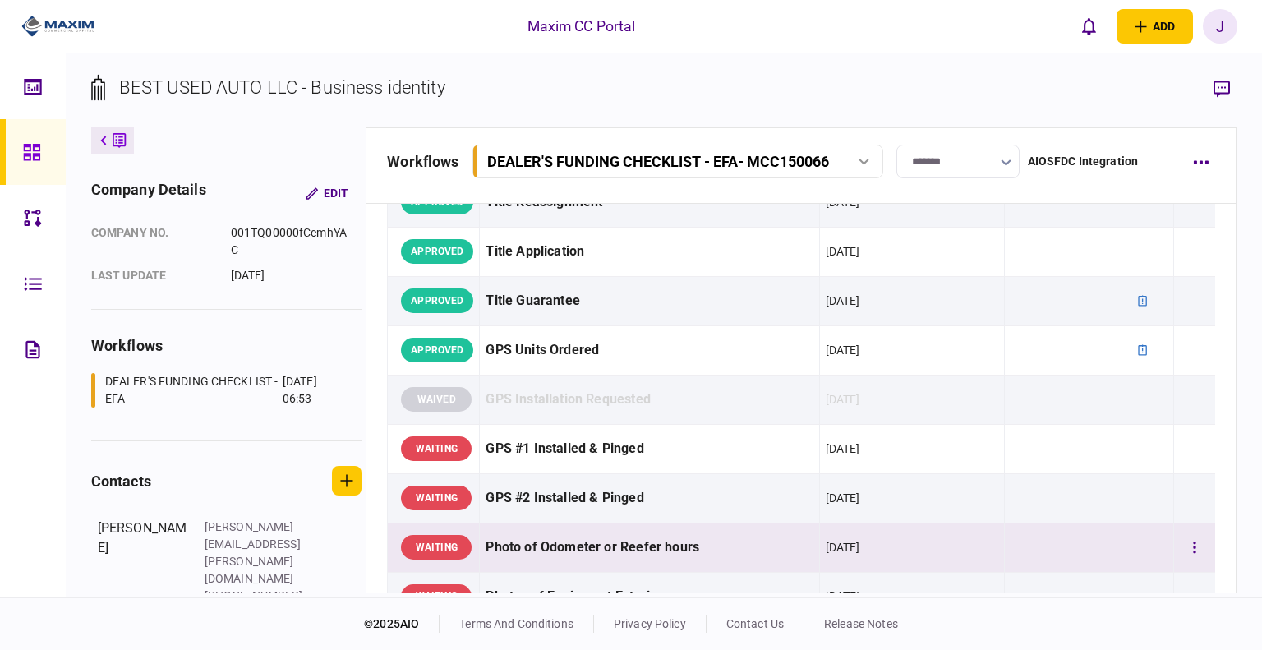
scroll to position [1151, 0]
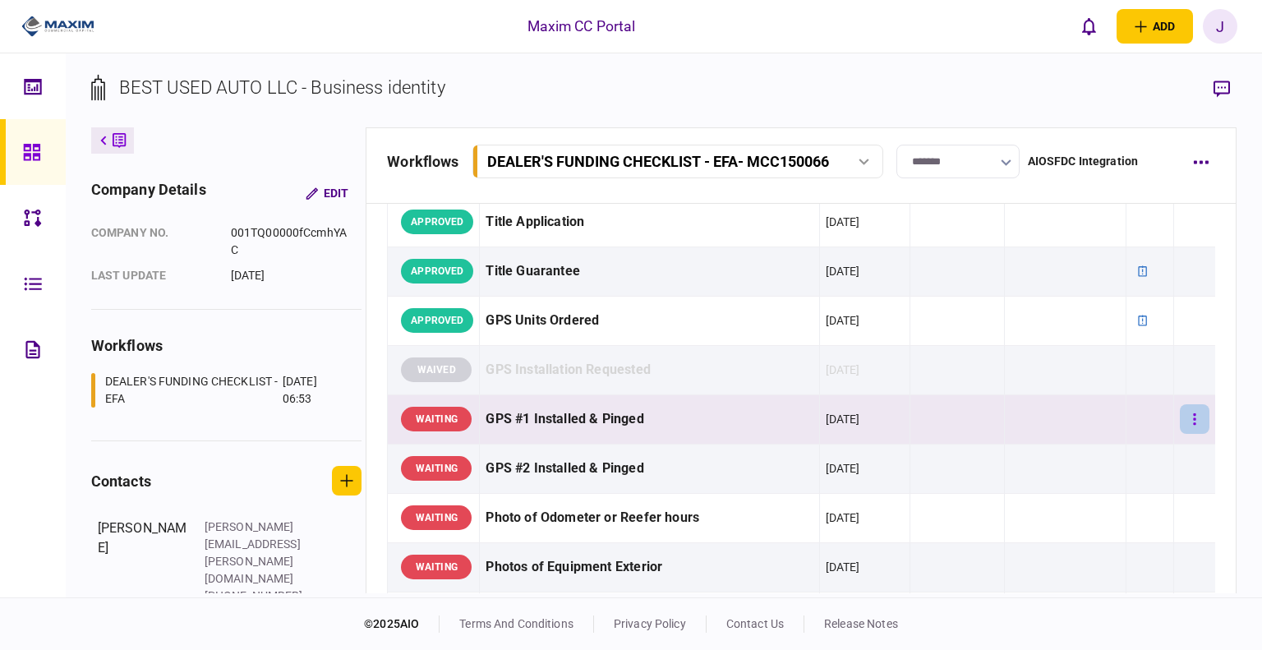
click at [1190, 422] on button "button" at bounding box center [1195, 419] width 30 height 30
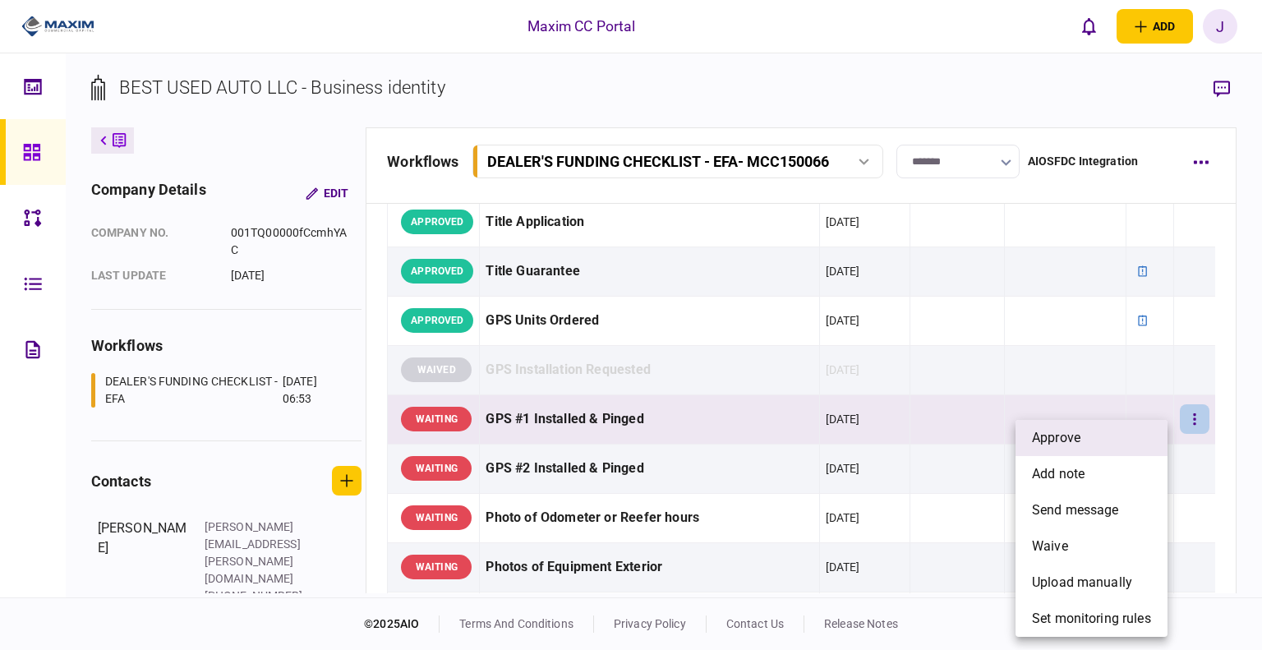
click at [1114, 444] on li "approve" at bounding box center [1092, 438] width 152 height 36
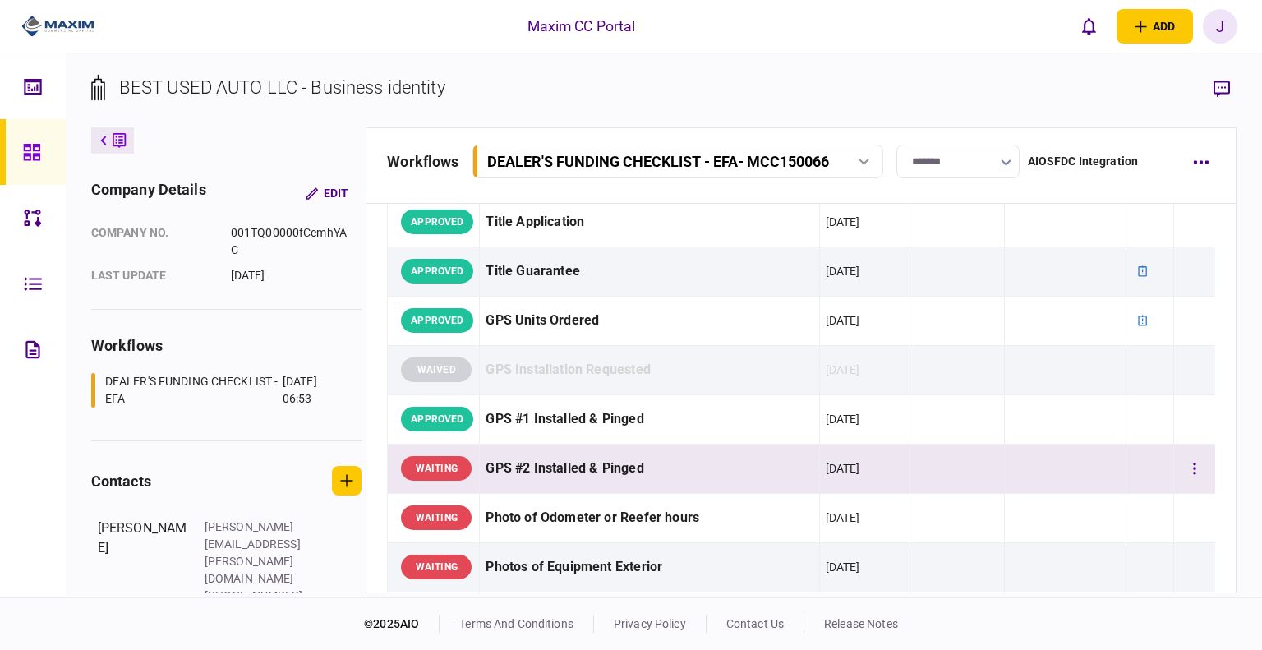
scroll to position [1233, 0]
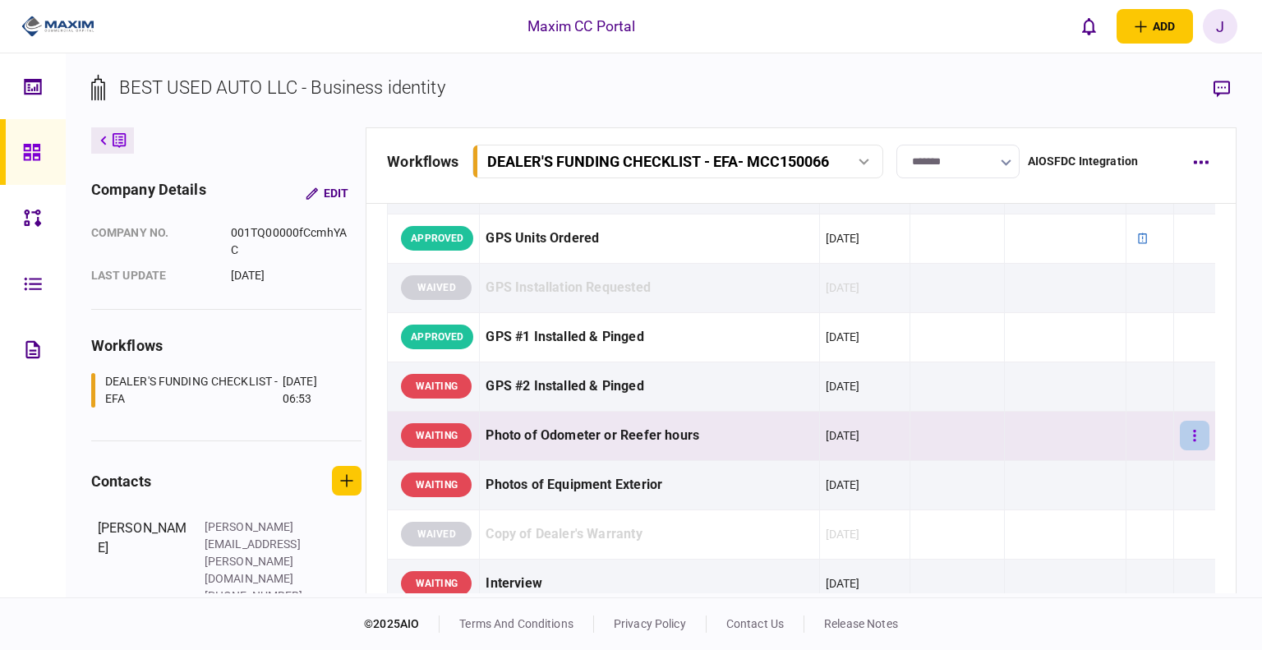
click at [1180, 421] on button "button" at bounding box center [1195, 436] width 30 height 30
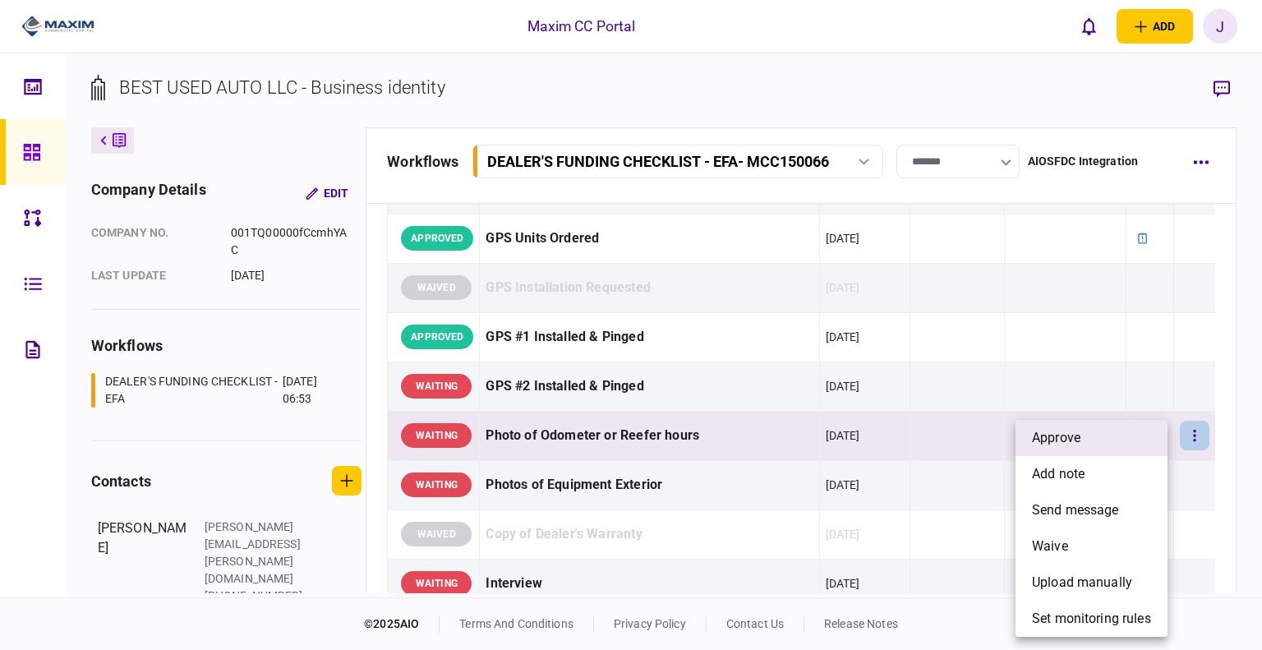
click at [1101, 436] on li "approve" at bounding box center [1092, 438] width 152 height 36
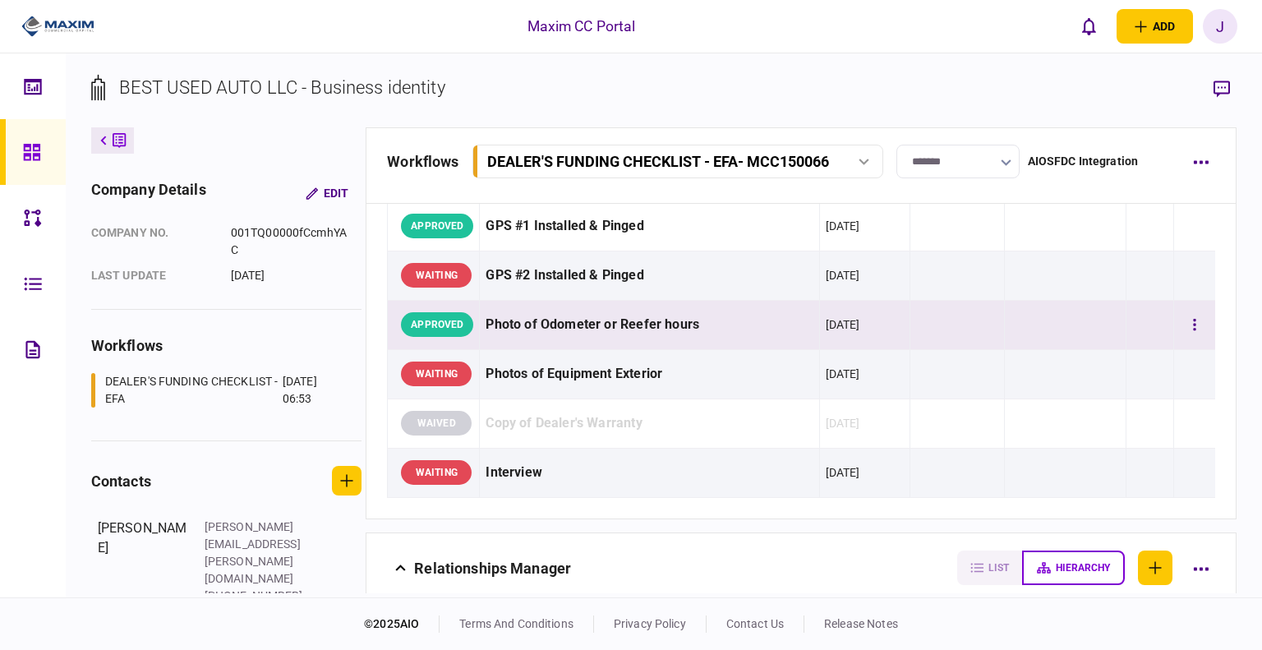
scroll to position [1315, 0]
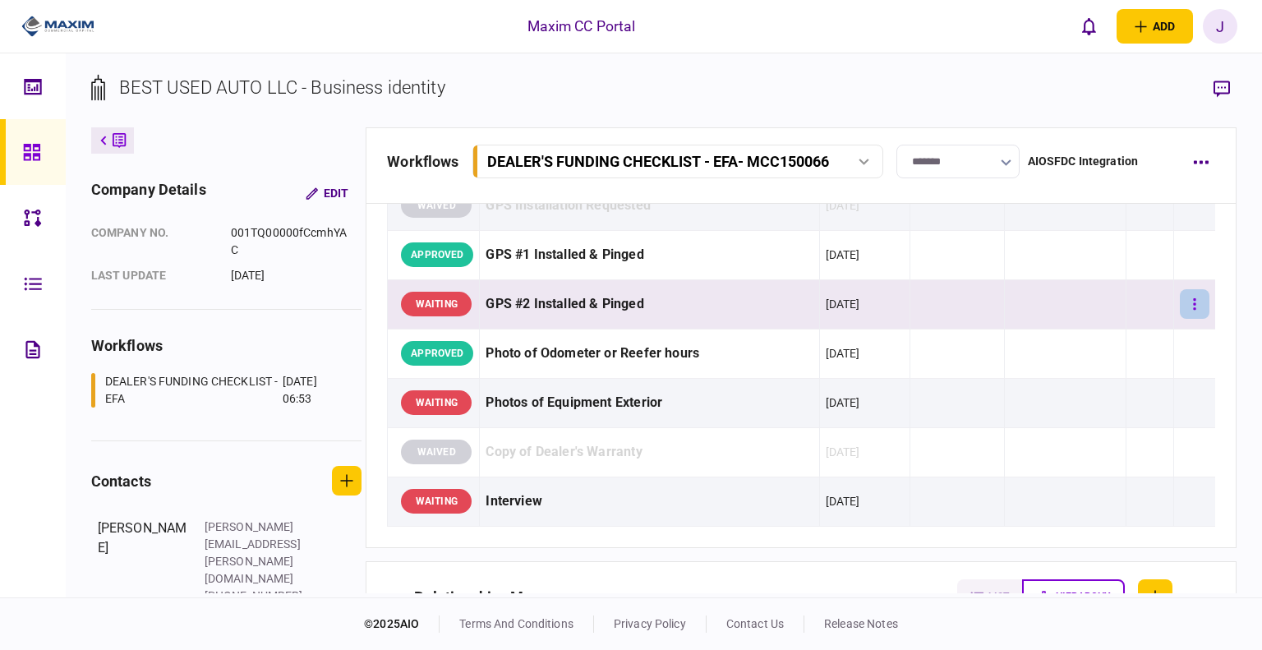
click at [1188, 302] on button "button" at bounding box center [1195, 304] width 30 height 30
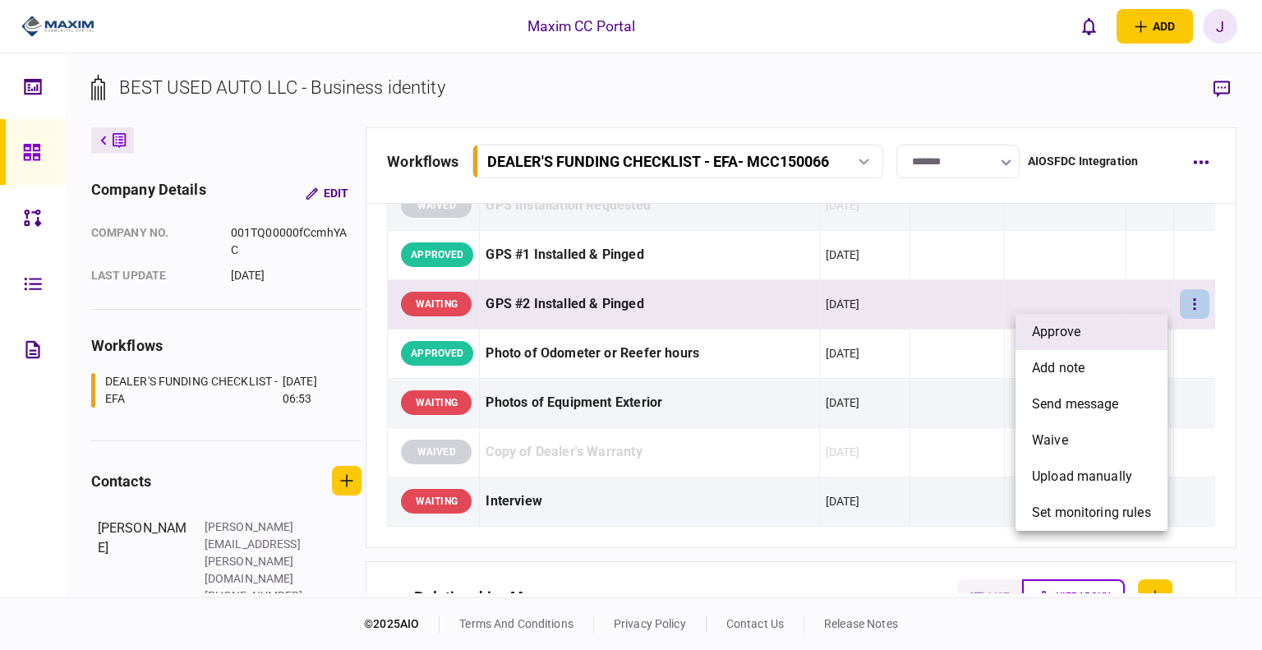
click at [1105, 338] on li "approve" at bounding box center [1092, 332] width 152 height 36
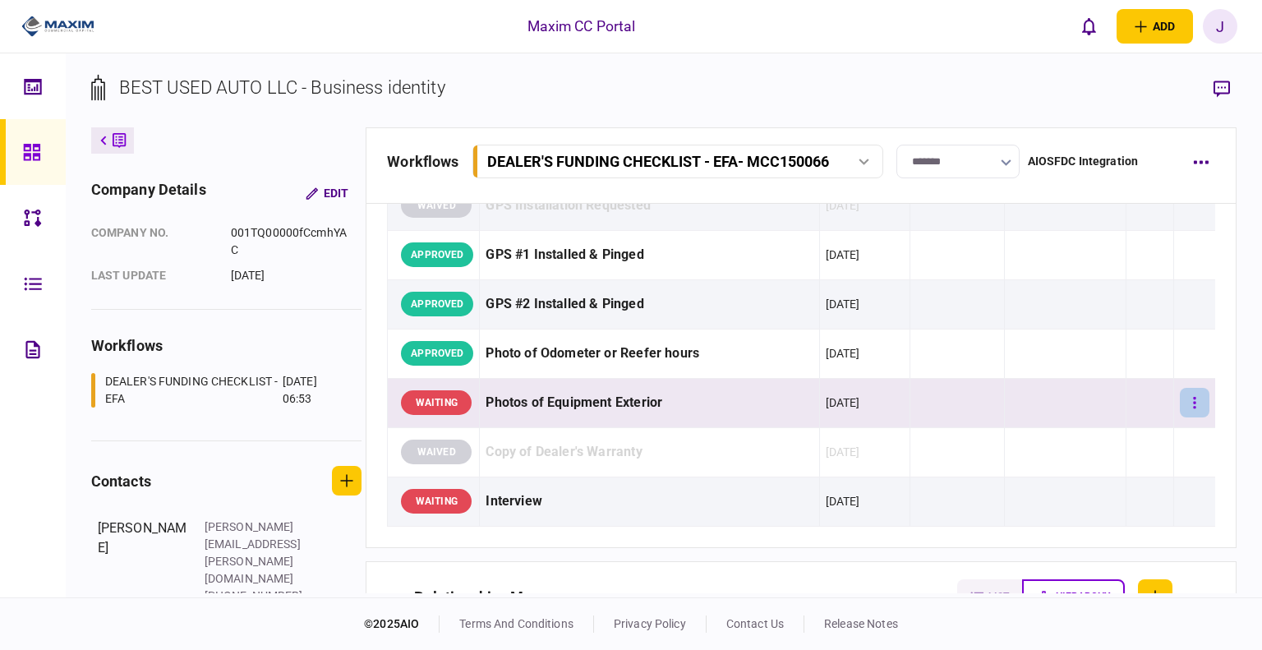
click at [1193, 397] on icon "button" at bounding box center [1194, 403] width 3 height 16
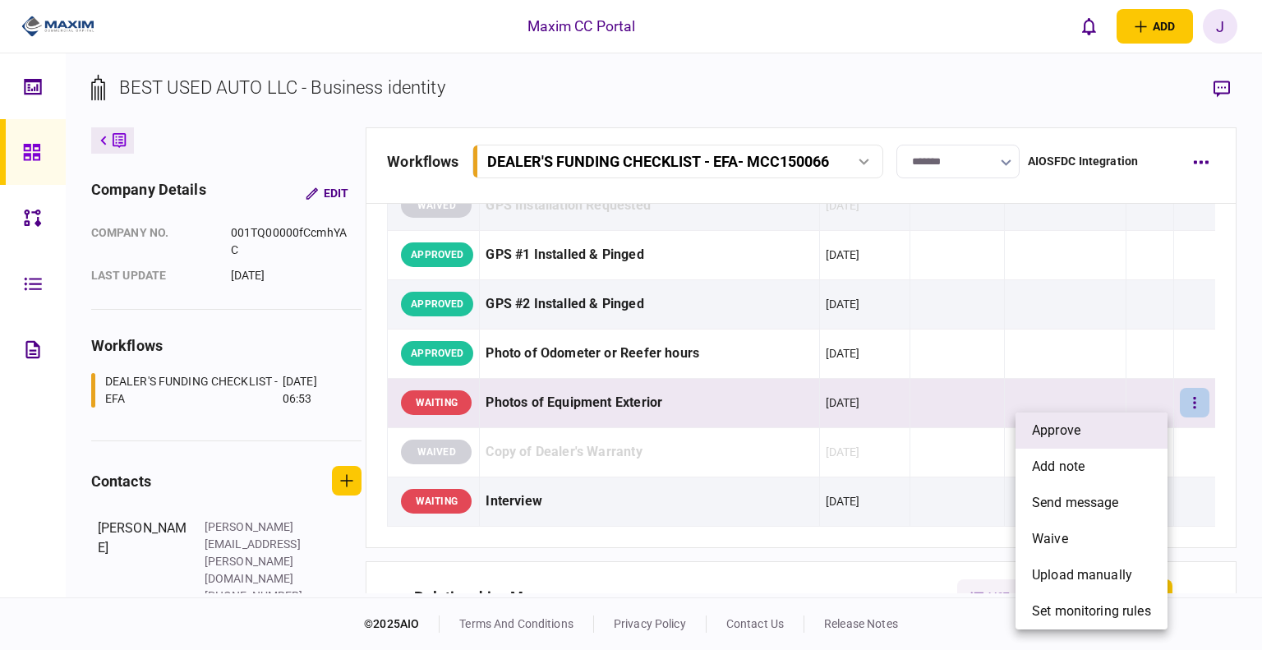
click at [1112, 419] on li "approve" at bounding box center [1092, 431] width 152 height 36
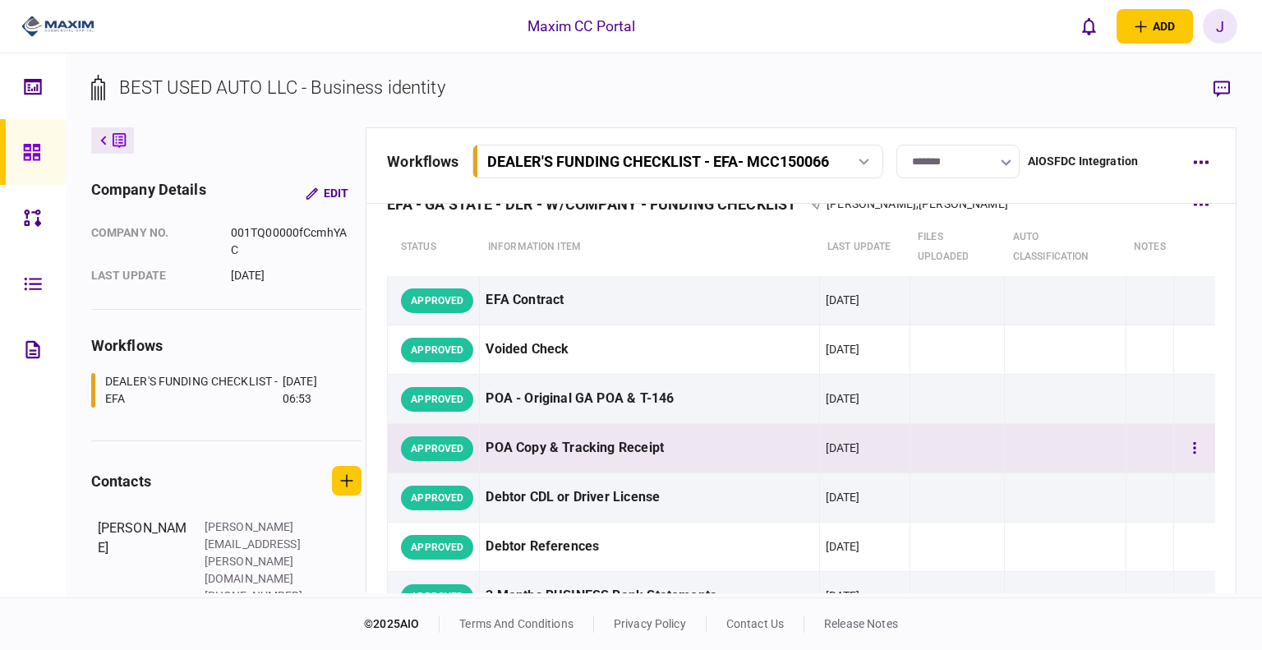
scroll to position [0, 0]
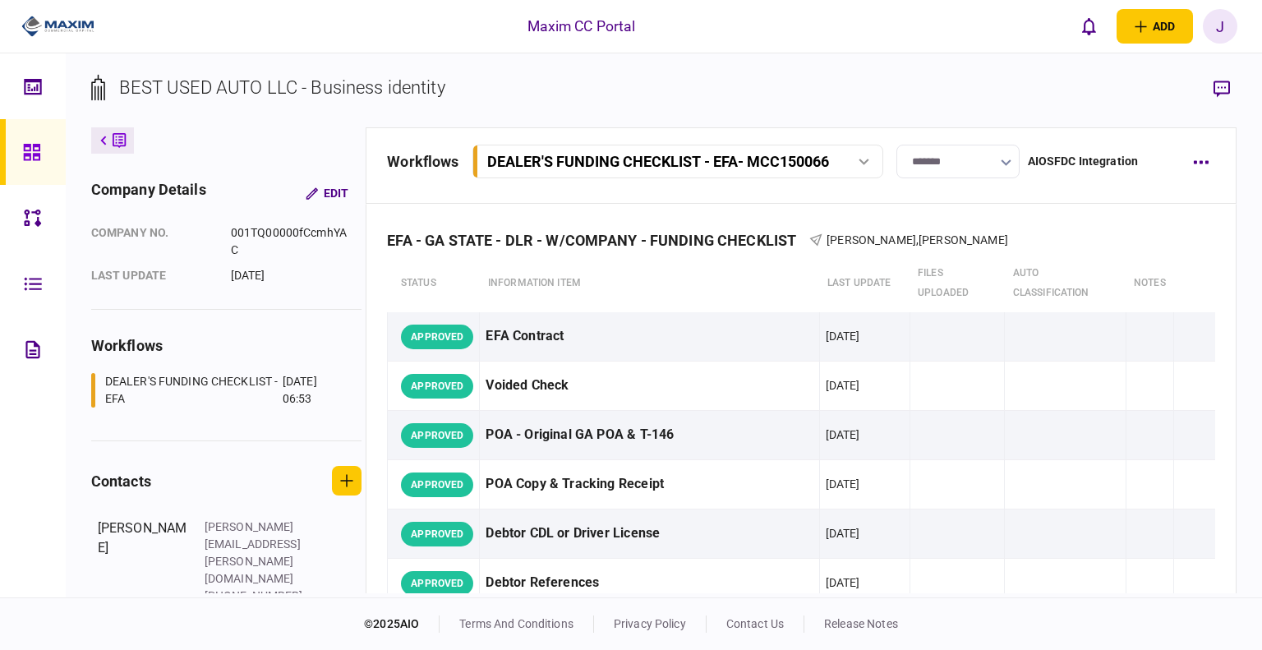
click at [31, 150] on icon at bounding box center [32, 152] width 18 height 19
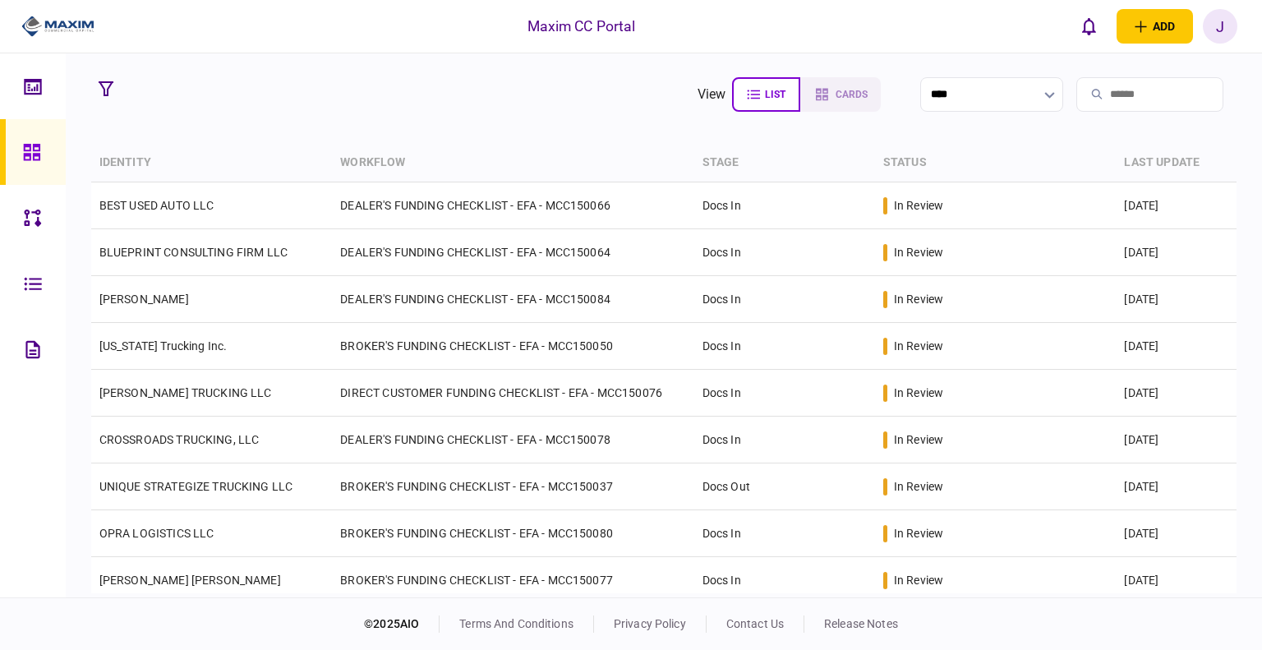
click at [871, 39] on div "Maxim CC Portal add business identity individual identity J J [PERSON_NAME] [PE…" at bounding box center [631, 26] width 1262 height 53
click at [320, 118] on section "view list cards **** Type clear Business Individual documents status clear wait…" at bounding box center [664, 325] width 1197 height 544
